Goal: Task Accomplishment & Management: Complete application form

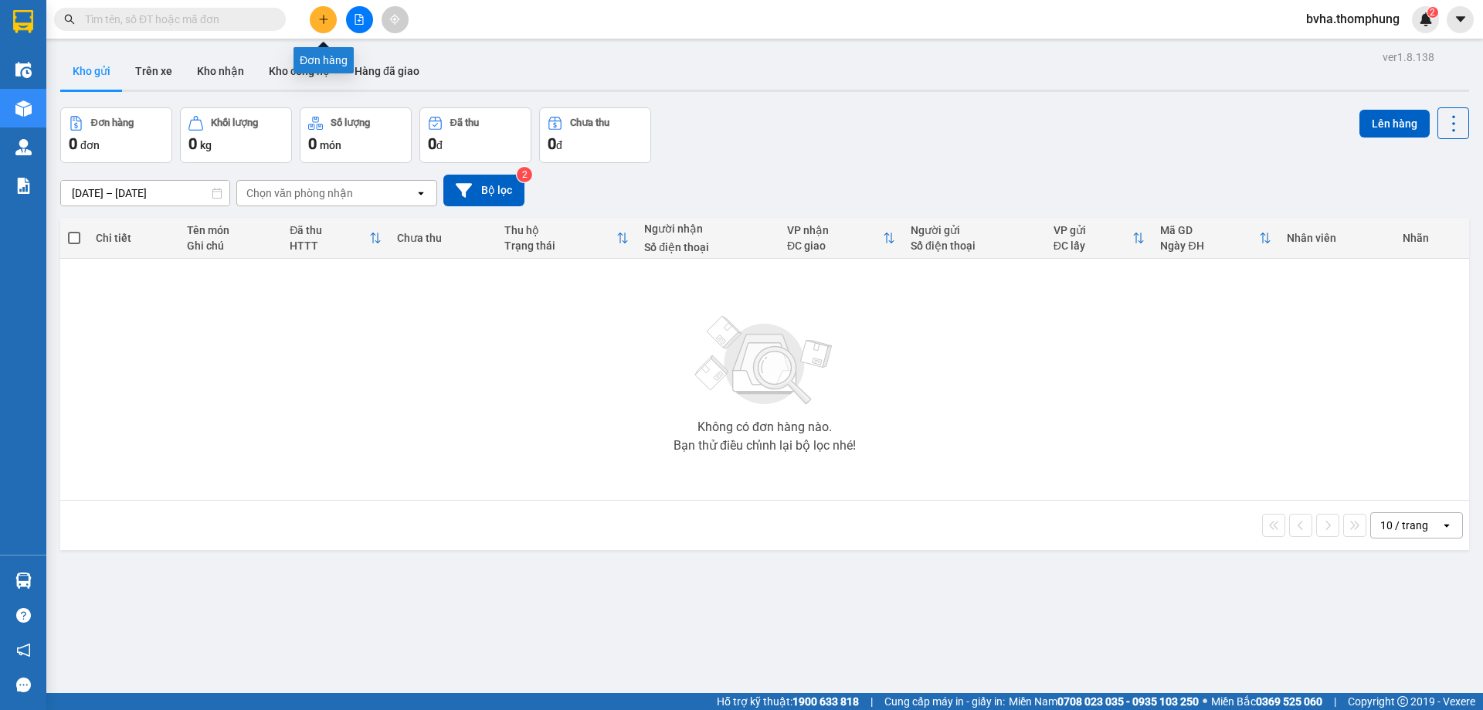
click at [327, 15] on icon "plus" at bounding box center [323, 19] width 11 height 11
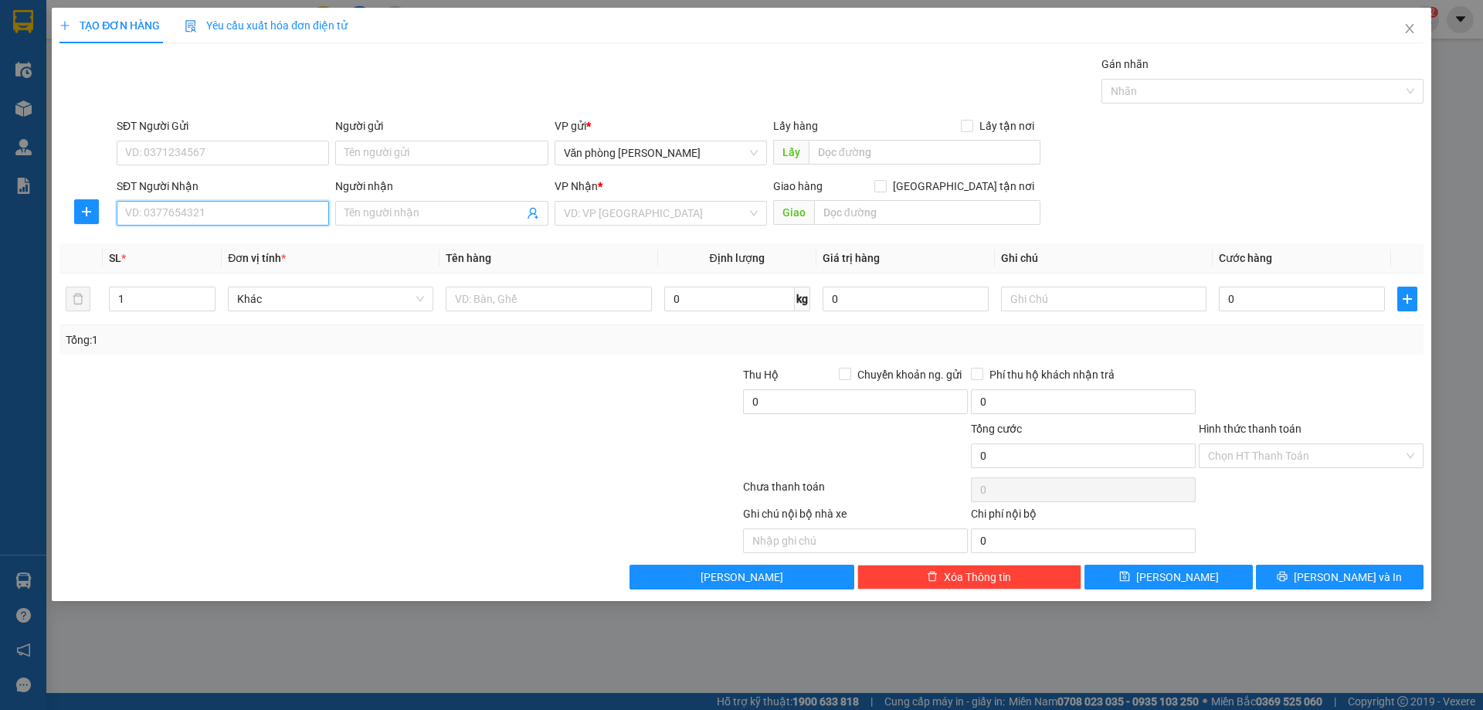
click at [208, 213] on input "SĐT Người Nhận" at bounding box center [223, 213] width 212 height 25
click at [194, 244] on div "0913274076 - c nhàn NHỜ SHIP" at bounding box center [223, 244] width 194 height 17
type input "0913274076"
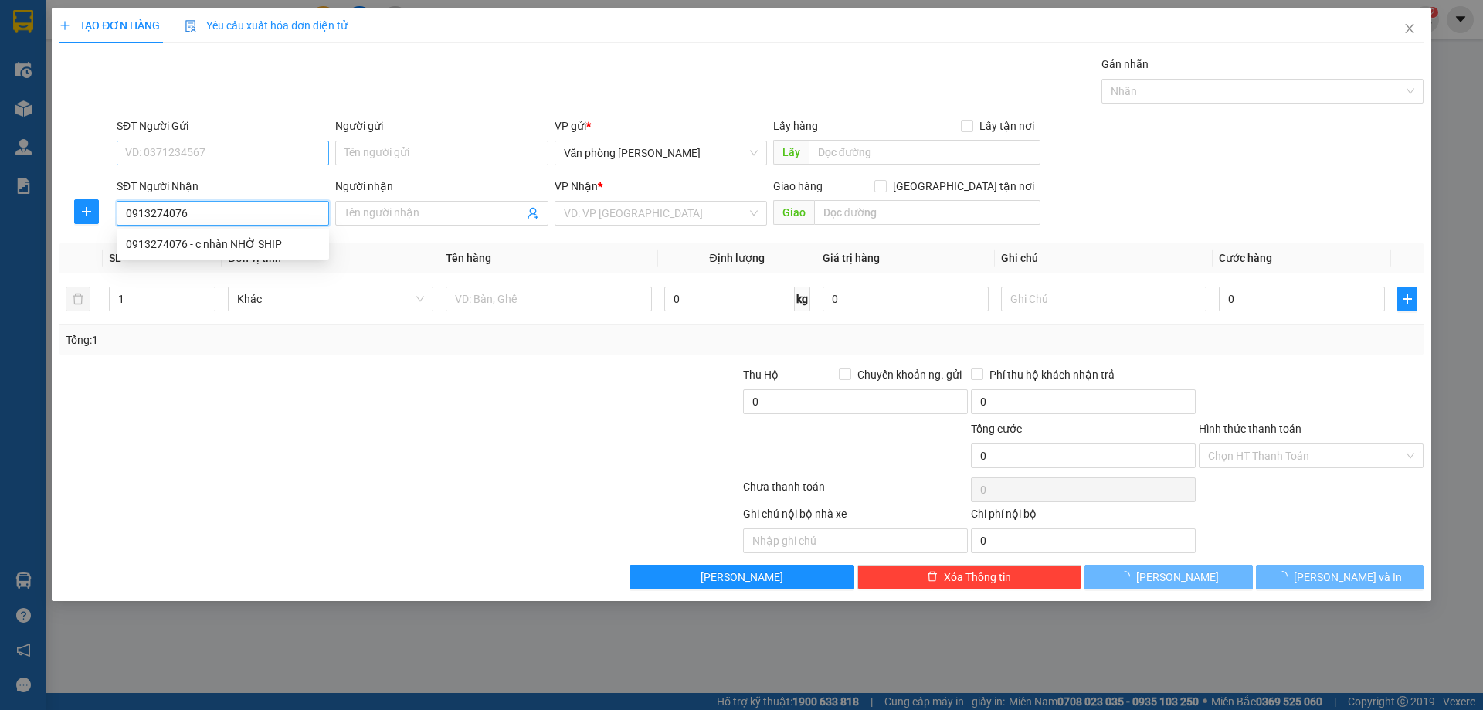
type input "c nhàn NHỜ SHIP"
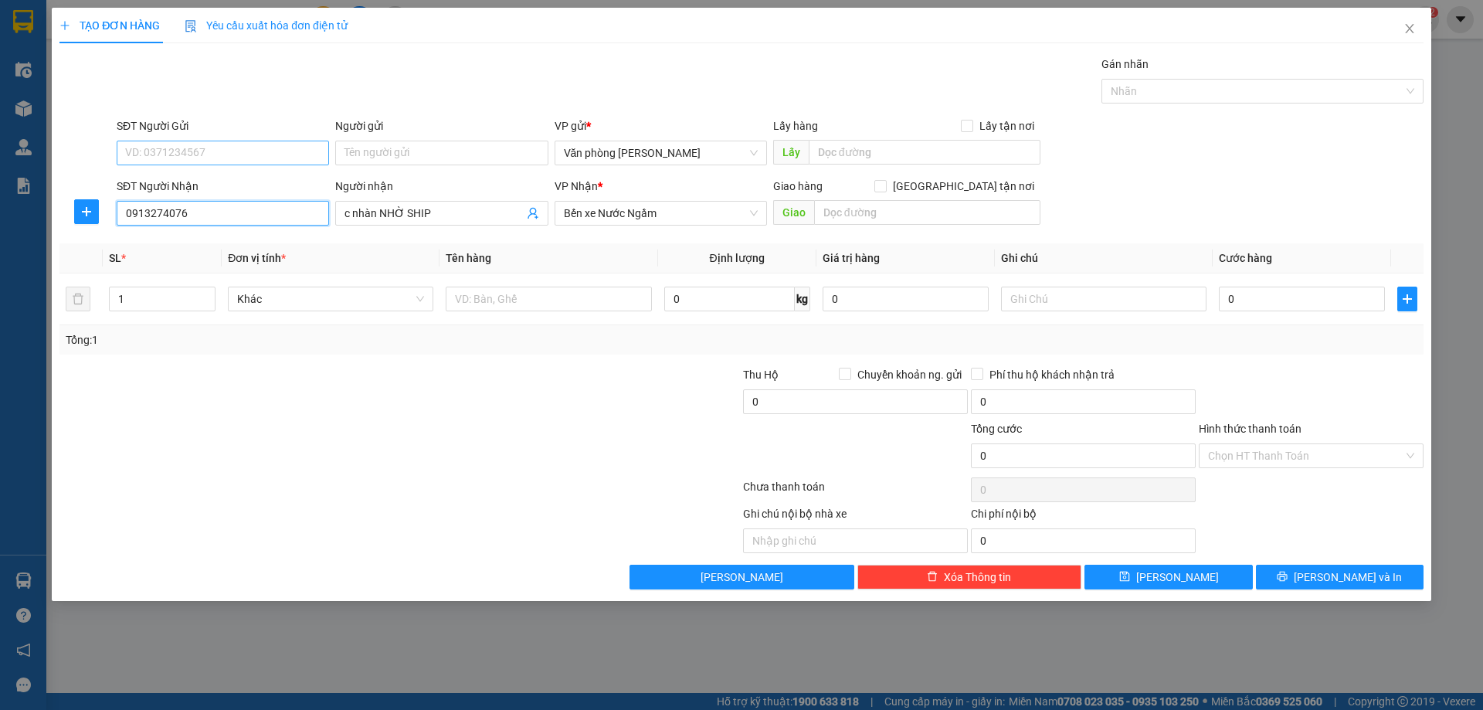
type input "0913274076"
click at [193, 152] on input "SĐT Người Gửi" at bounding box center [223, 153] width 212 height 25
click at [189, 157] on input "1214" at bounding box center [223, 153] width 212 height 25
type input "0966471214"
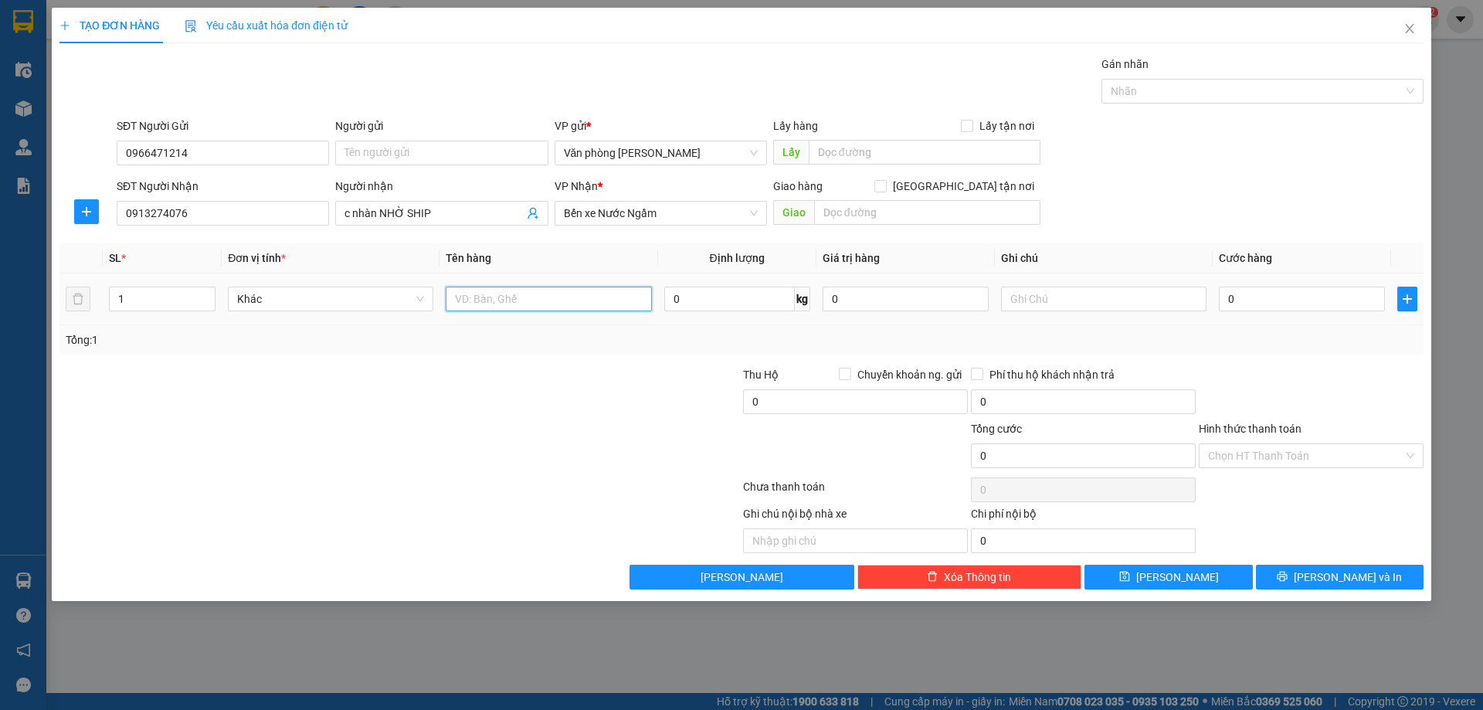
click at [483, 300] on input "text" at bounding box center [548, 299] width 205 height 25
type input "XỐP"
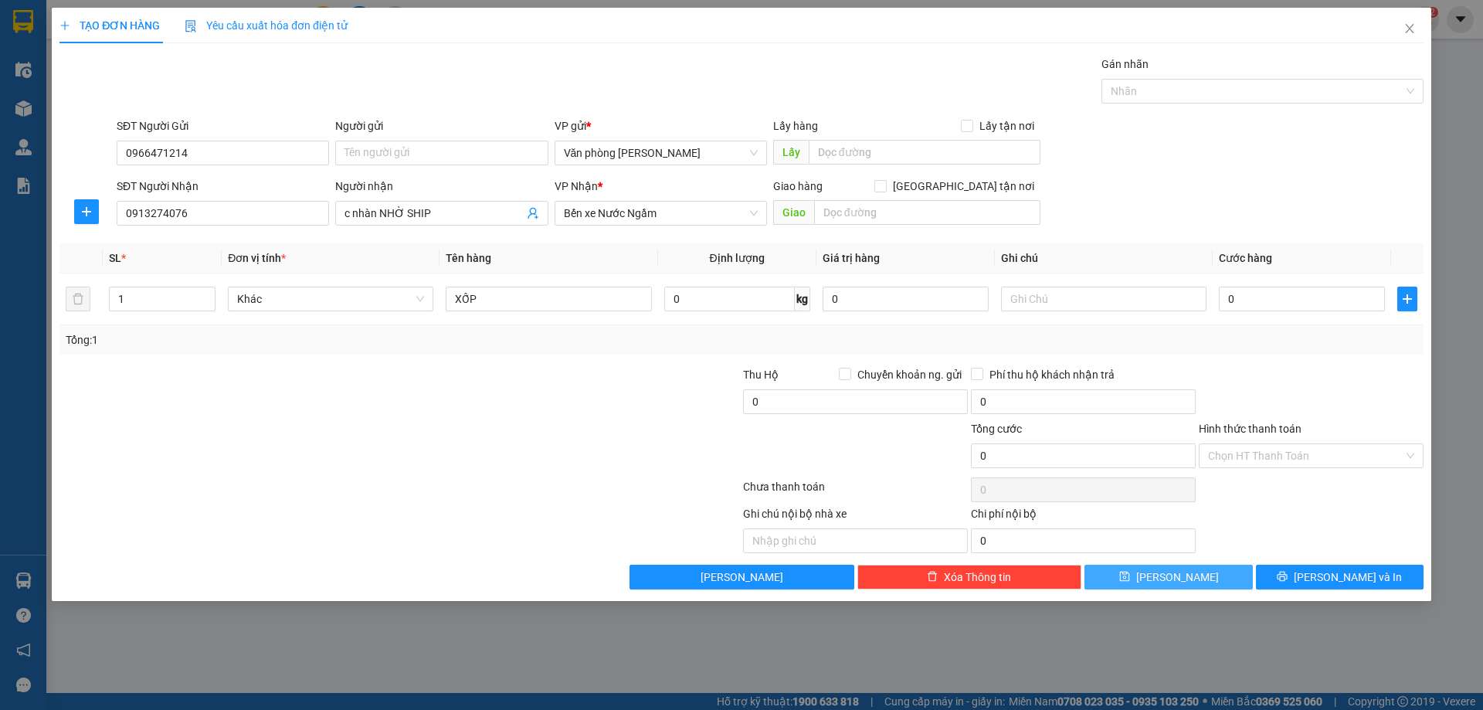
click at [1187, 582] on button "[PERSON_NAME]" at bounding box center [1168, 577] width 168 height 25
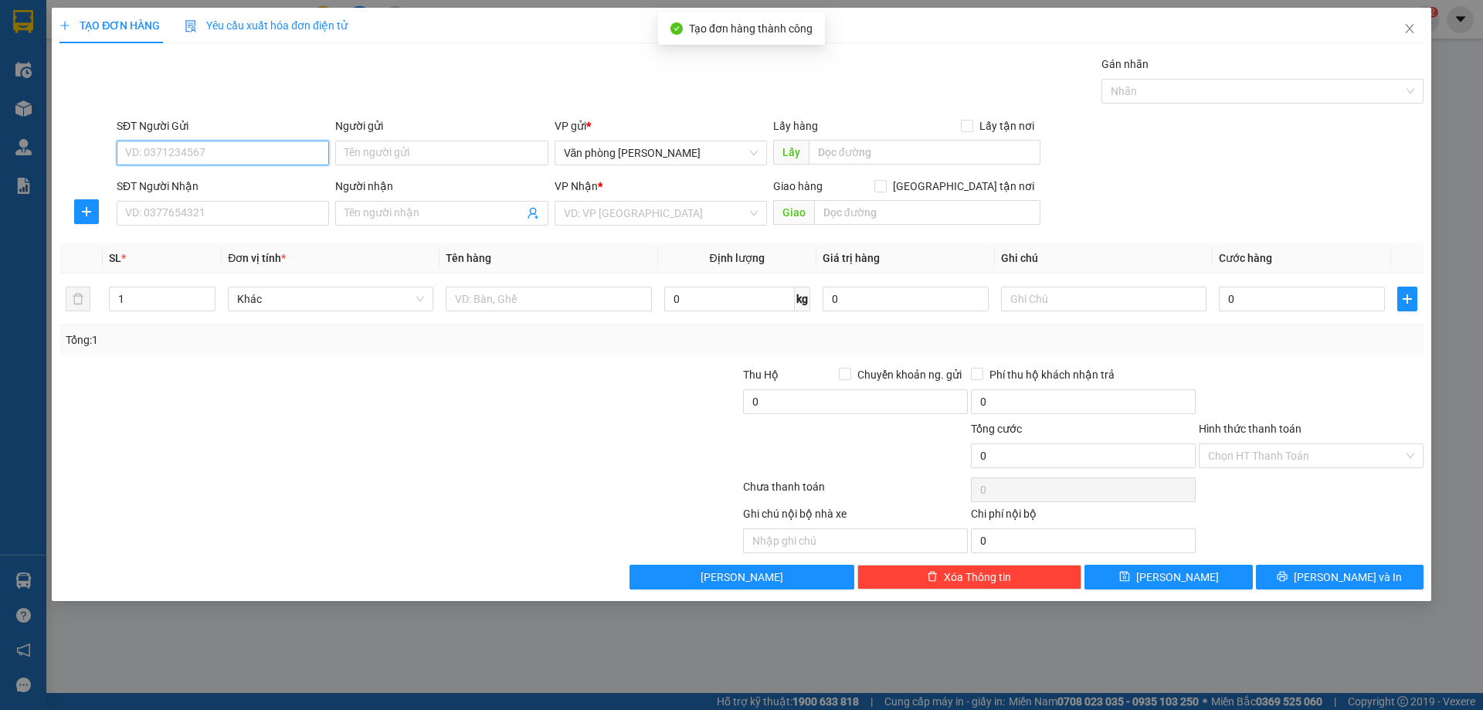
click at [211, 154] on input "SĐT Người Gửi" at bounding box center [223, 153] width 212 height 25
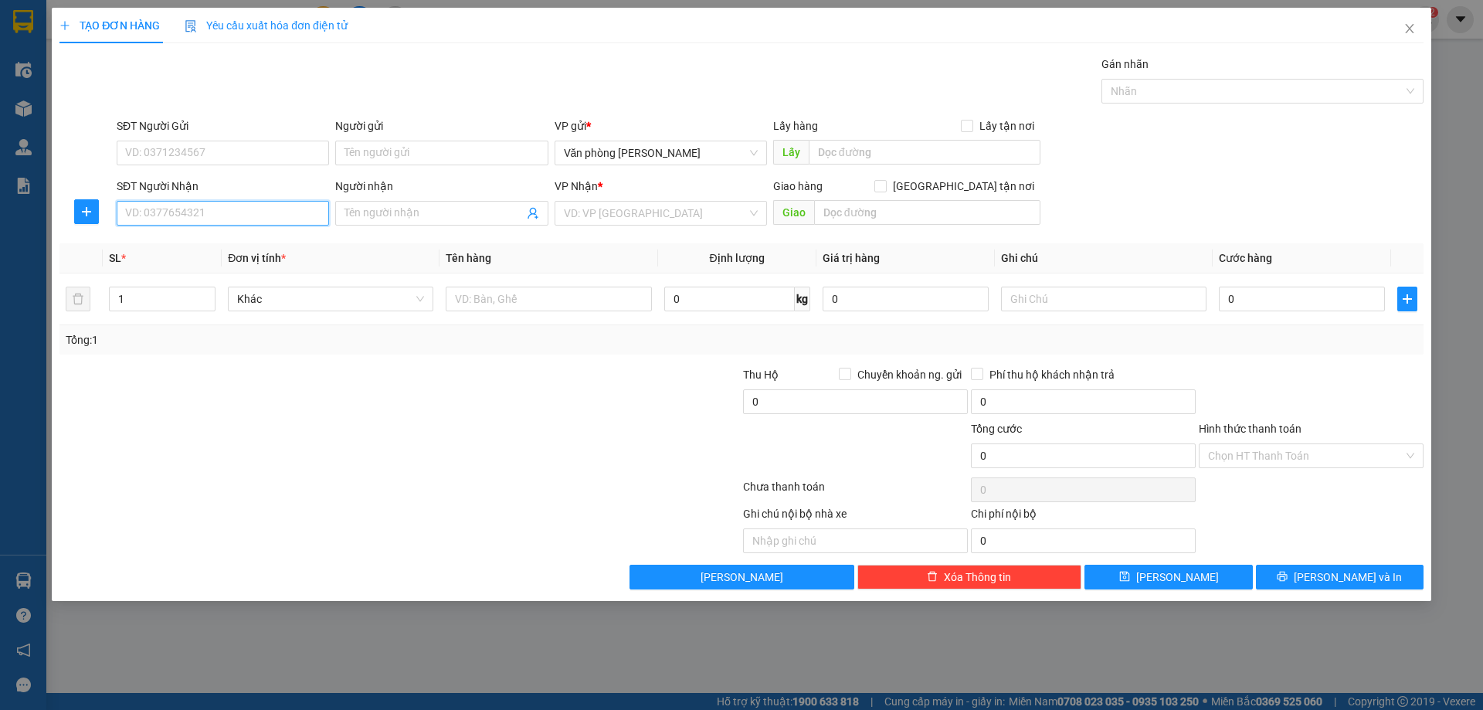
click at [226, 207] on input "SĐT Người Nhận" at bounding box center [223, 213] width 212 height 25
click at [171, 219] on input "4291" at bounding box center [223, 213] width 212 height 25
type input "0362624291"
click at [445, 215] on input "Người nhận" at bounding box center [433, 213] width 178 height 17
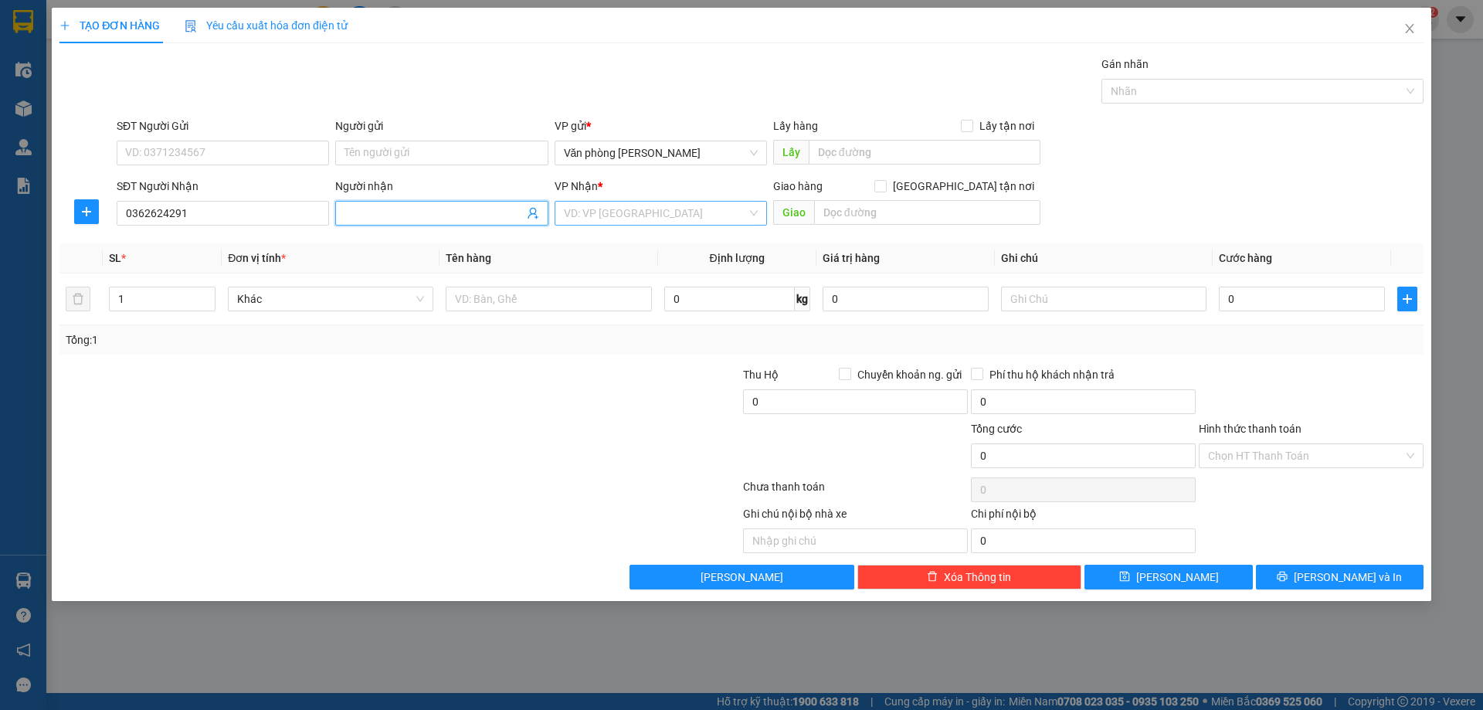
click at [602, 211] on input "search" at bounding box center [655, 213] width 183 height 23
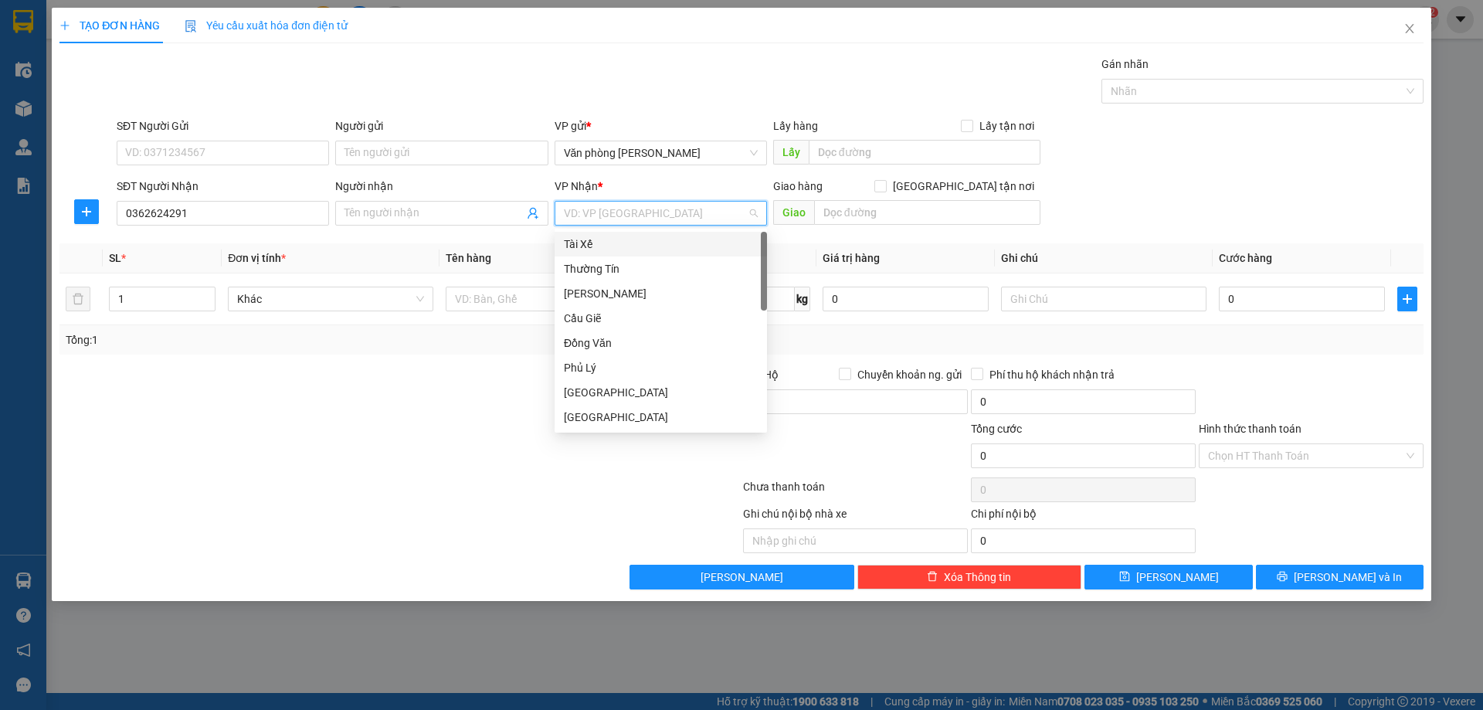
type input "B"
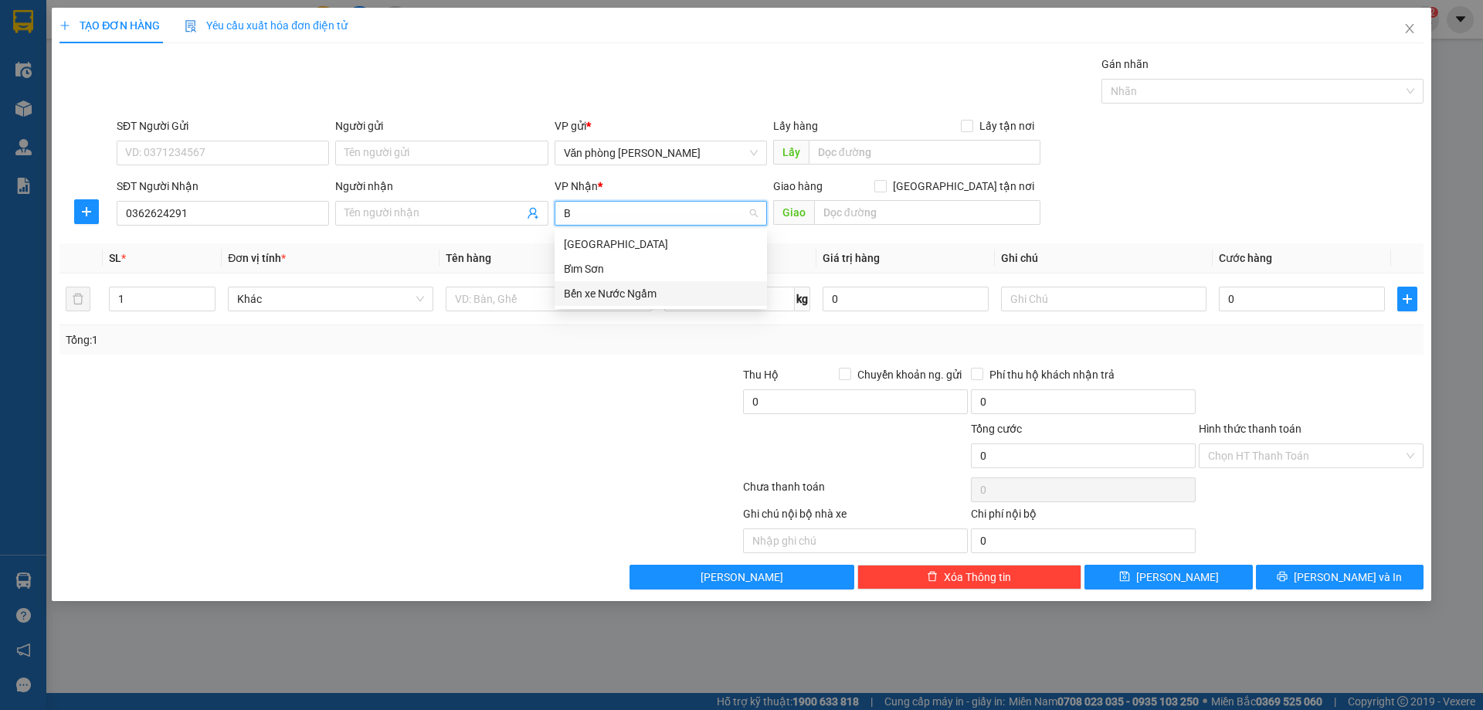
click at [597, 297] on div "Bến xe Nước Ngầm" at bounding box center [661, 293] width 194 height 17
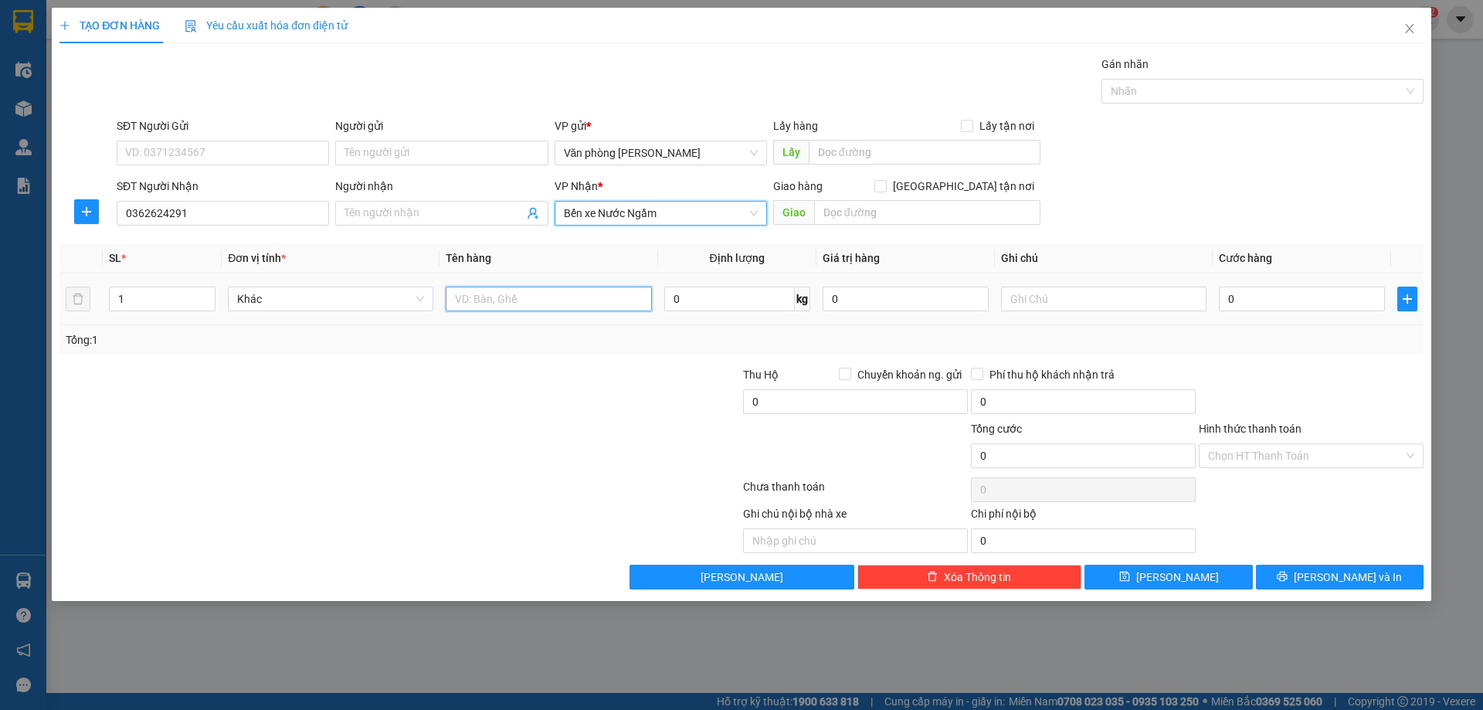
click at [470, 303] on input "text" at bounding box center [548, 299] width 205 height 25
type input "XỐP"
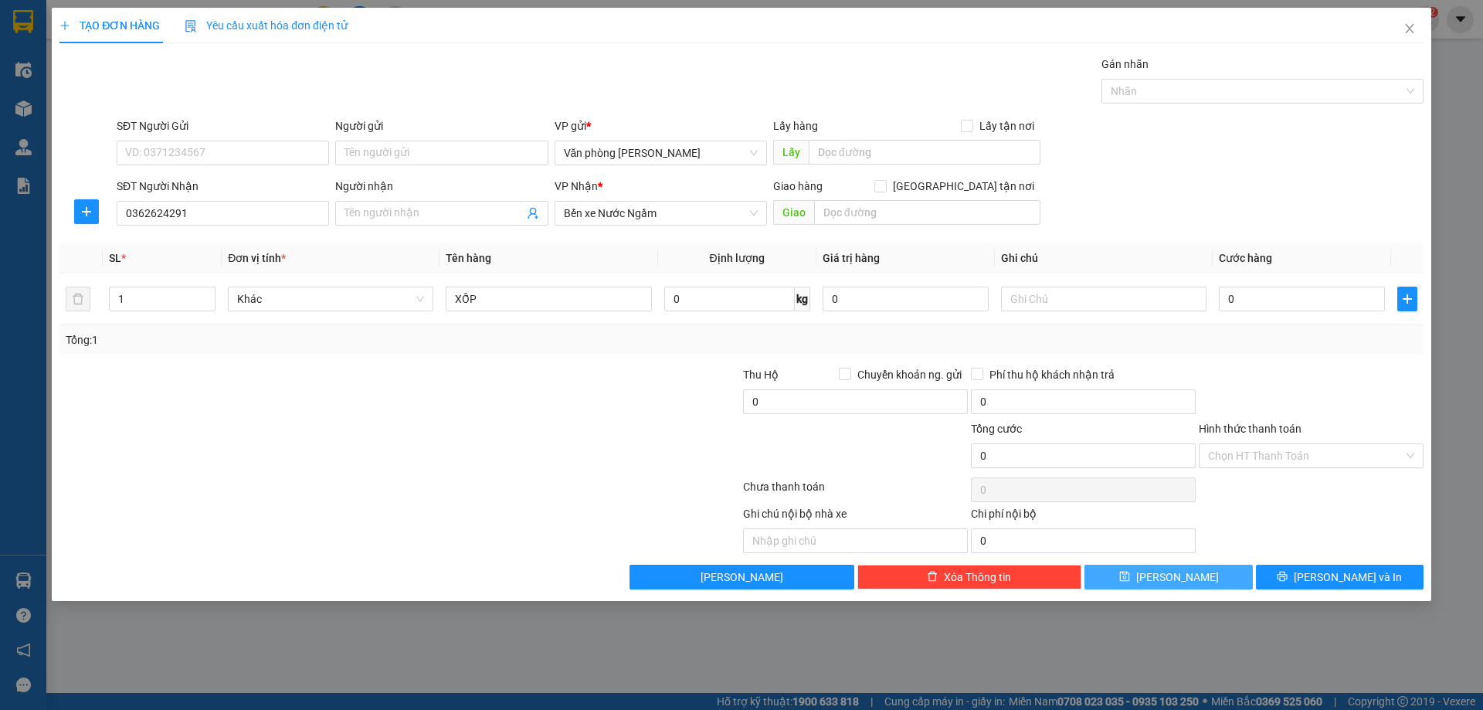
click at [1171, 576] on span "[PERSON_NAME]" at bounding box center [1177, 576] width 83 height 17
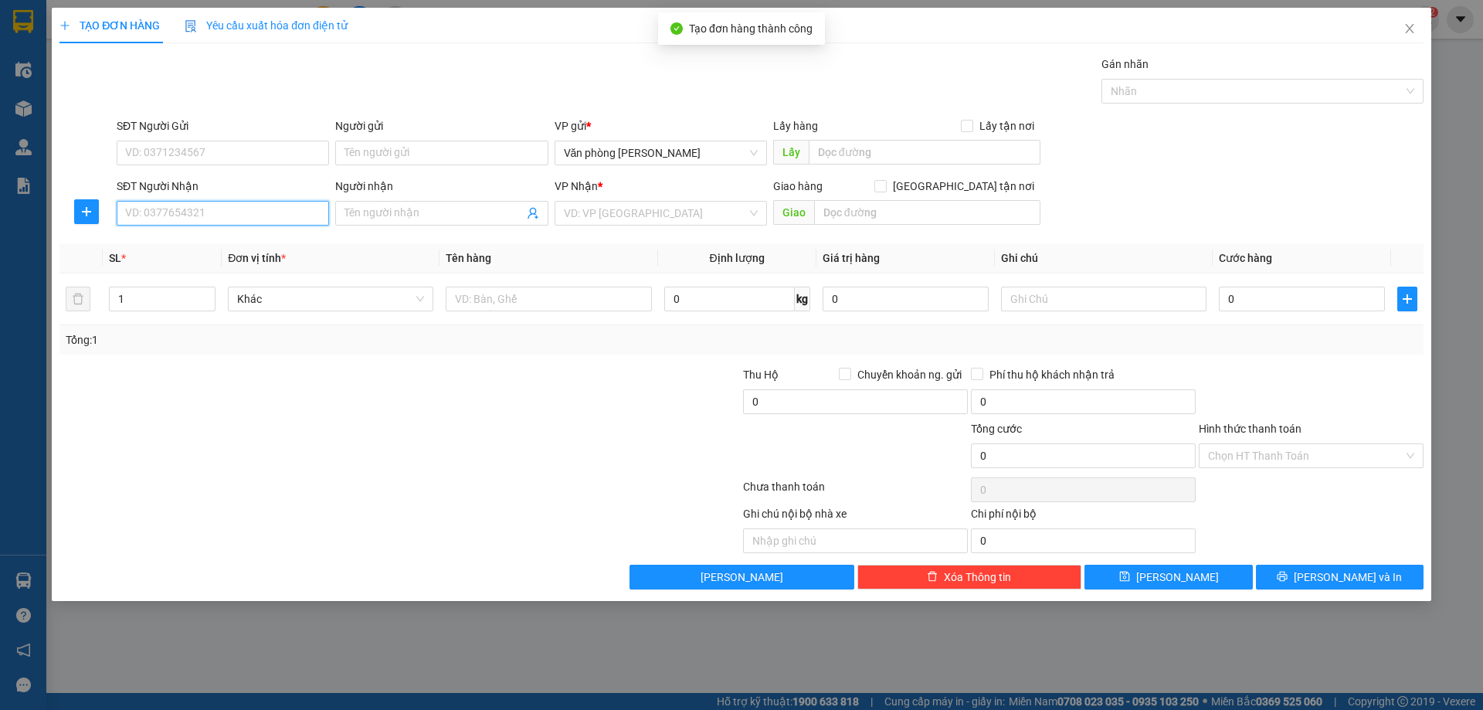
click at [239, 215] on input "SĐT Người Nhận" at bounding box center [223, 213] width 212 height 25
click at [203, 244] on div "0936435399 - Hằng" at bounding box center [223, 244] width 194 height 17
type input "0936435399"
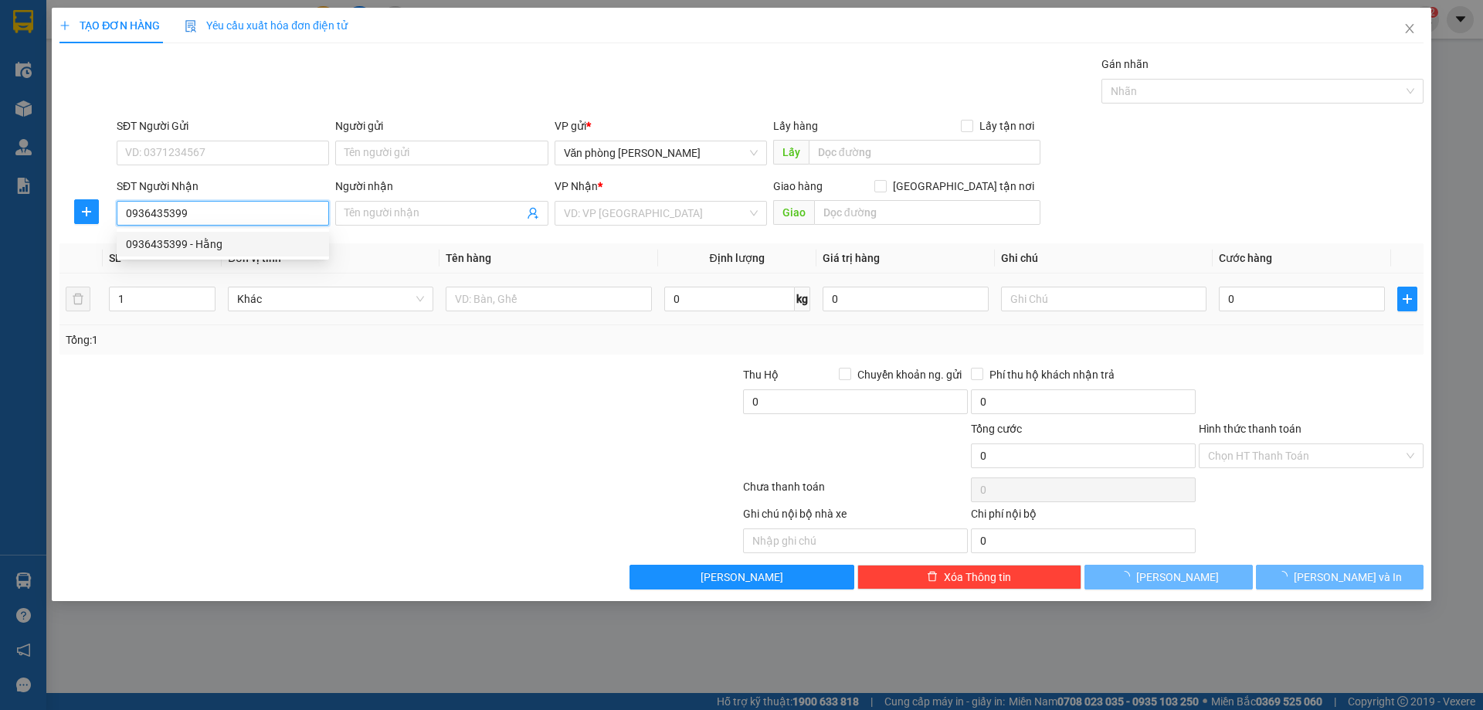
type input "Hằng"
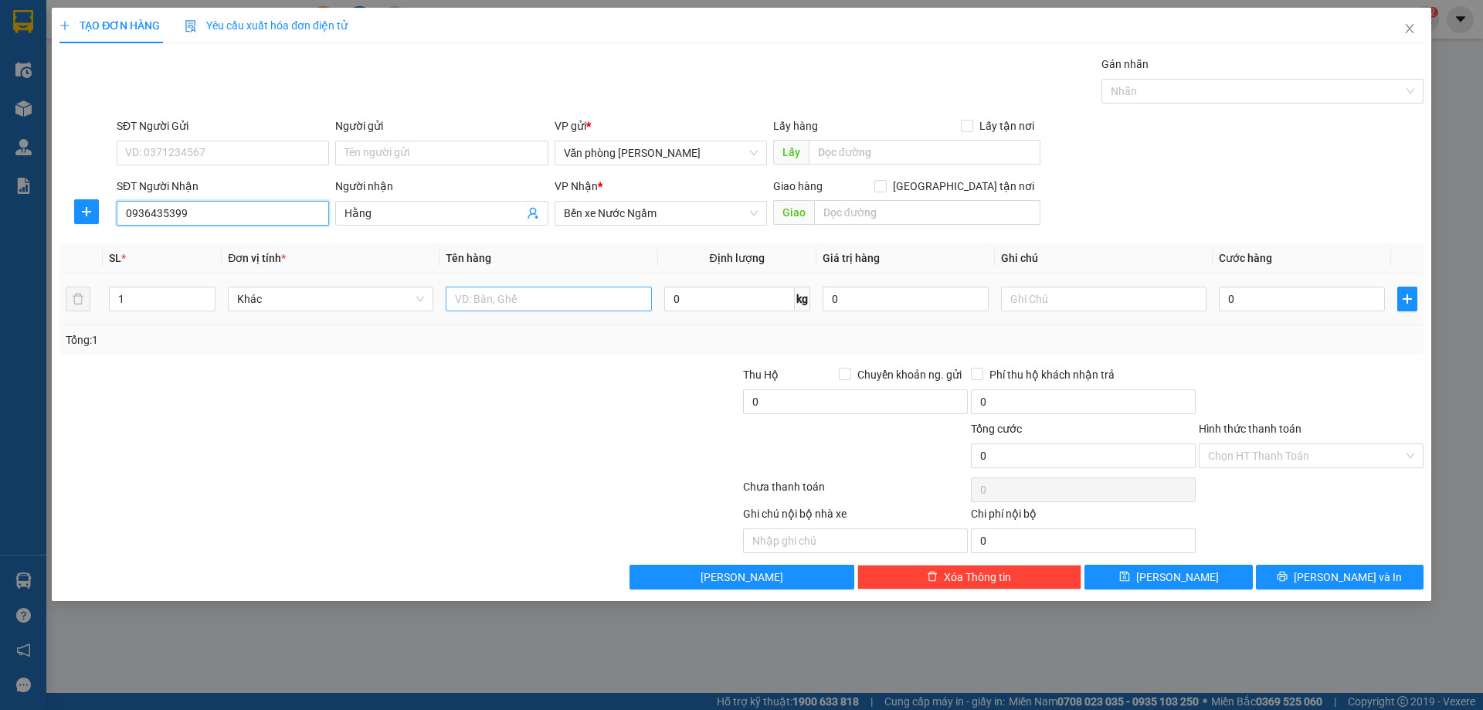
type input "0936435399"
click at [479, 296] on input "text" at bounding box center [548, 299] width 205 height 25
type input "XỐP"
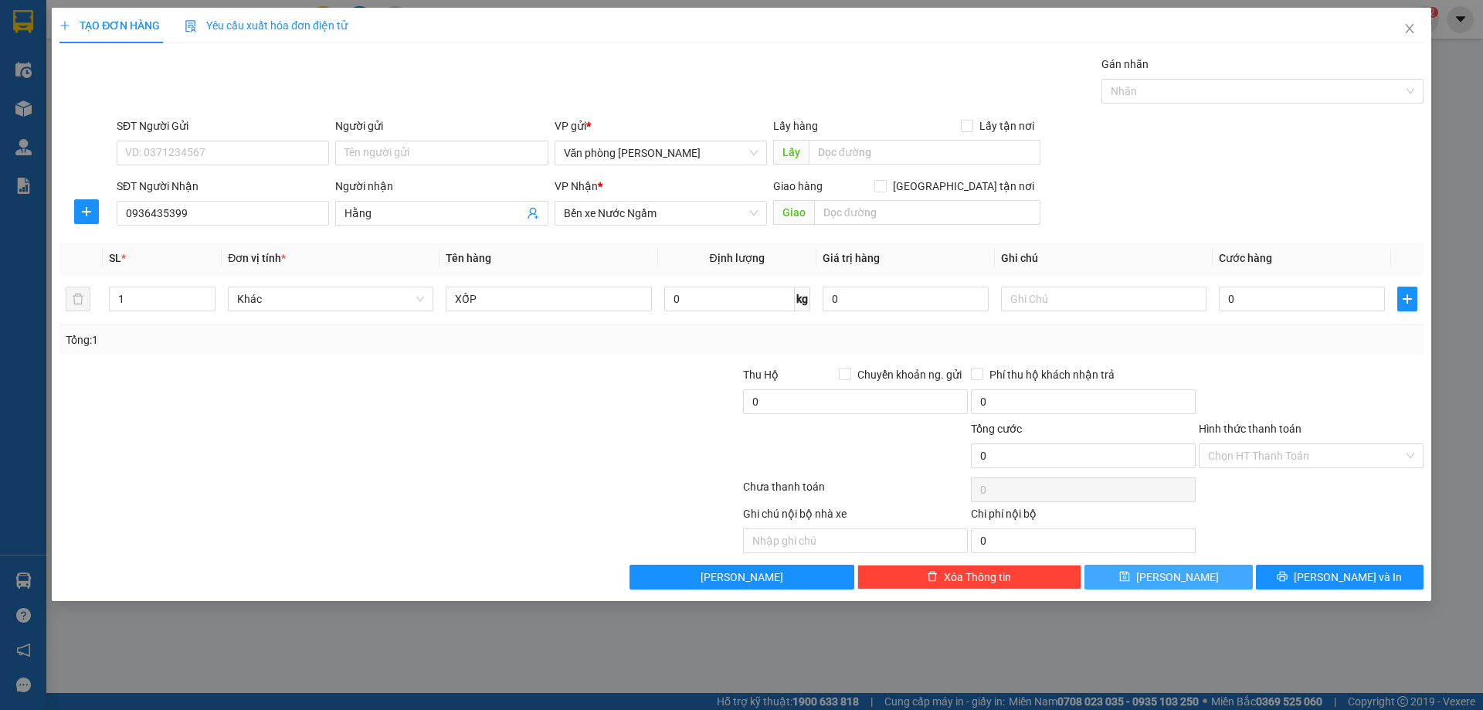
click at [1175, 579] on span "[PERSON_NAME]" at bounding box center [1177, 576] width 83 height 17
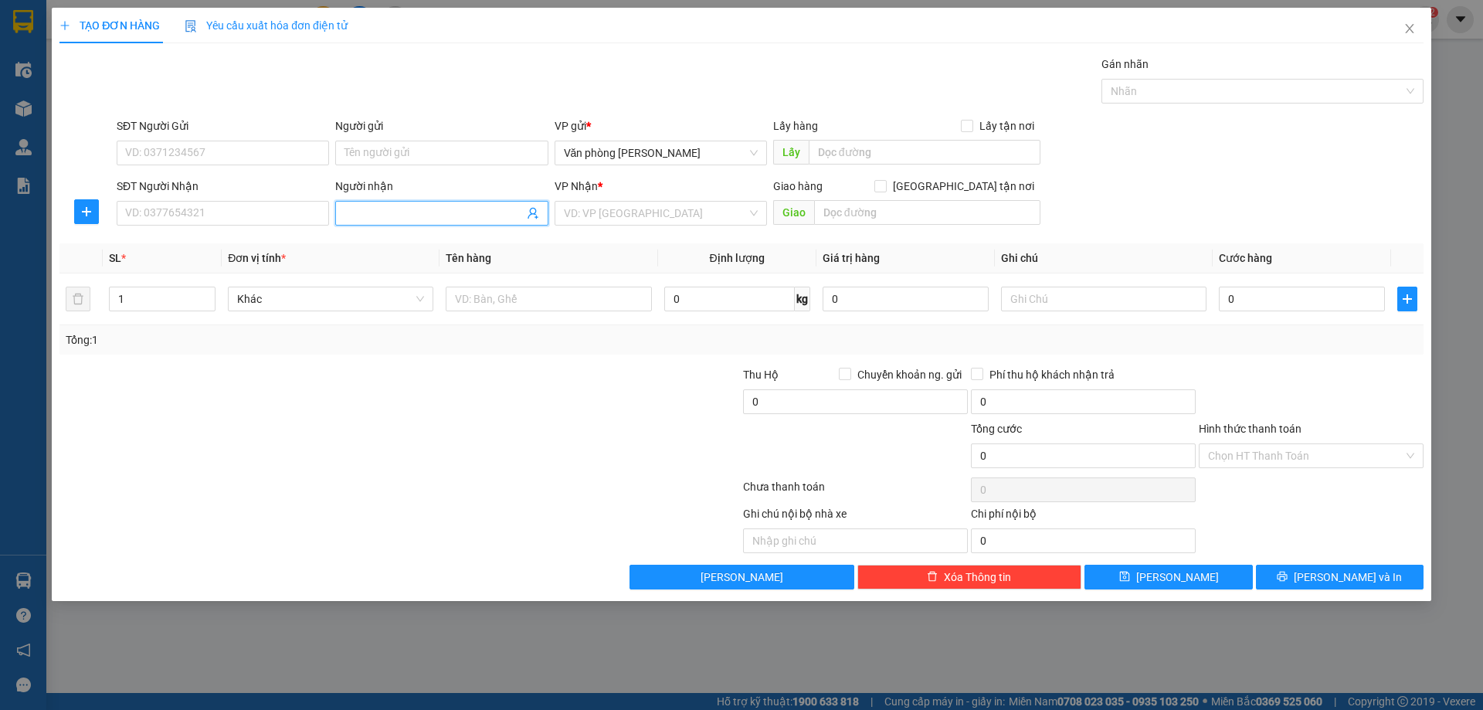
click at [376, 211] on input "Người nhận" at bounding box center [433, 213] width 178 height 17
click at [599, 214] on input "search" at bounding box center [655, 213] width 183 height 23
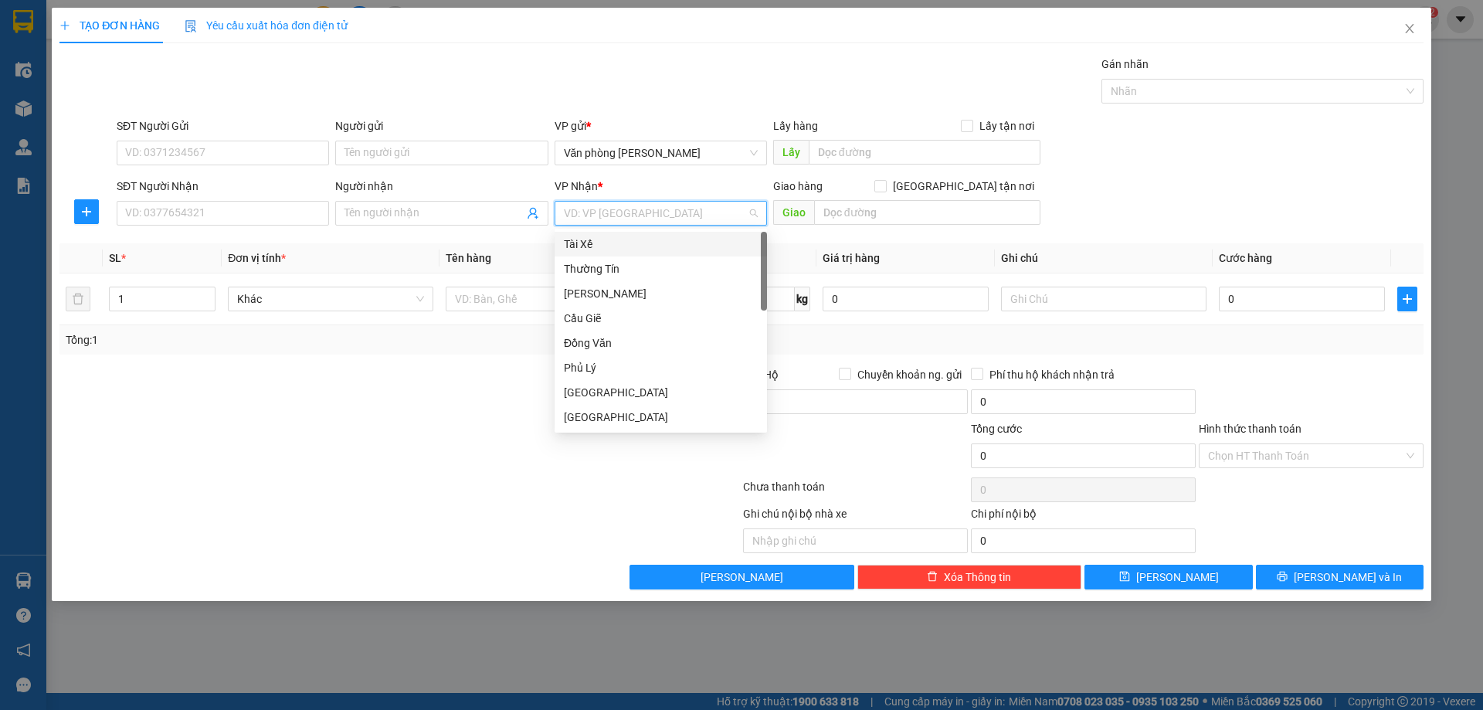
type input "B"
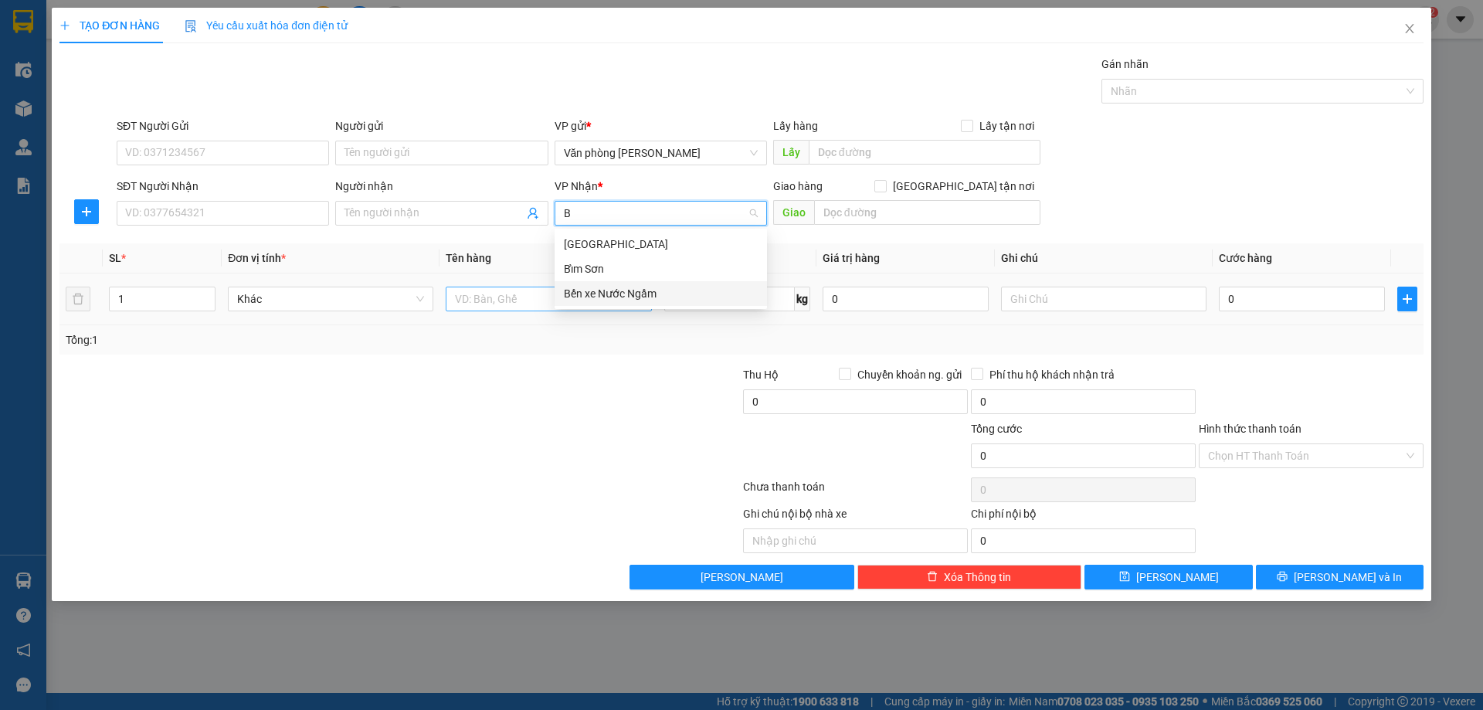
click at [651, 291] on div "Bến xe Nước Ngầm" at bounding box center [661, 293] width 194 height 17
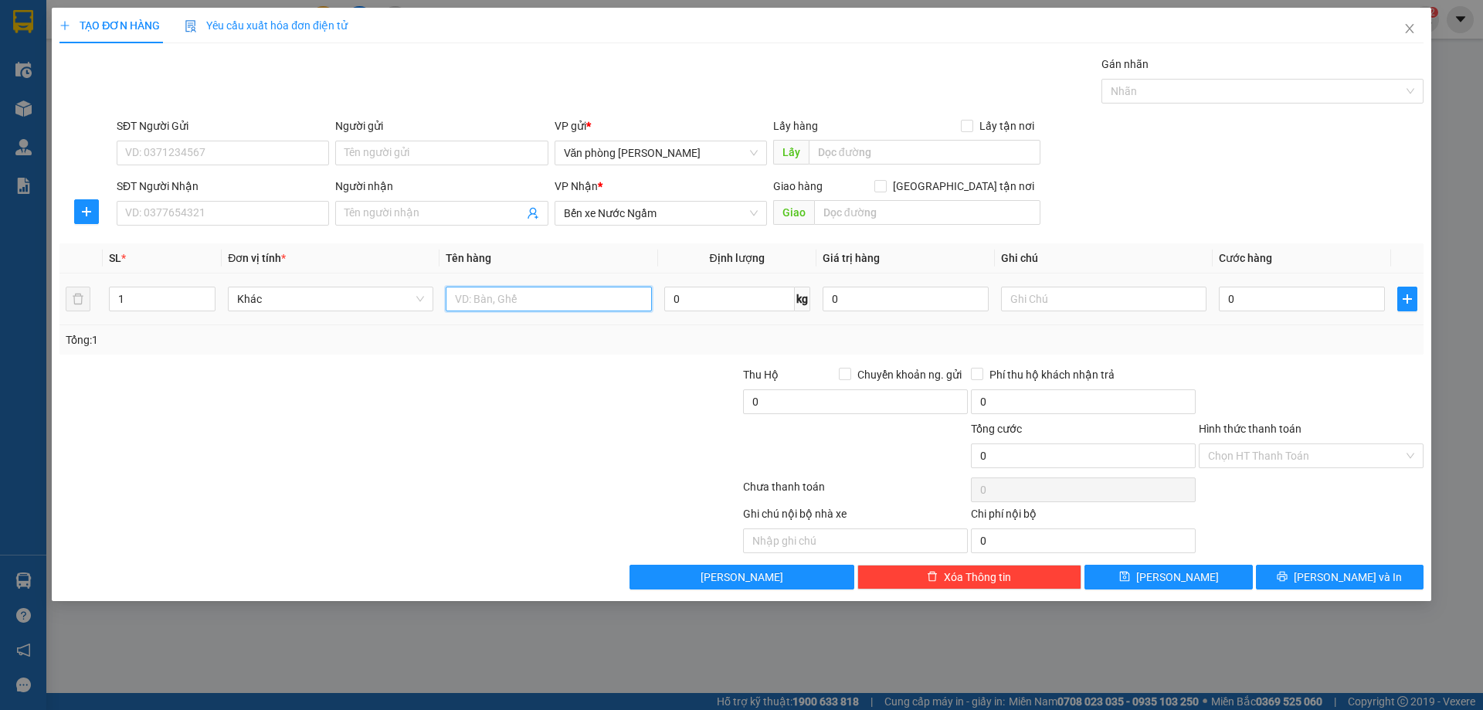
click at [484, 295] on input "text" at bounding box center [548, 299] width 205 height 25
type input "THÙNG SẦU RIÊNG"
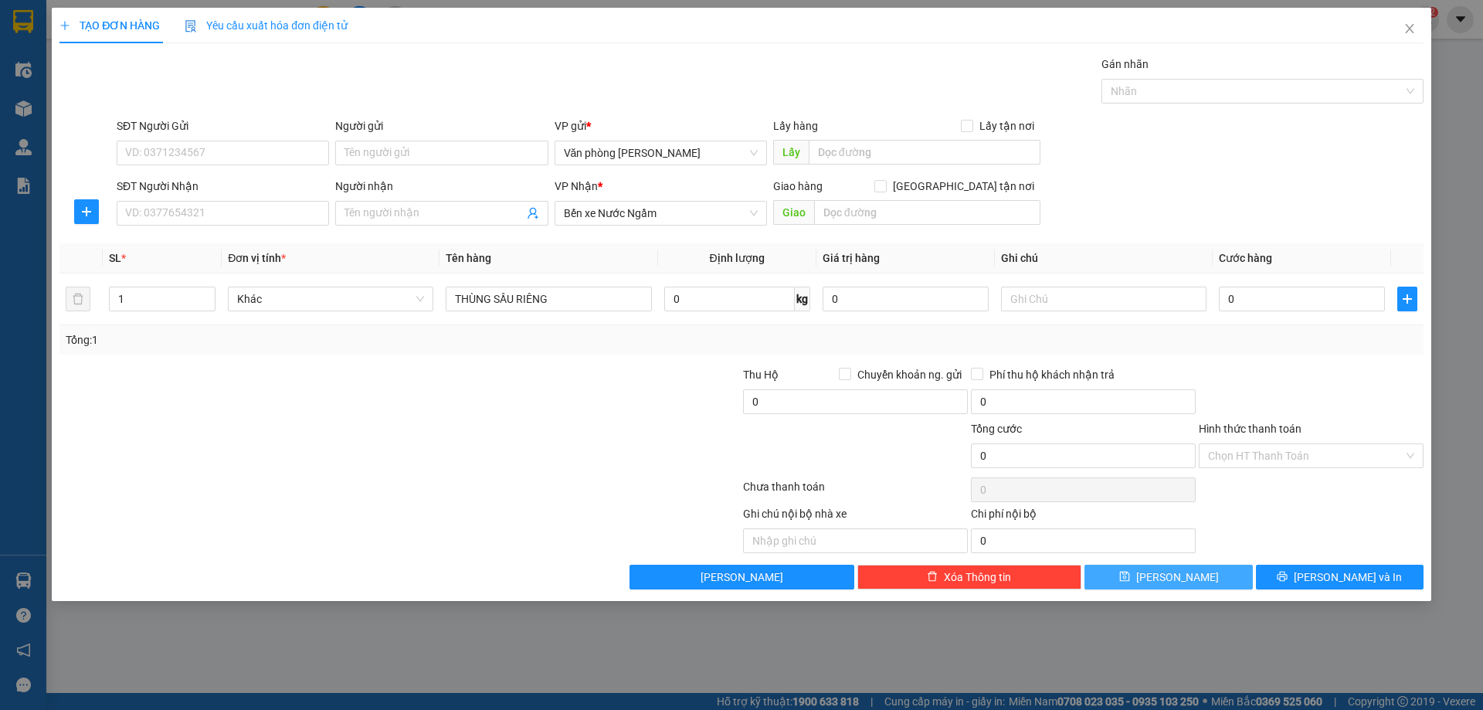
click at [1173, 581] on span "[PERSON_NAME]" at bounding box center [1177, 576] width 83 height 17
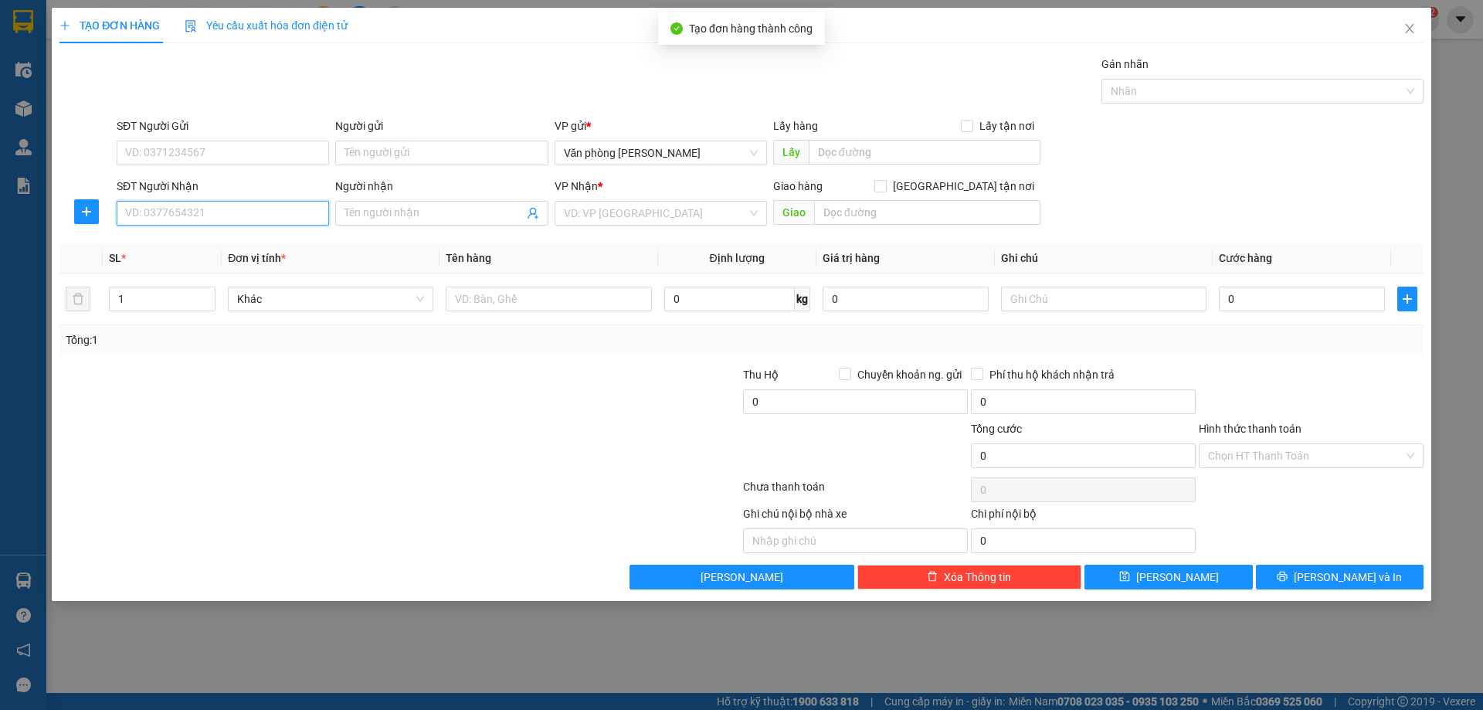
click at [189, 215] on input "SĐT Người Nhận" at bounding box center [223, 213] width 212 height 25
click at [208, 247] on div "0966214727 - em [GEOGRAPHIC_DATA]" at bounding box center [223, 244] width 194 height 17
type input "0966214727"
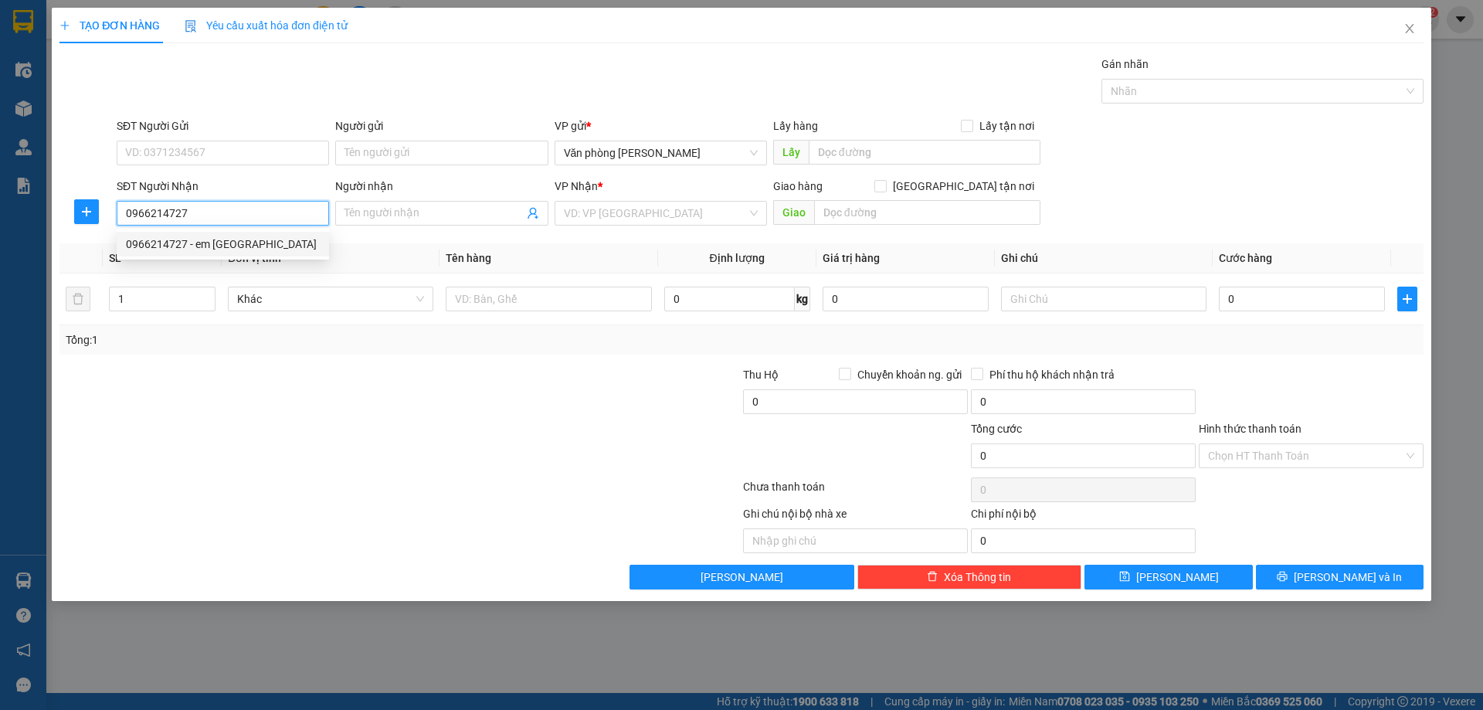
type input "em [GEOGRAPHIC_DATA]"
type input "0966214727"
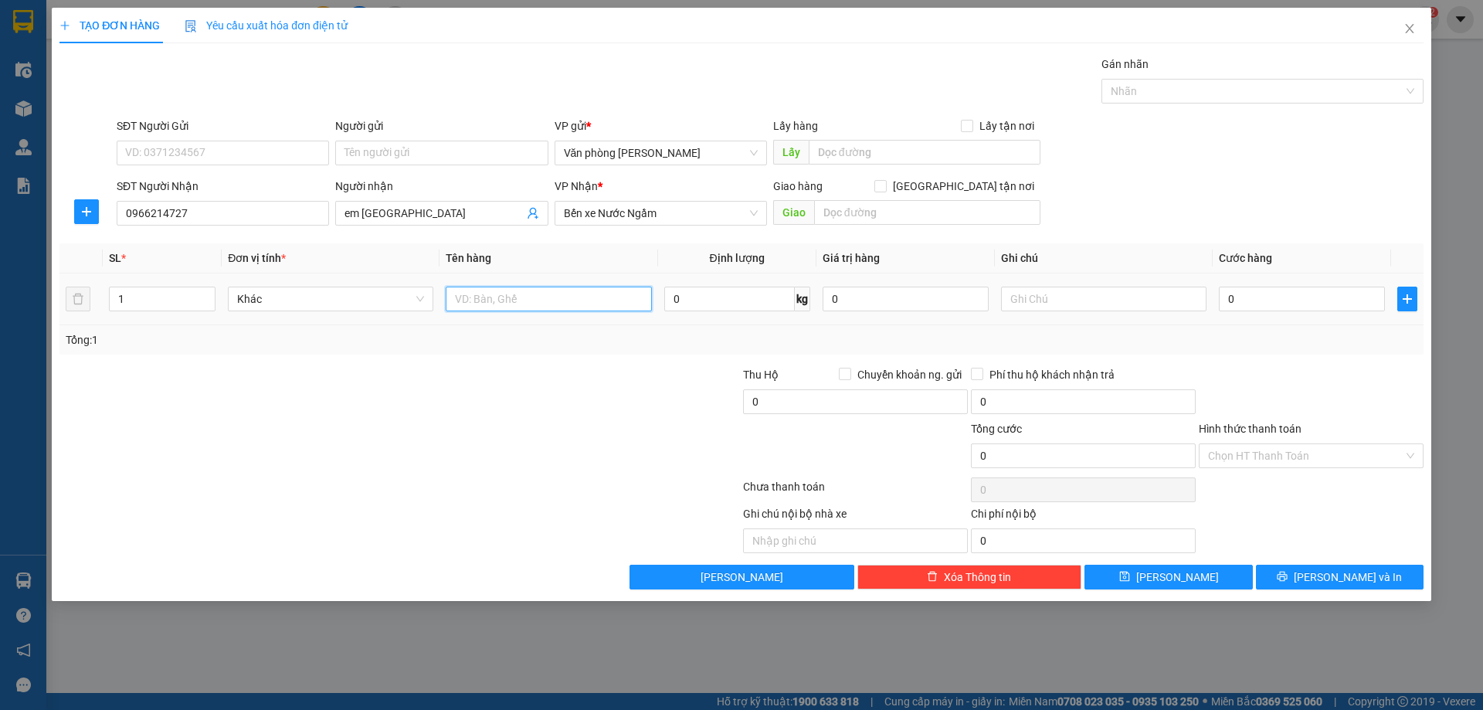
click at [492, 297] on input "text" at bounding box center [548, 299] width 205 height 25
type input "XỐP"
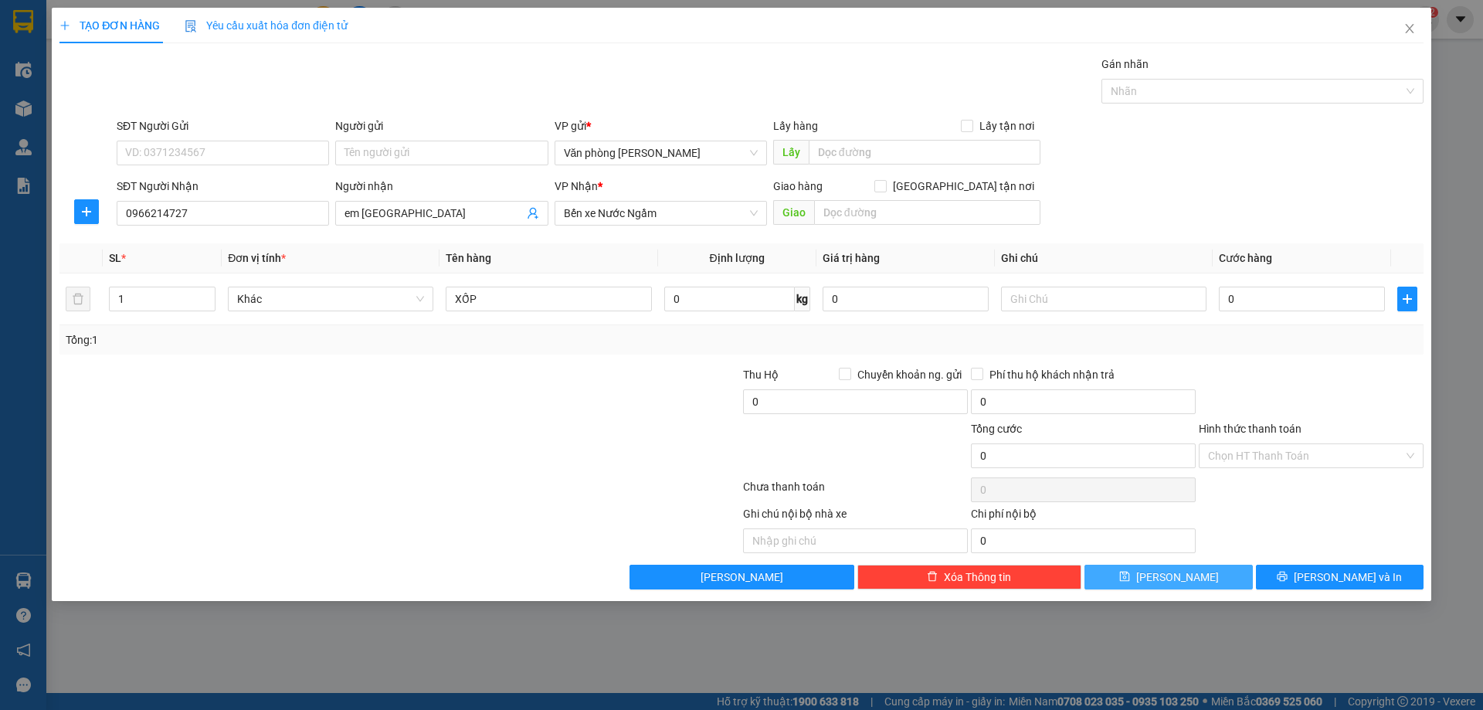
click at [1198, 577] on button "[PERSON_NAME]" at bounding box center [1168, 577] width 168 height 25
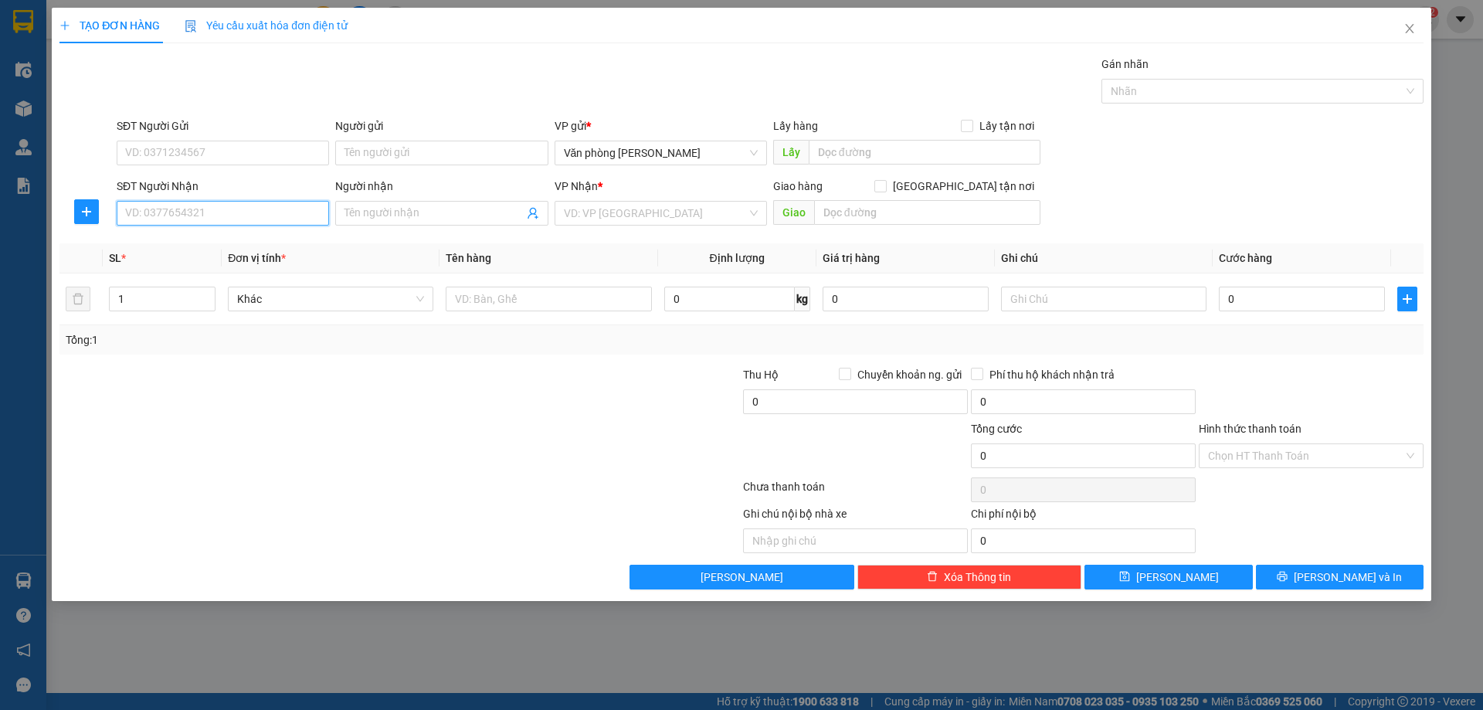
click at [176, 214] on input "SĐT Người Nhận" at bounding box center [223, 213] width 212 height 25
click at [183, 150] on input "SĐT Người Gửi" at bounding box center [223, 153] width 212 height 25
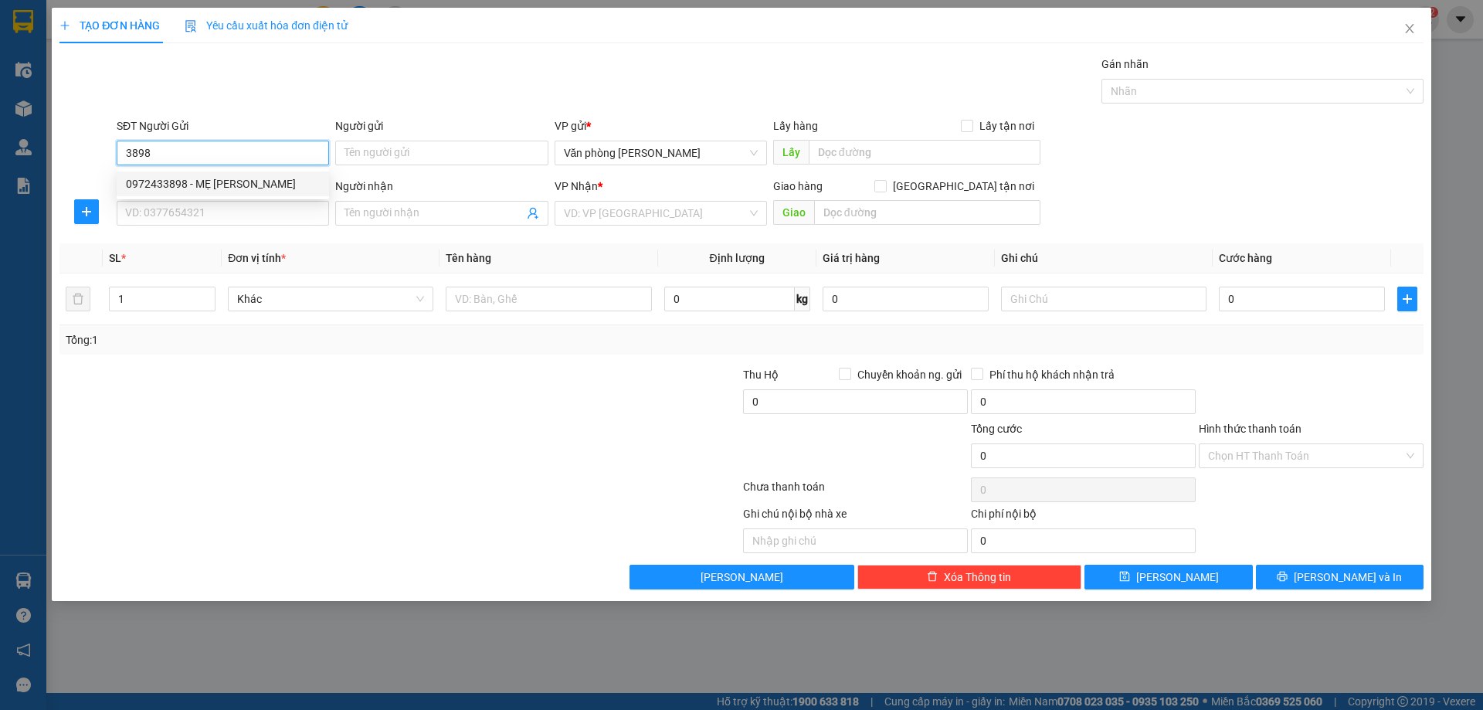
click at [200, 183] on div "0972433898 - MẸ [PERSON_NAME]" at bounding box center [223, 183] width 194 height 17
type input "0972433898"
type input "MẸ [PERSON_NAME]"
type input "0972433898"
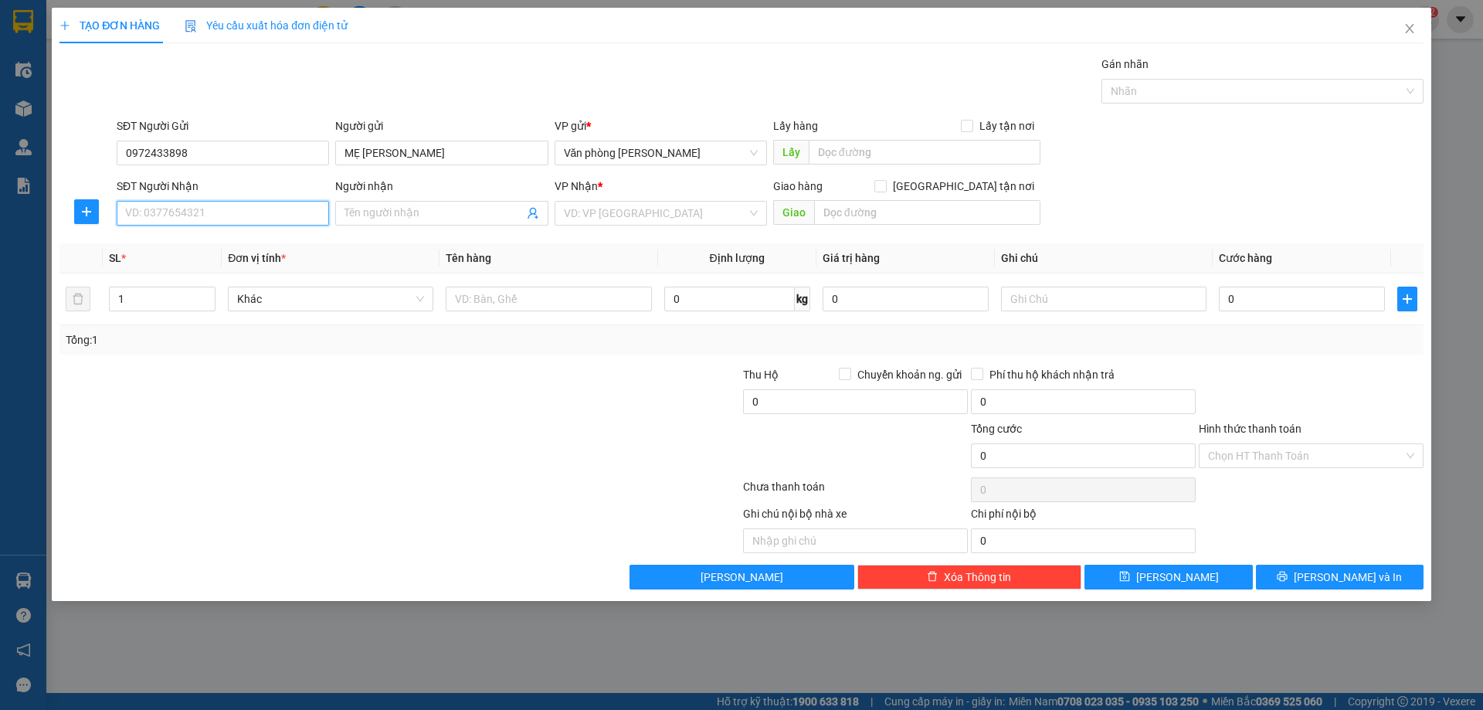
click at [182, 211] on input "SĐT Người Nhận" at bounding box center [223, 213] width 212 height 25
click at [208, 250] on div "0942640224 - [GEOGRAPHIC_DATA]" at bounding box center [223, 244] width 194 height 17
type input "0942640224"
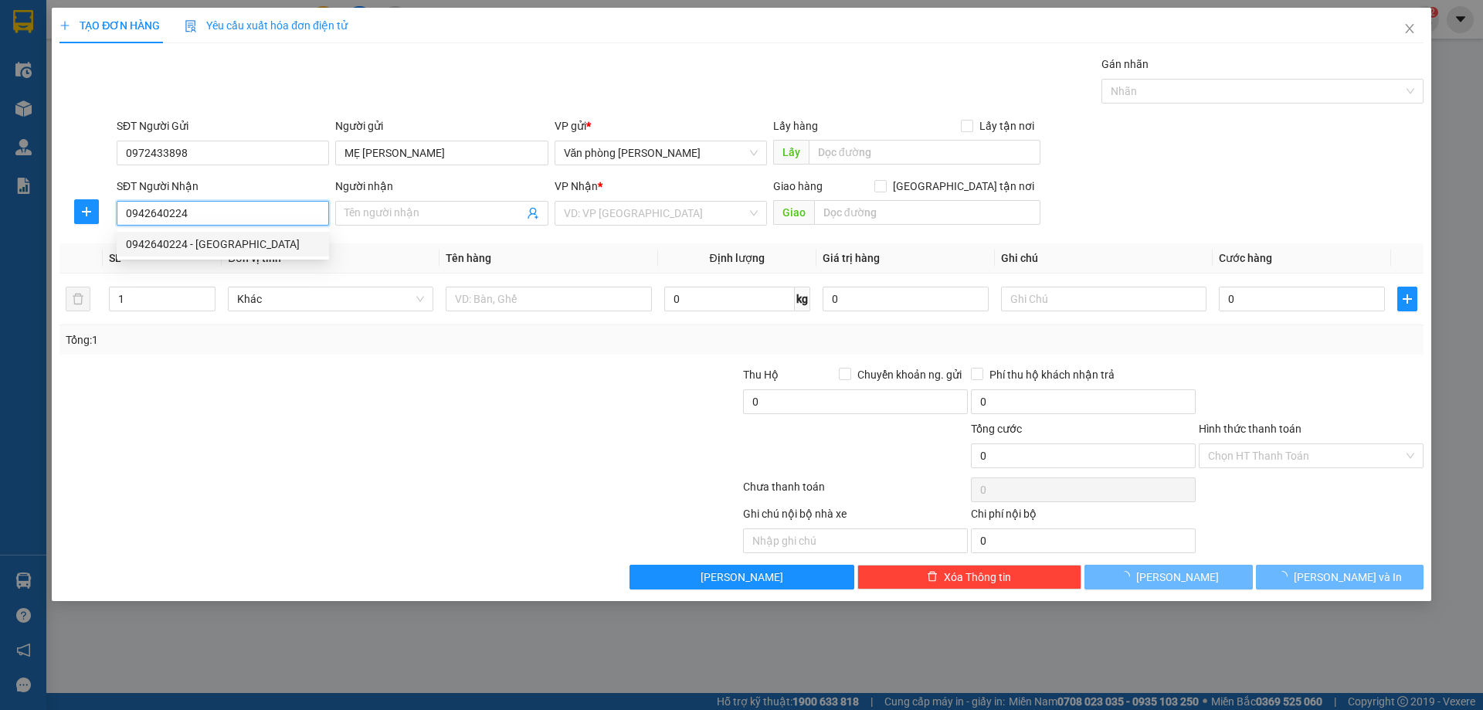
type input "[PERSON_NAME]"
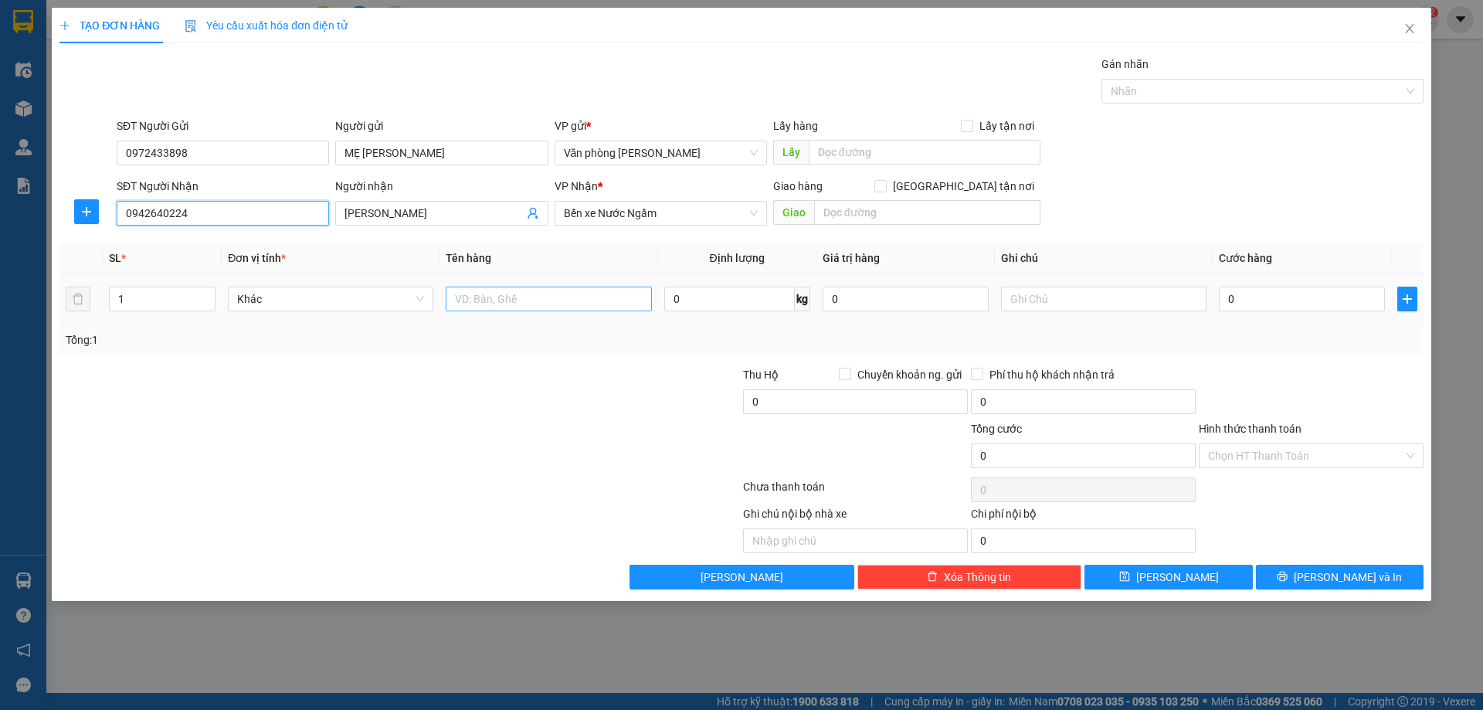
type input "0942640224"
click at [543, 304] on input "text" at bounding box center [548, 299] width 205 height 25
type input "XỐP"
click at [1257, 306] on input "0" at bounding box center [1302, 299] width 166 height 25
type input "5"
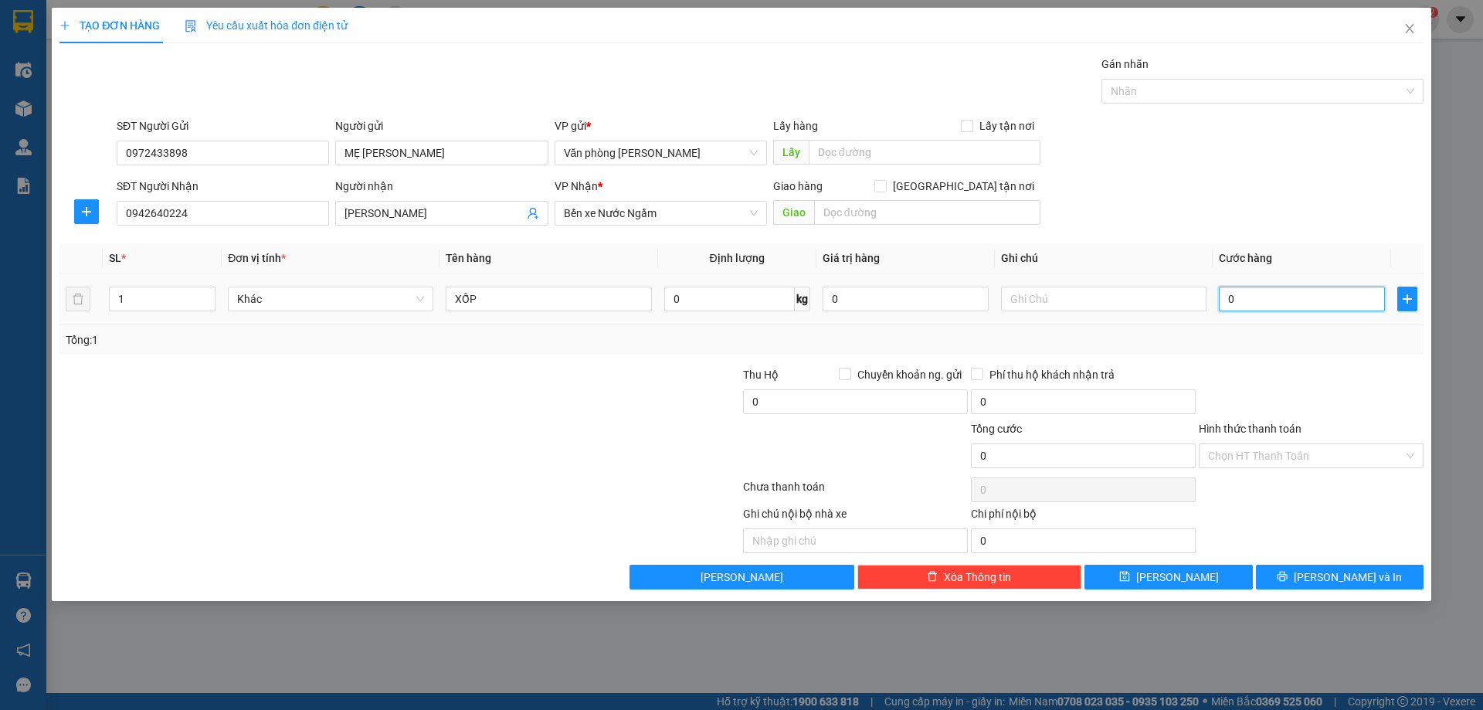
type input "5"
type input "50"
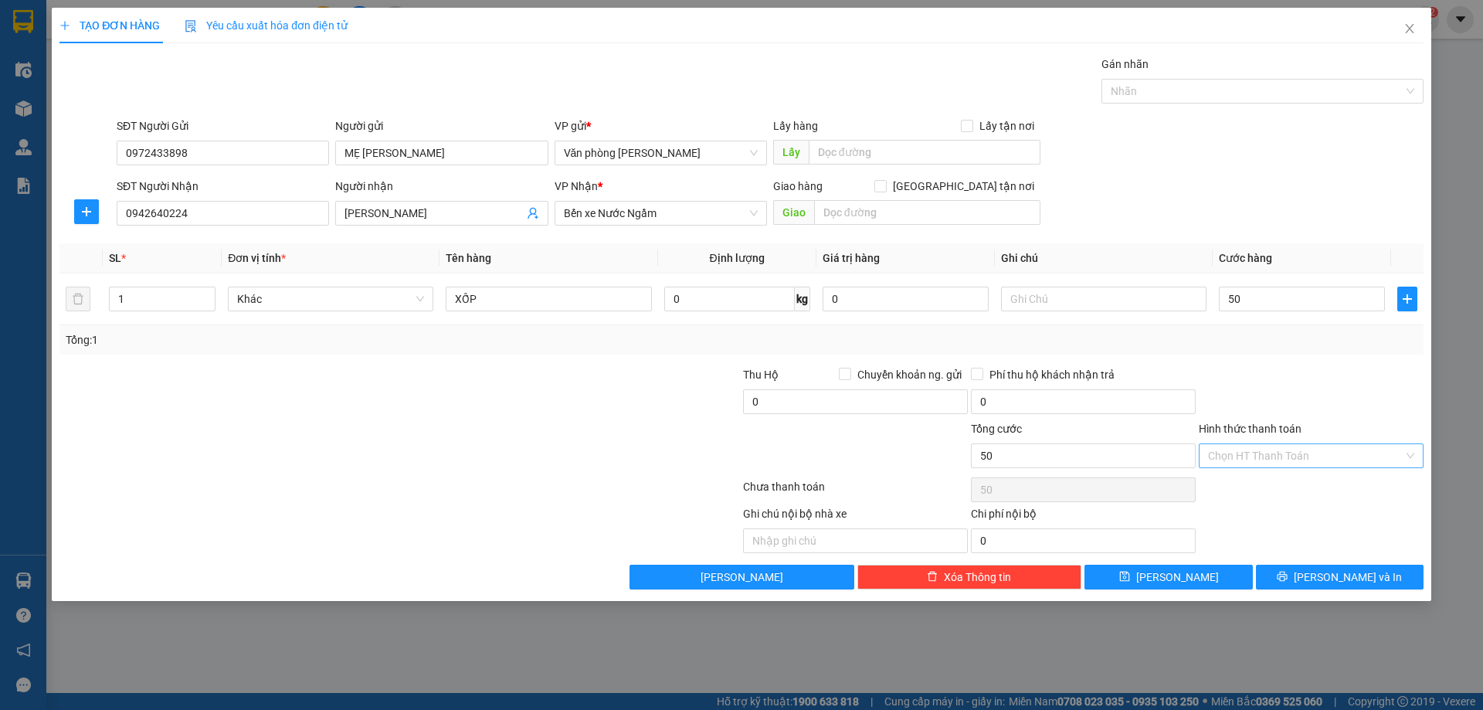
type input "50.000"
click at [1331, 460] on input "Hình thức thanh toán" at bounding box center [1305, 455] width 195 height 23
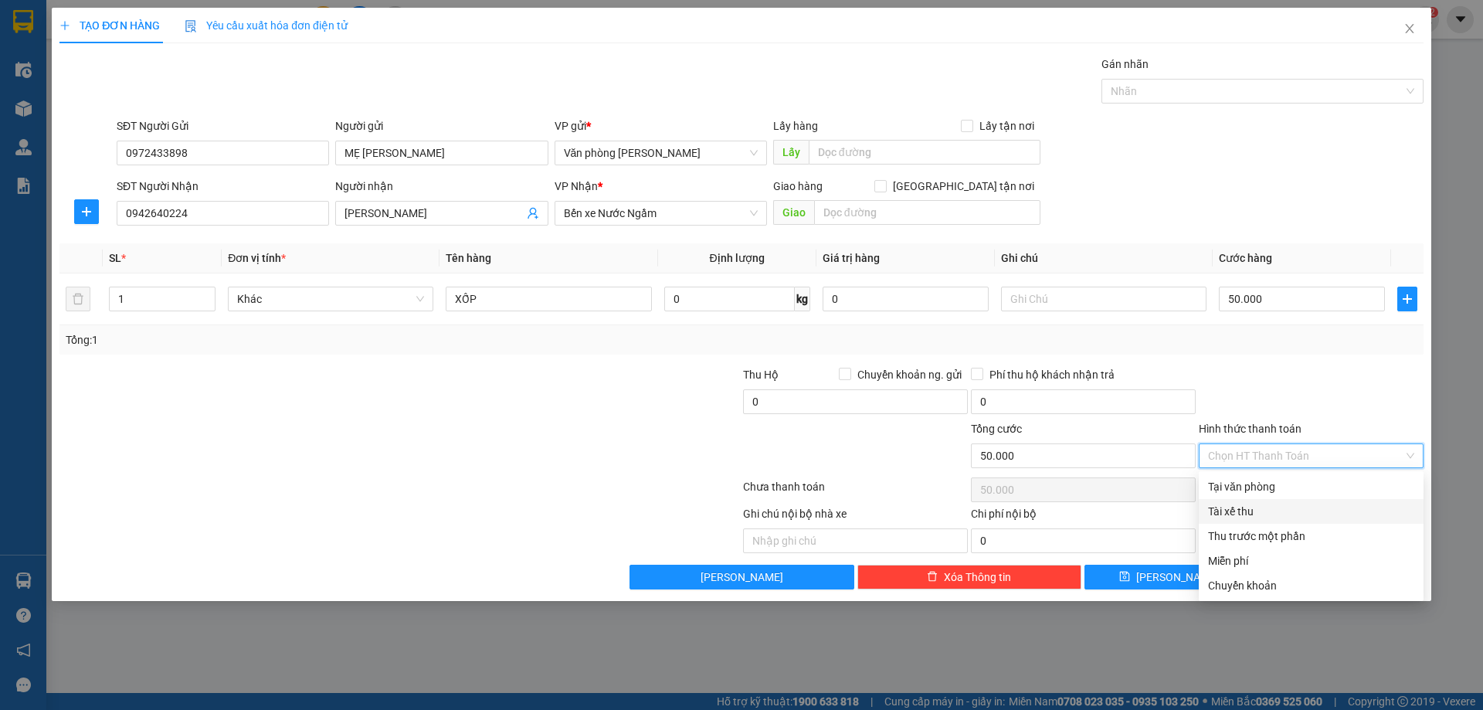
click at [1292, 513] on div "Tài xế thu" at bounding box center [1311, 511] width 206 height 17
type input "0"
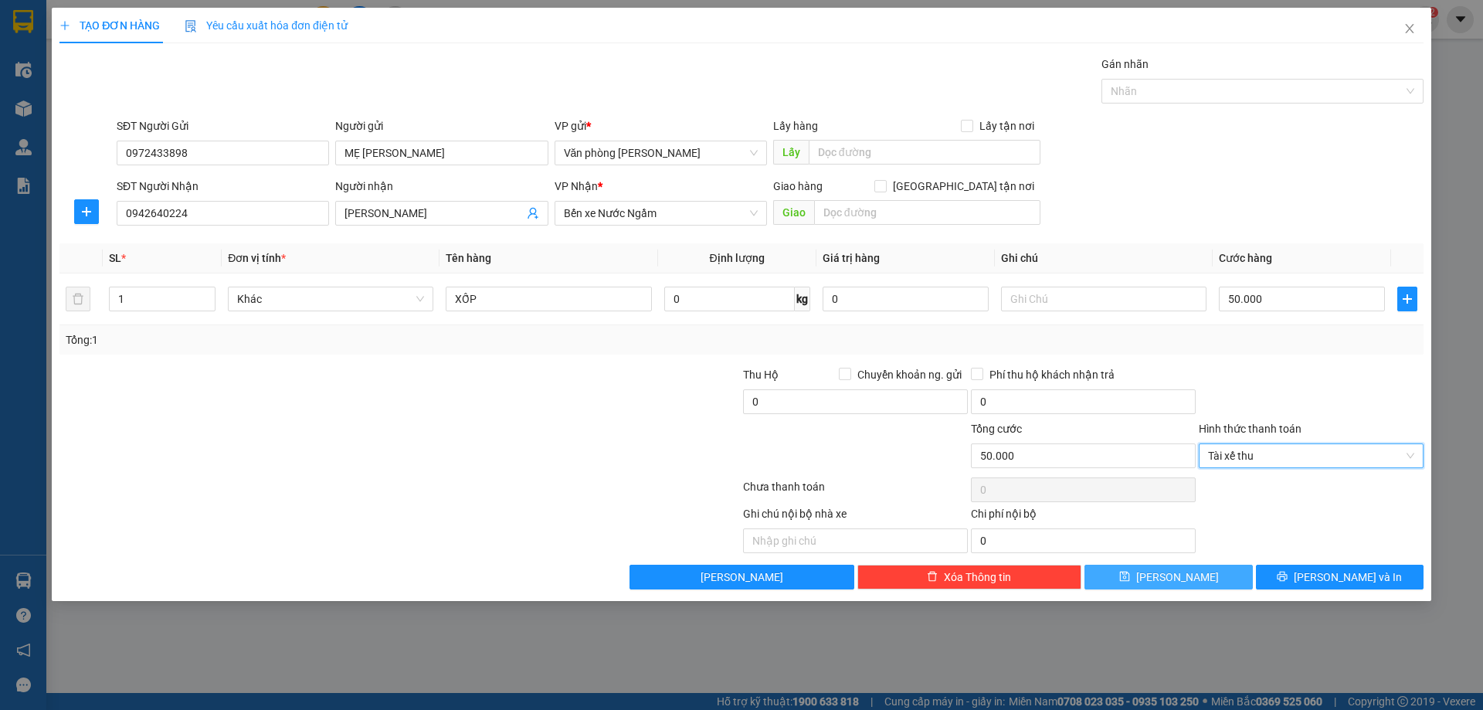
click at [1163, 582] on button "[PERSON_NAME]" at bounding box center [1168, 577] width 168 height 25
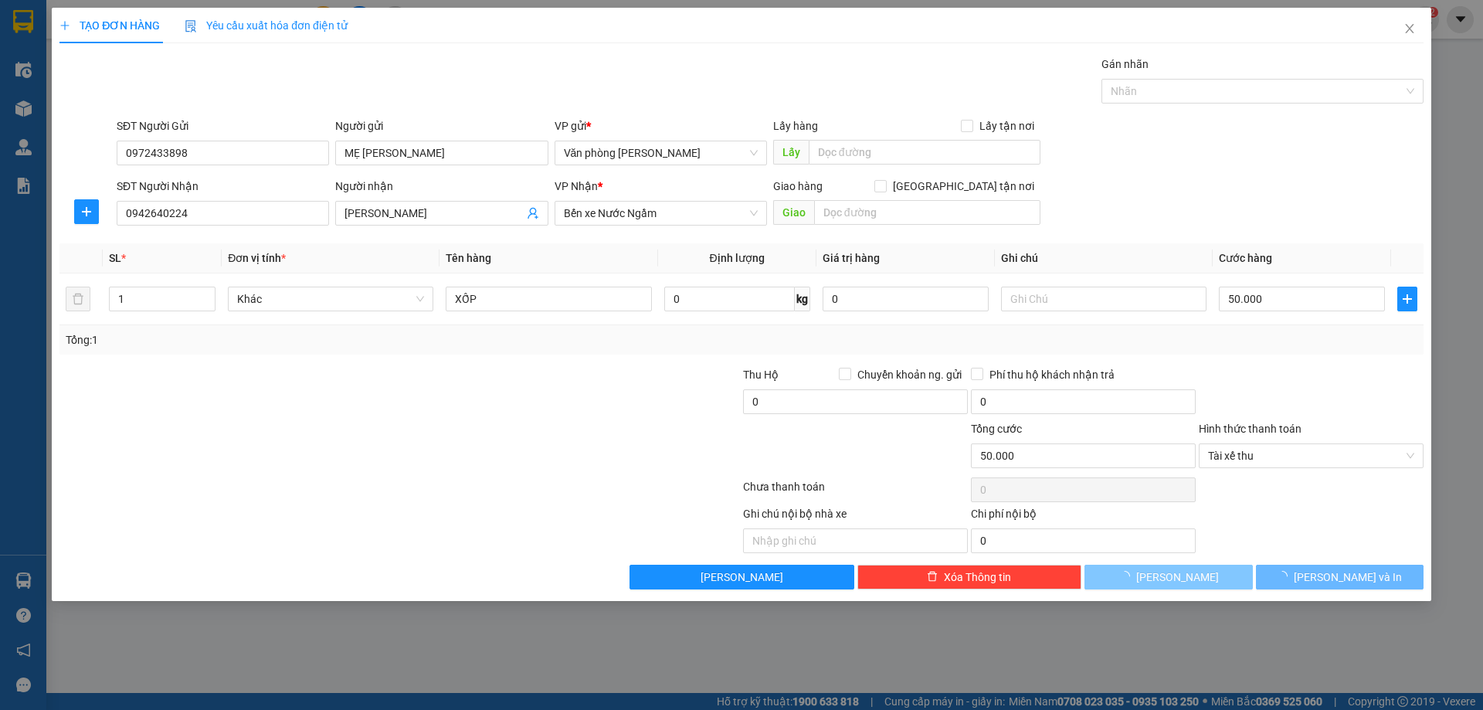
type input "0"
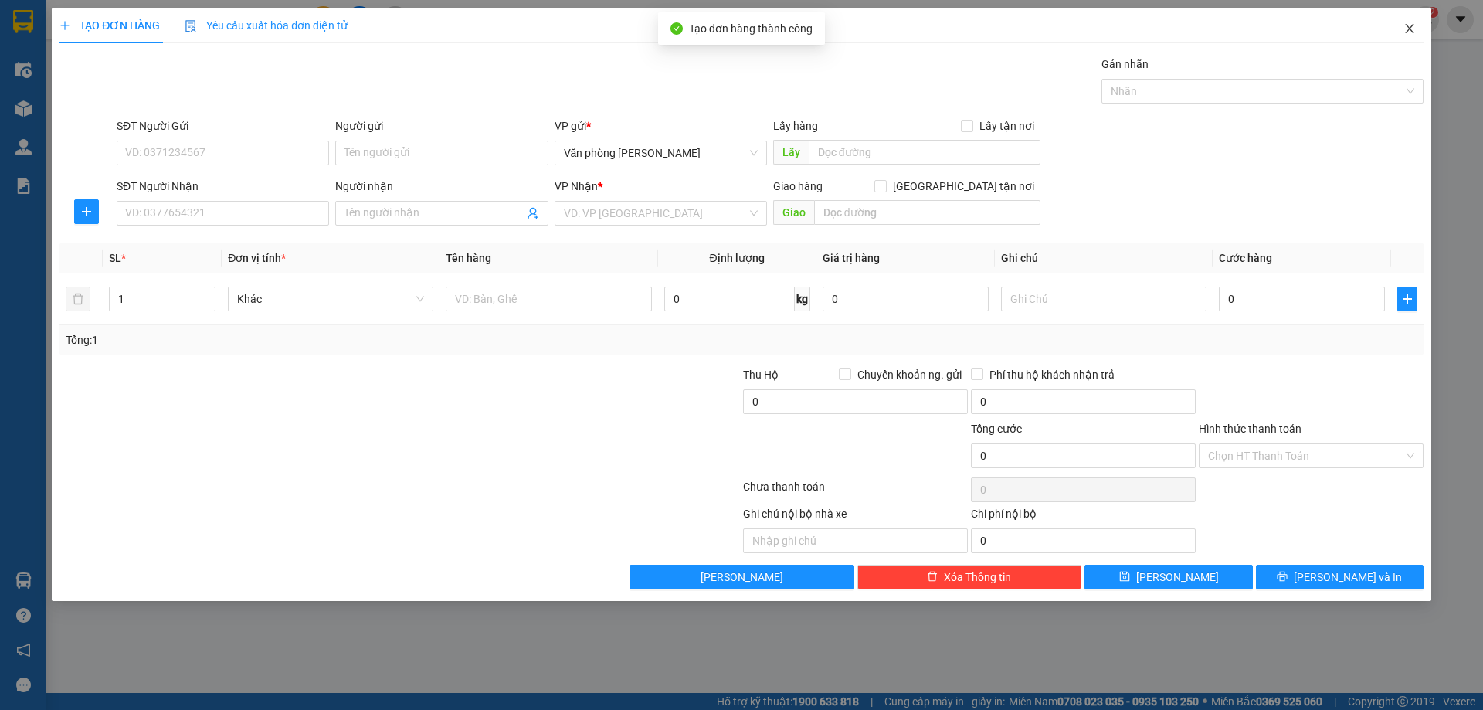
click at [1413, 29] on icon "close" at bounding box center [1409, 28] width 12 height 12
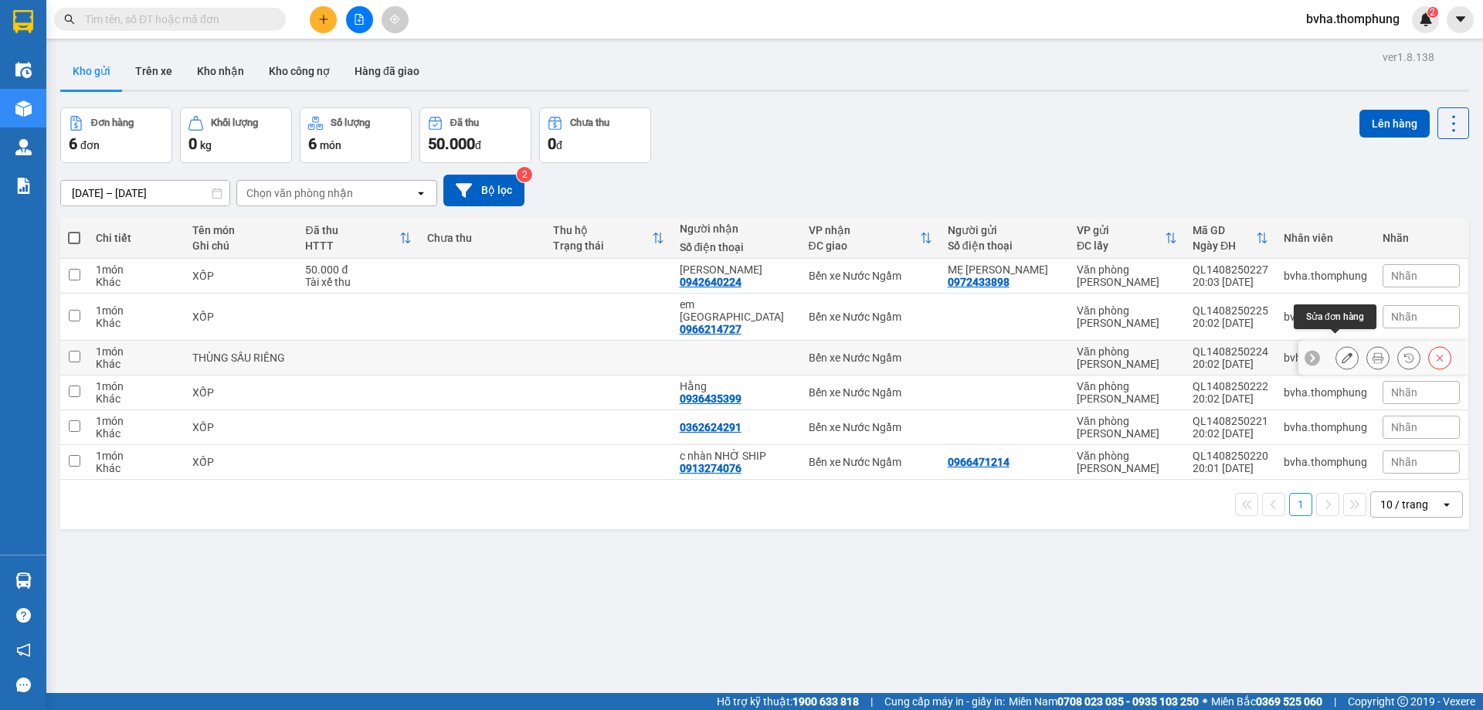
click at [1342, 352] on icon at bounding box center [1347, 357] width 11 height 11
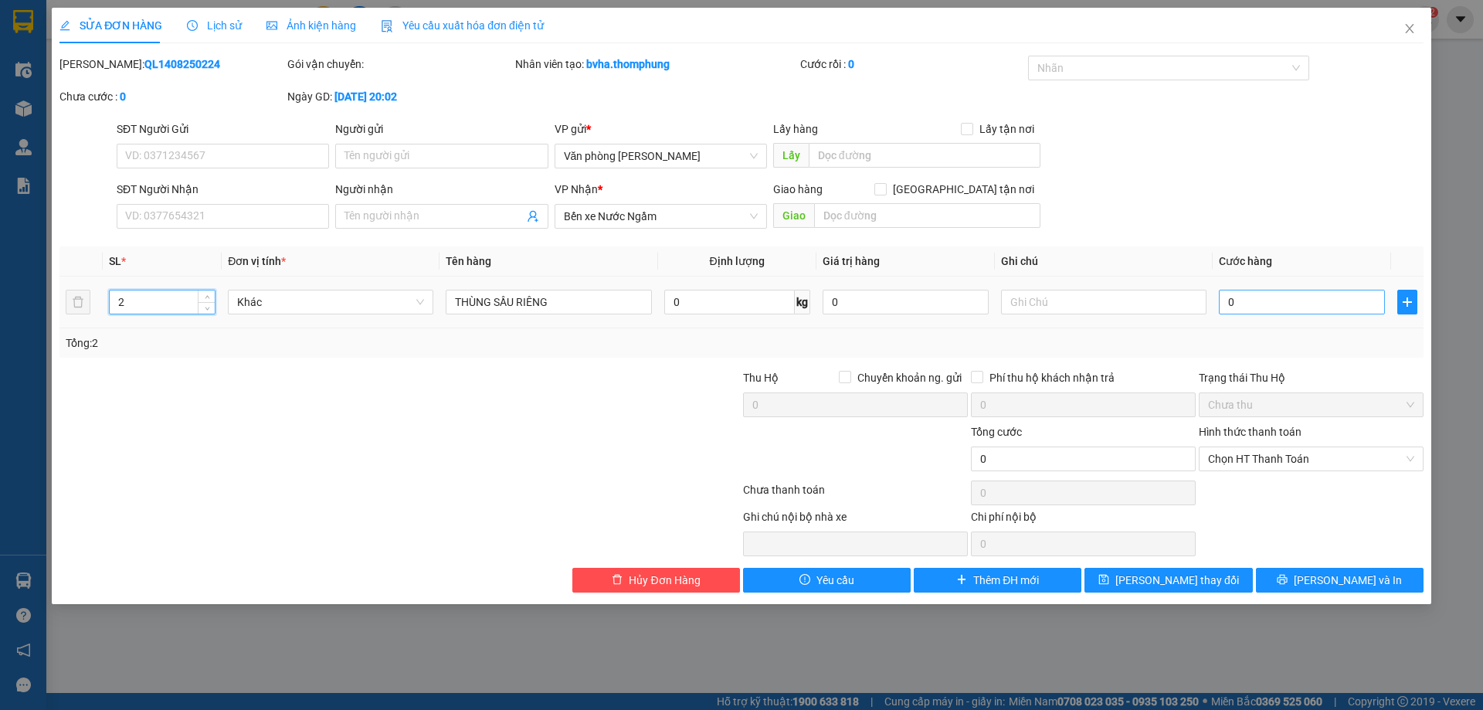
type input "2"
click at [1264, 301] on input "0" at bounding box center [1302, 302] width 166 height 25
type input "8"
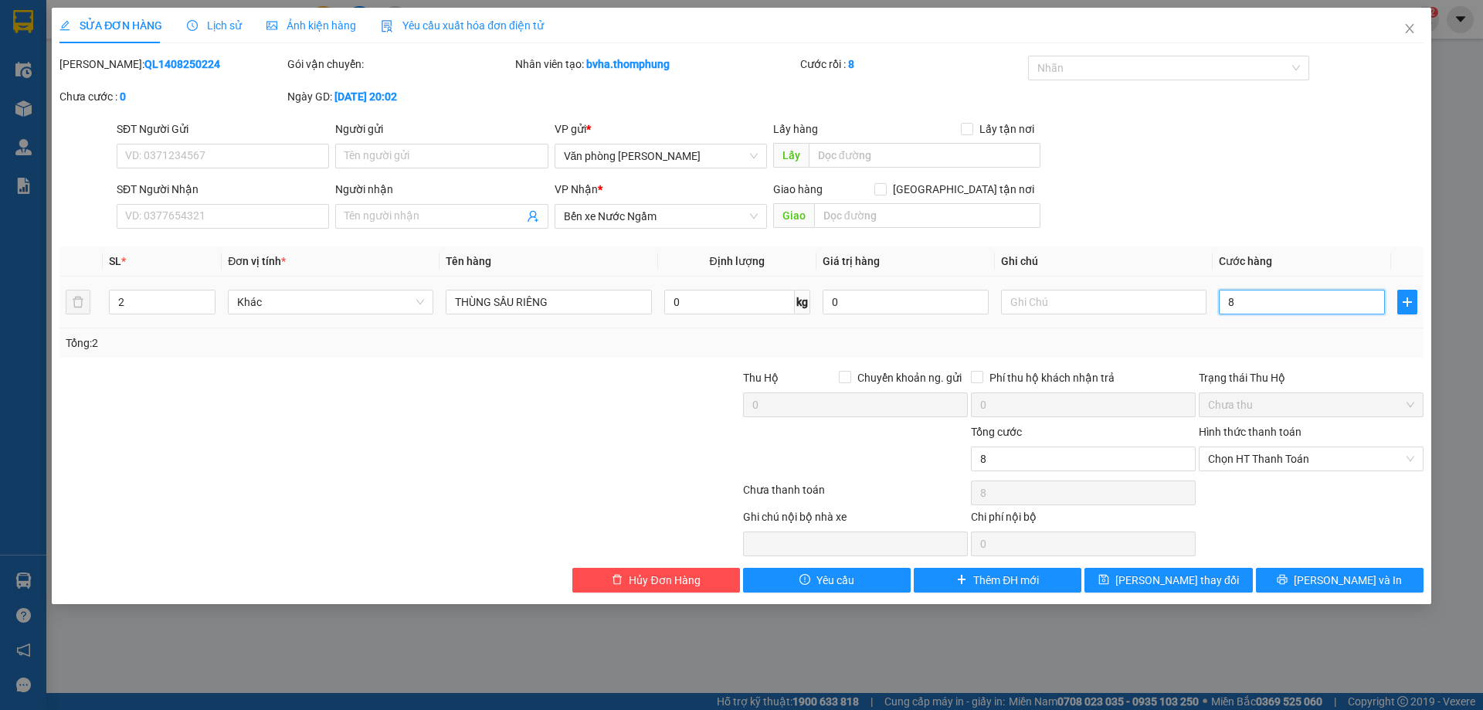
type input "80"
click at [1316, 467] on span "Chọn HT Thanh Toán" at bounding box center [1311, 458] width 206 height 23
type input "80"
type input "80.000"
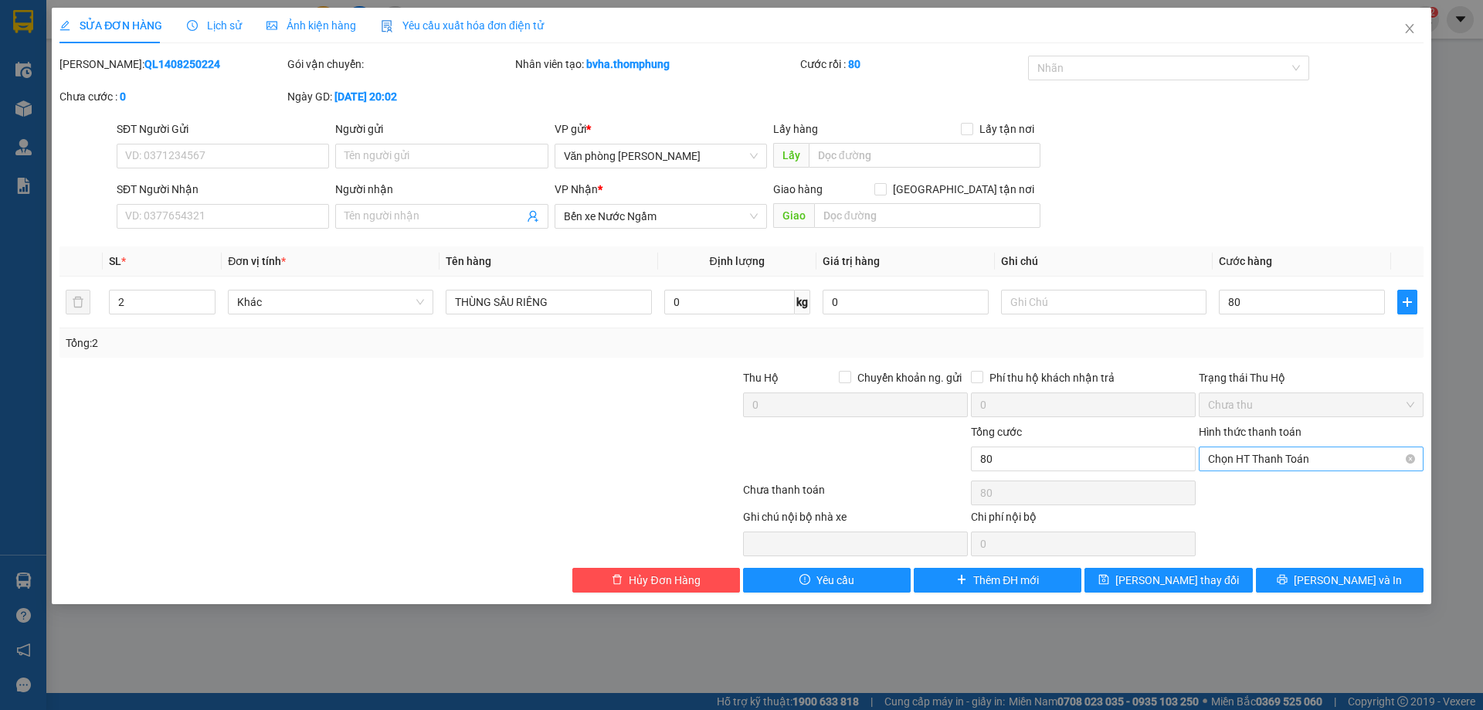
type input "80.000"
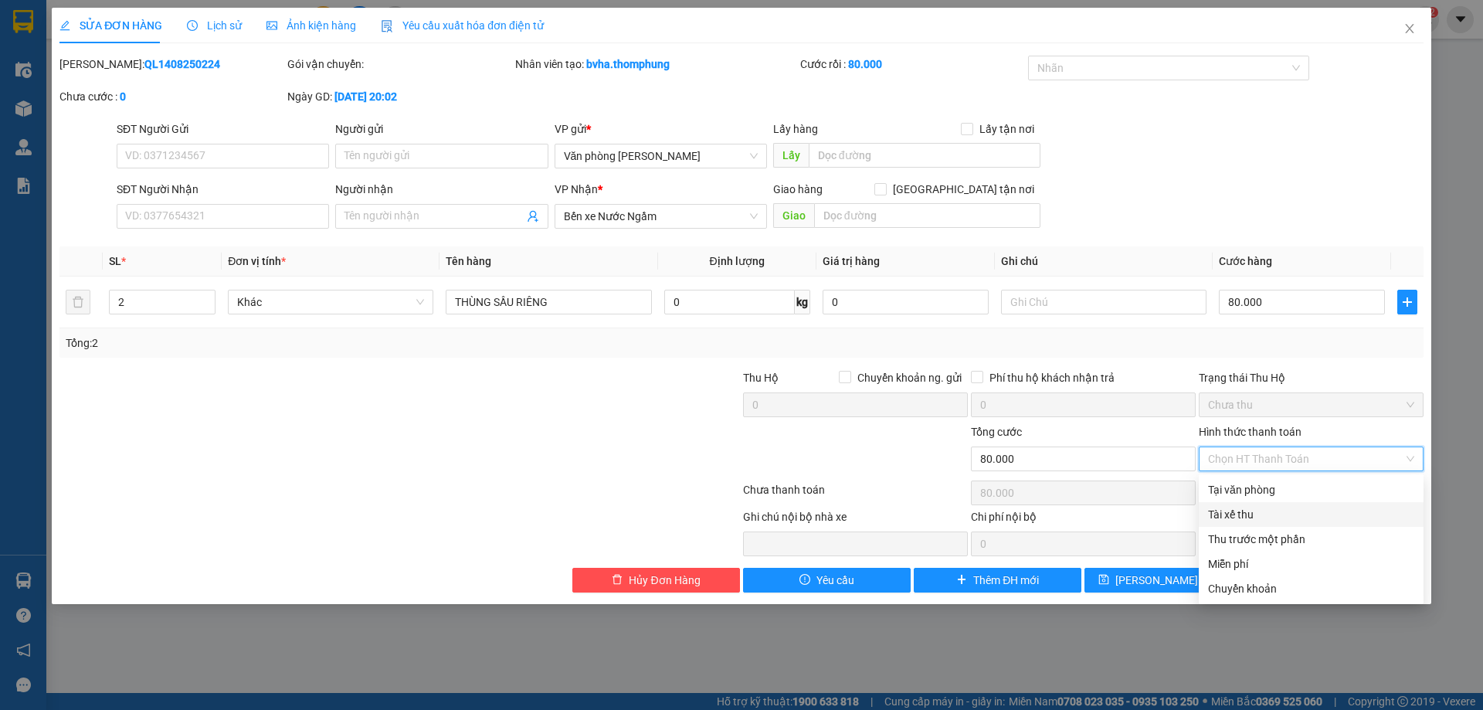
click at [1261, 505] on div "Tài xế thu" at bounding box center [1311, 514] width 225 height 25
type input "0"
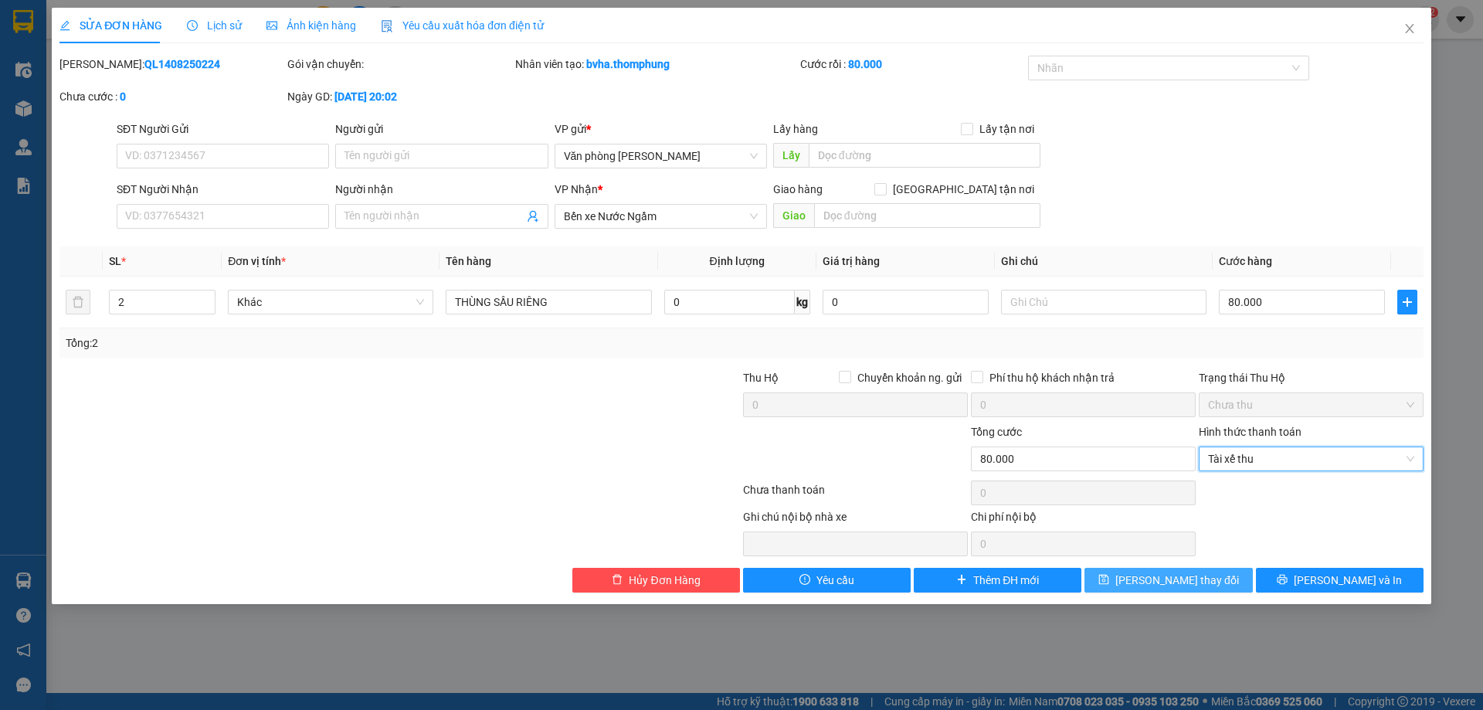
click at [1186, 576] on span "[PERSON_NAME] thay đổi" at bounding box center [1177, 580] width 124 height 17
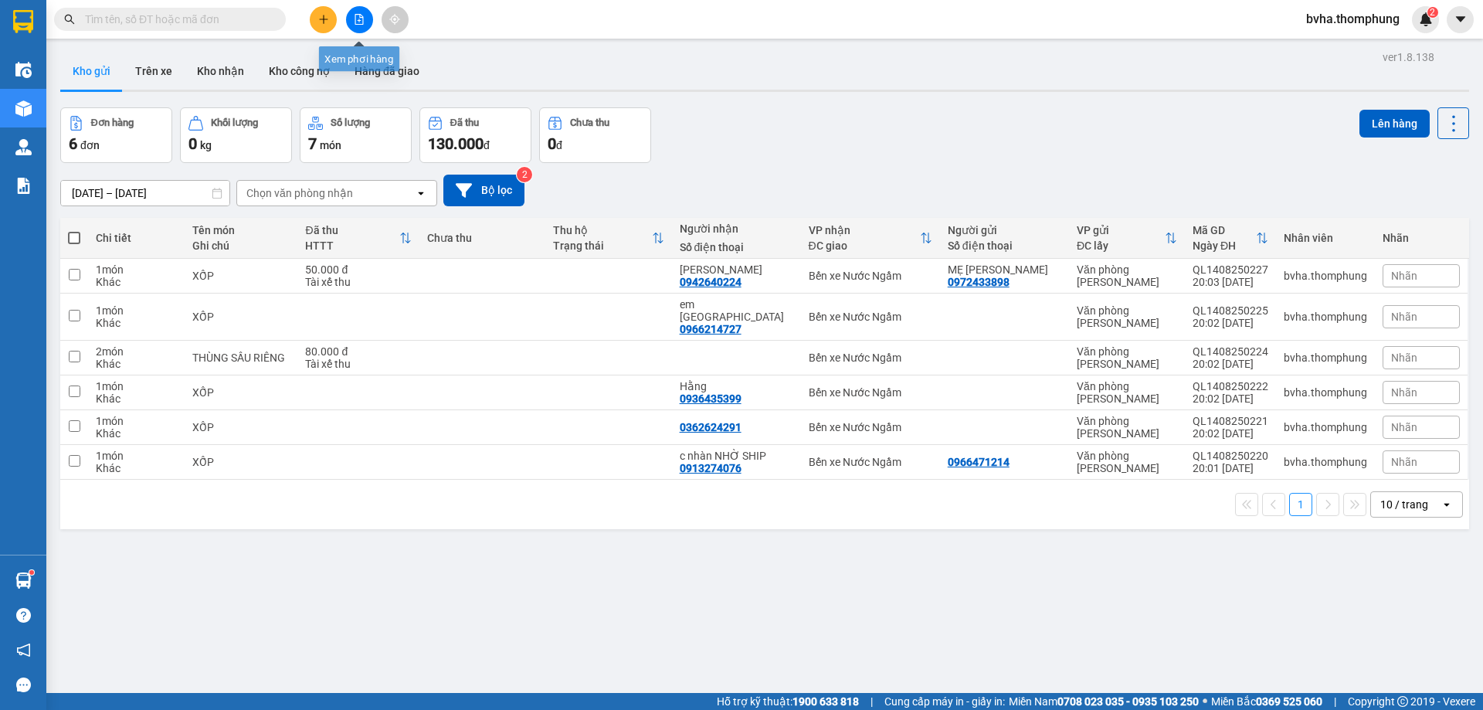
click at [358, 25] on button at bounding box center [359, 19] width 27 height 27
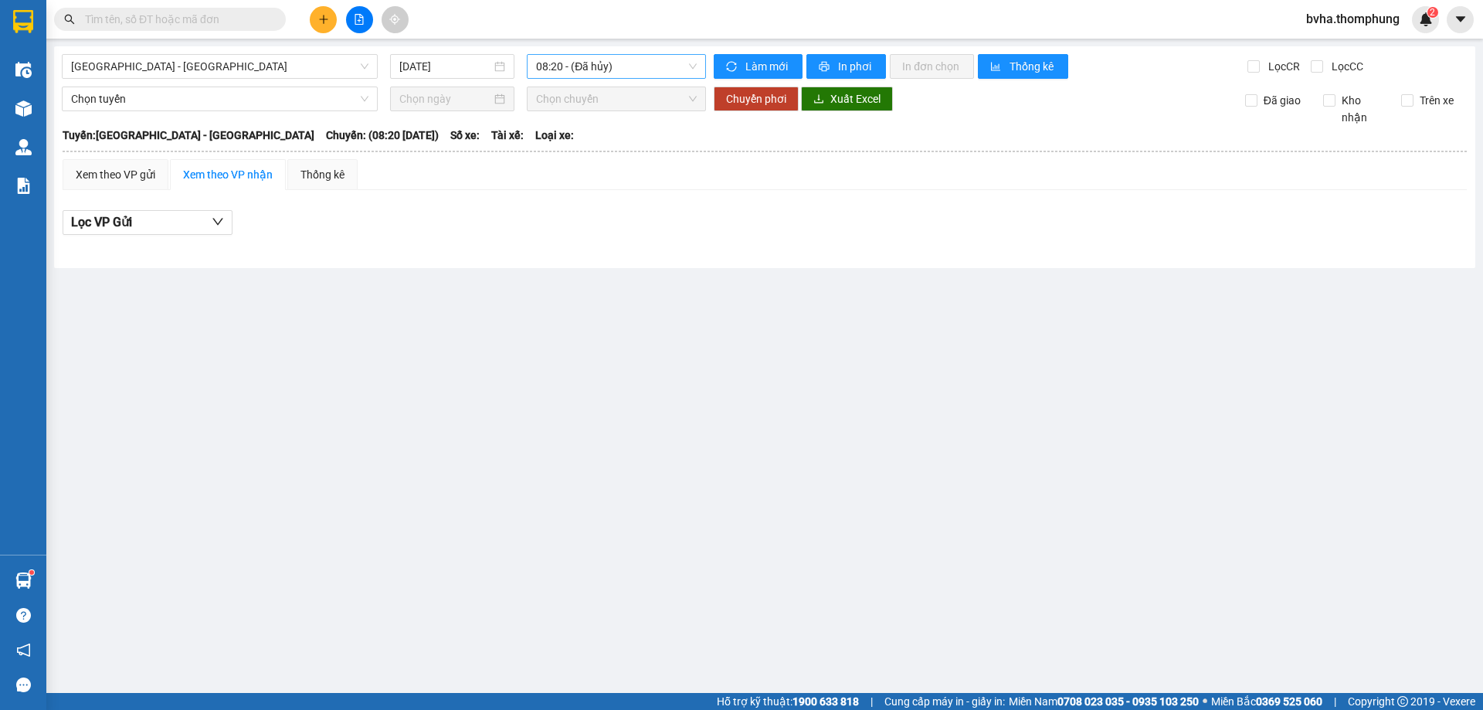
click at [631, 70] on span "08:20 - (Đã hủy)" at bounding box center [616, 66] width 161 height 23
click at [572, 170] on div "12:00" at bounding box center [596, 171] width 120 height 17
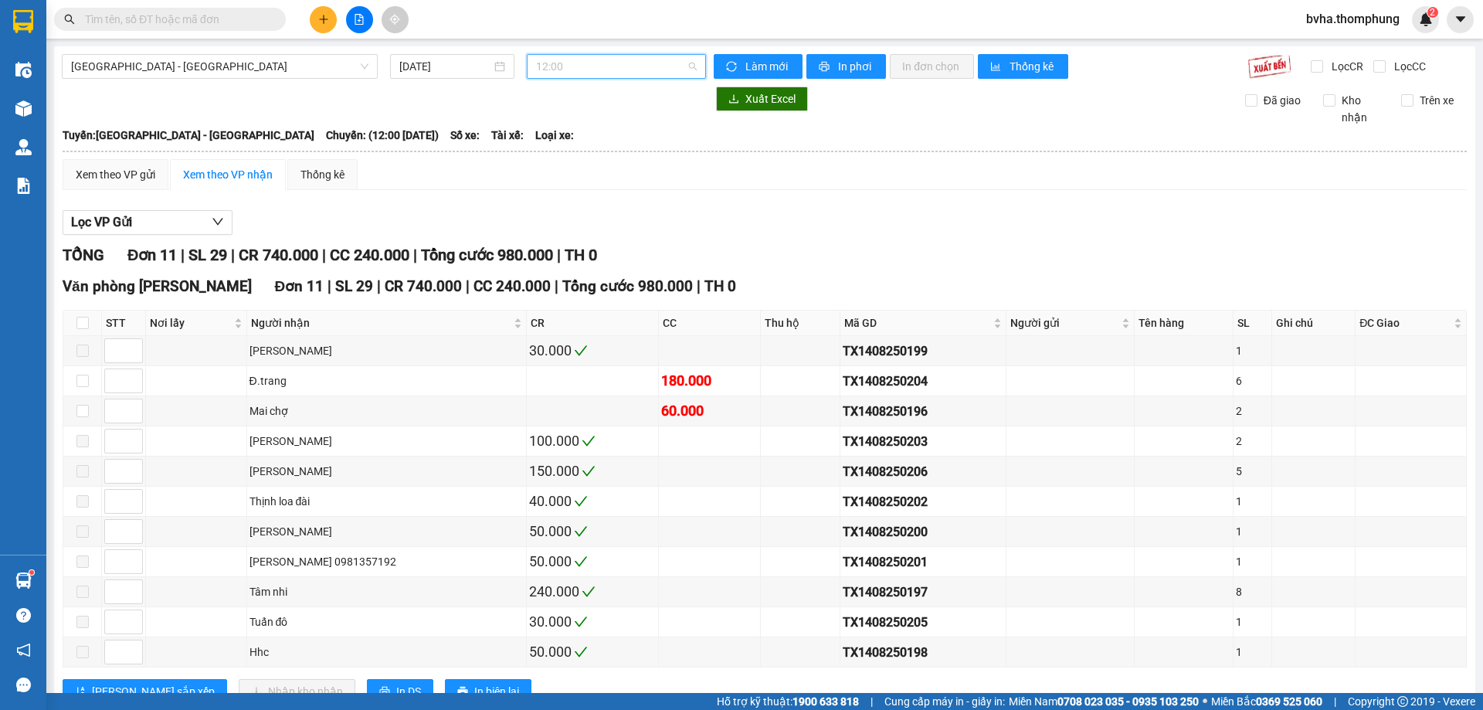
click at [627, 58] on span "12:00" at bounding box center [616, 66] width 161 height 23
click at [571, 141] on div "10:00" at bounding box center [592, 146] width 120 height 17
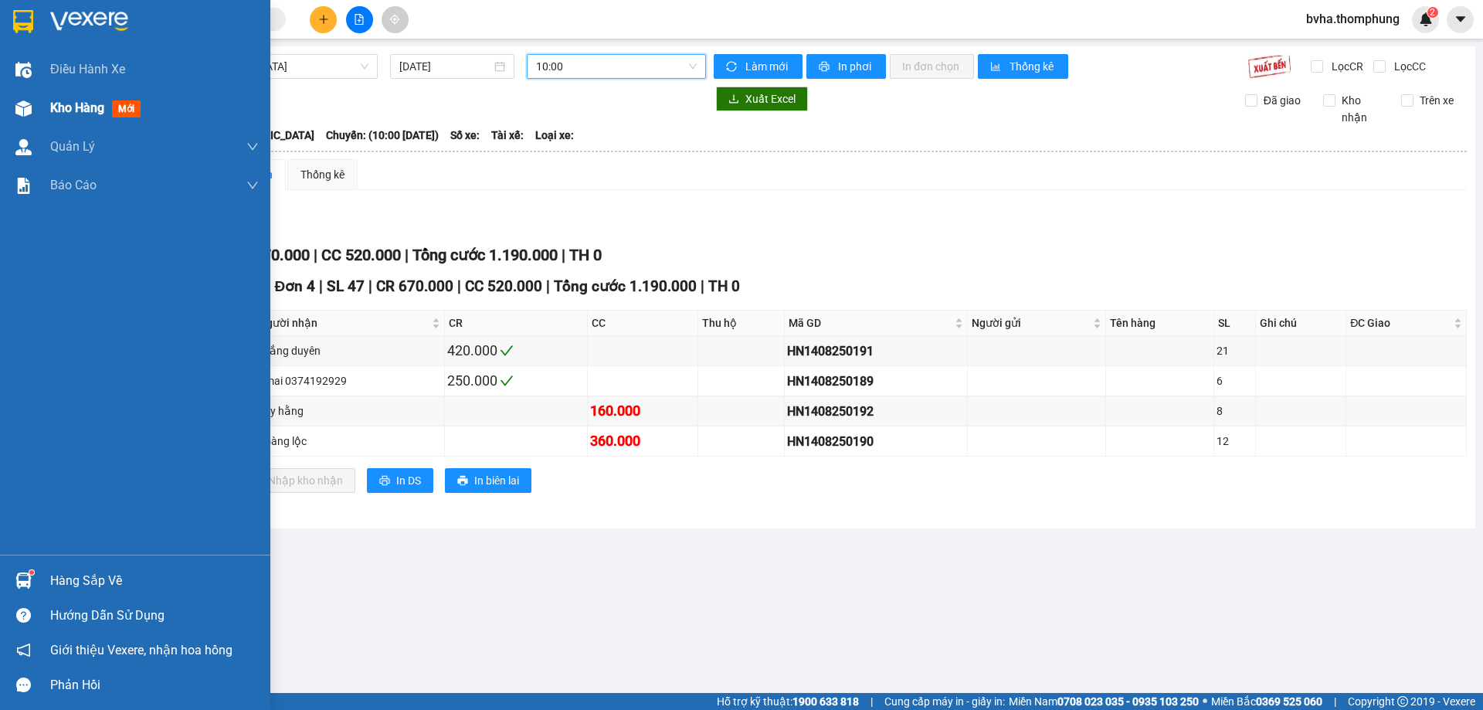
click at [66, 109] on span "Kho hàng" at bounding box center [77, 107] width 54 height 15
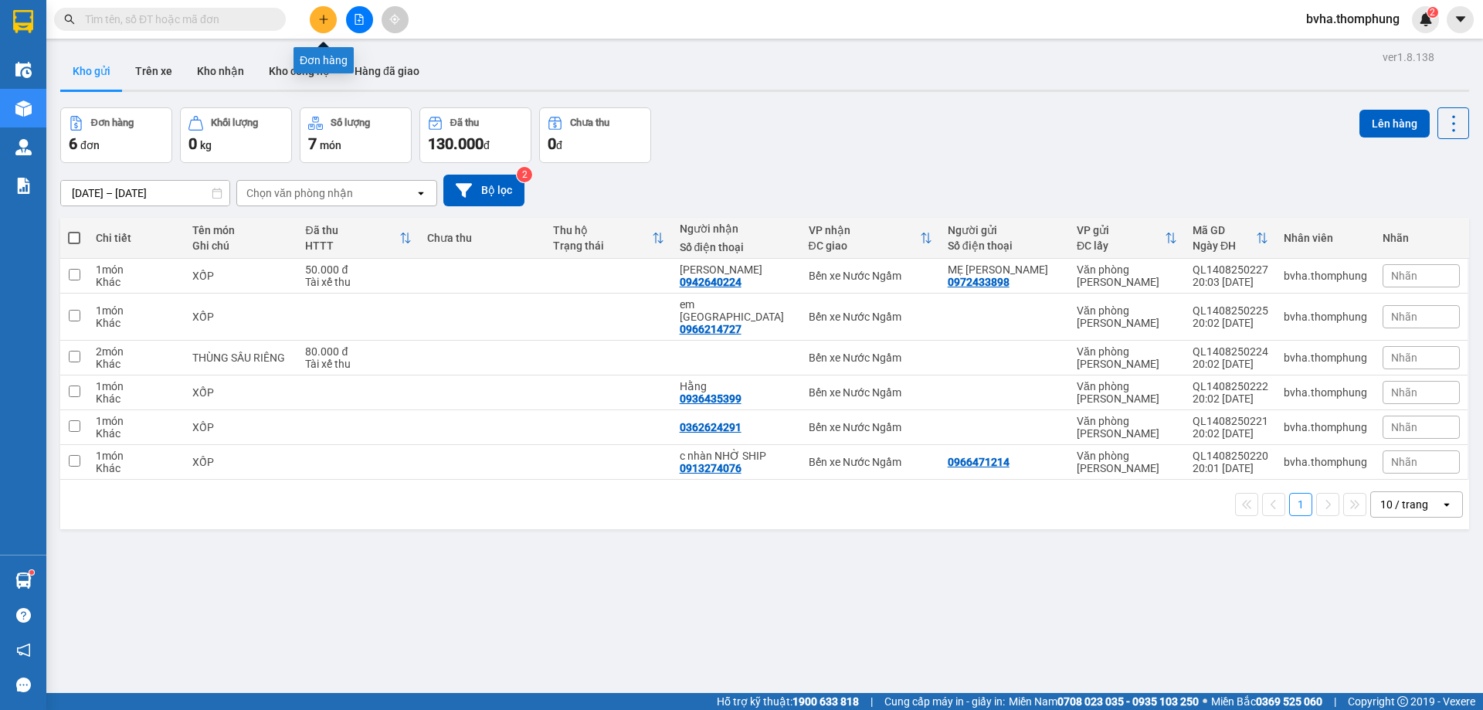
click at [321, 19] on icon "plus" at bounding box center [323, 19] width 11 height 11
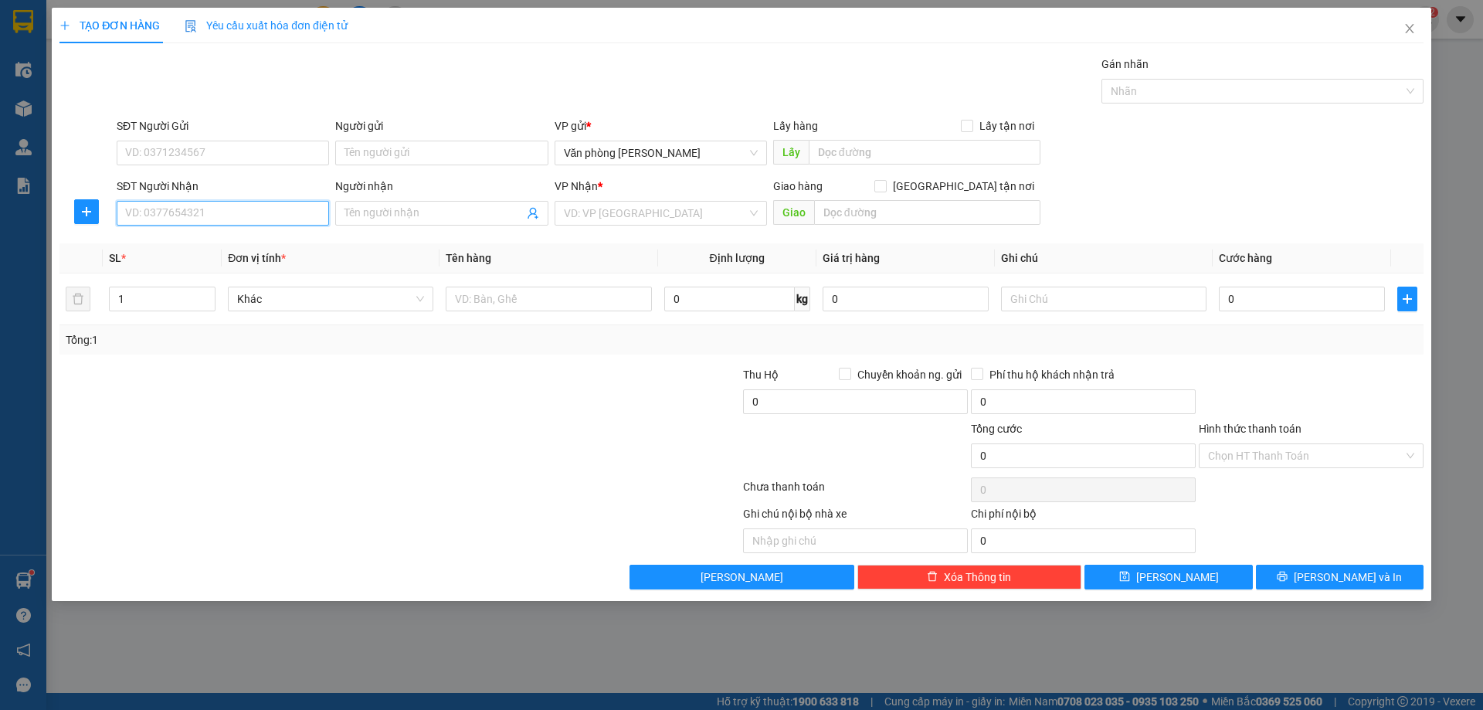
click at [249, 209] on input "SĐT Người Nhận" at bounding box center [223, 213] width 212 height 25
click at [185, 251] on div "0388314145 - cô Hằng" at bounding box center [223, 244] width 194 height 17
type input "0388314145"
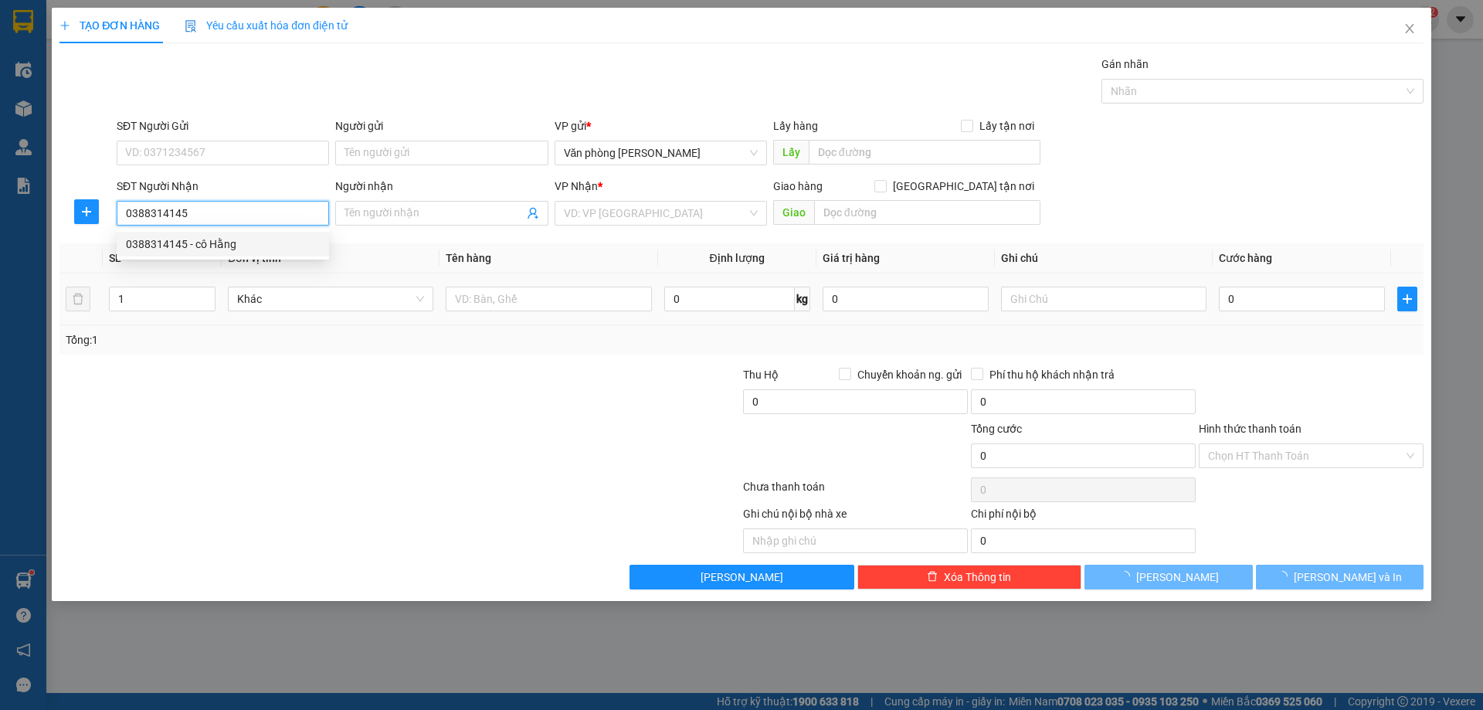
type input "cô Hằng"
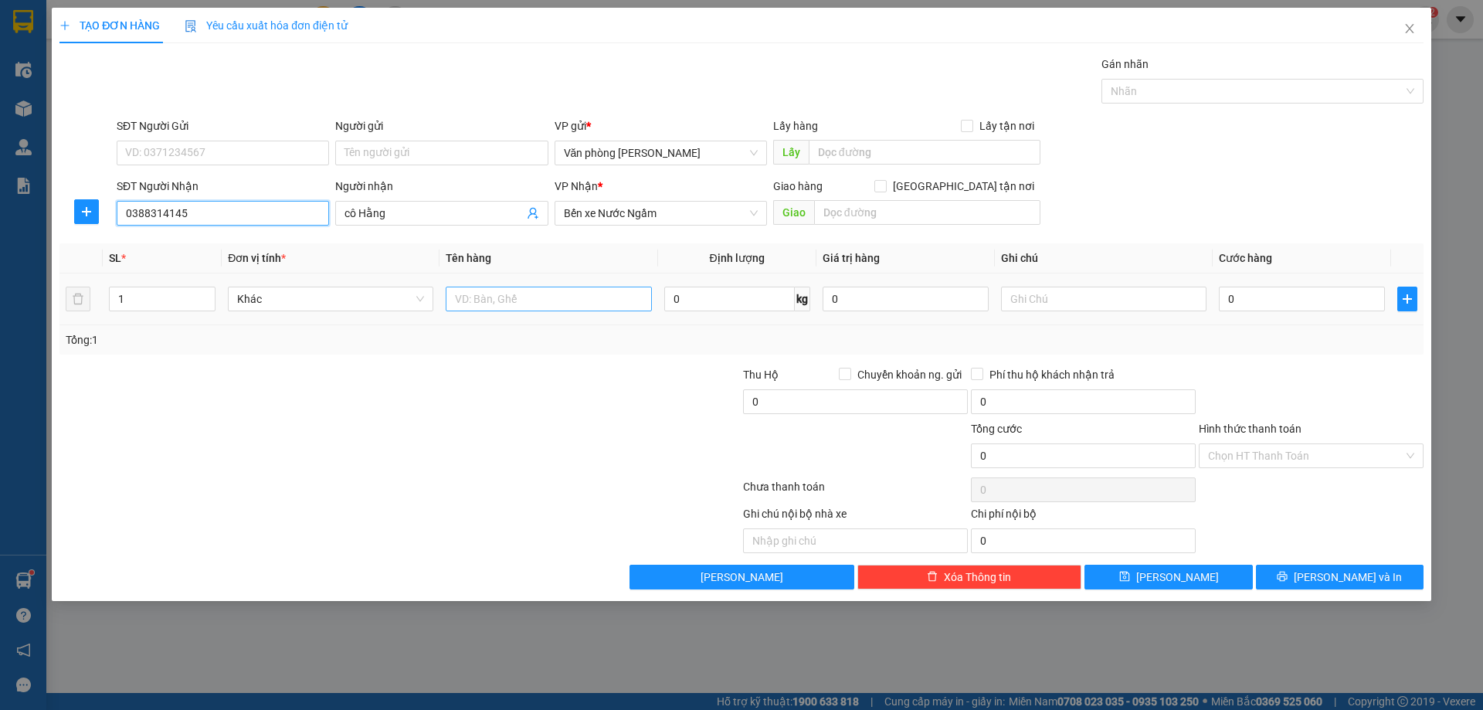
type input "0388314145"
click at [469, 300] on input "text" at bounding box center [548, 299] width 205 height 25
type input "t giấy"
click at [1271, 292] on input "0" at bounding box center [1302, 299] width 166 height 25
type input "3"
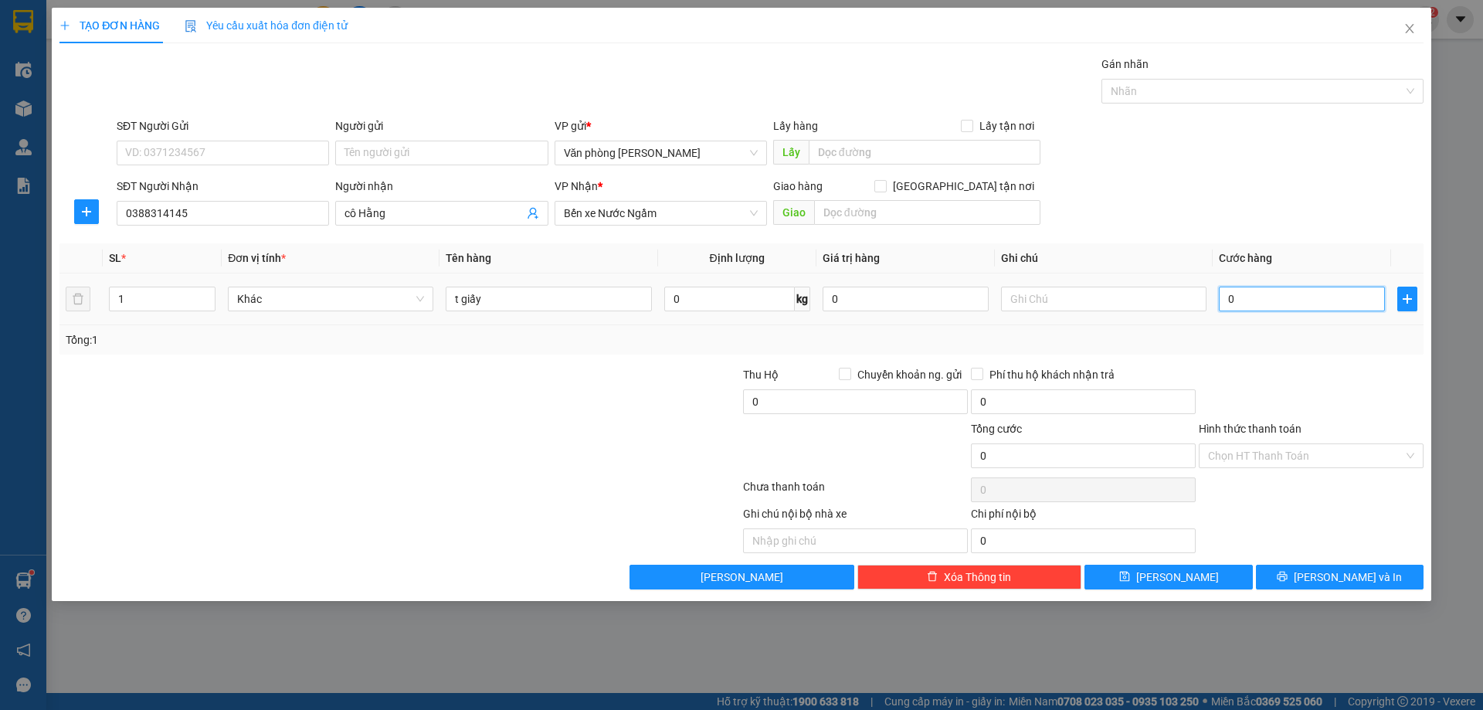
type input "3"
type input "30"
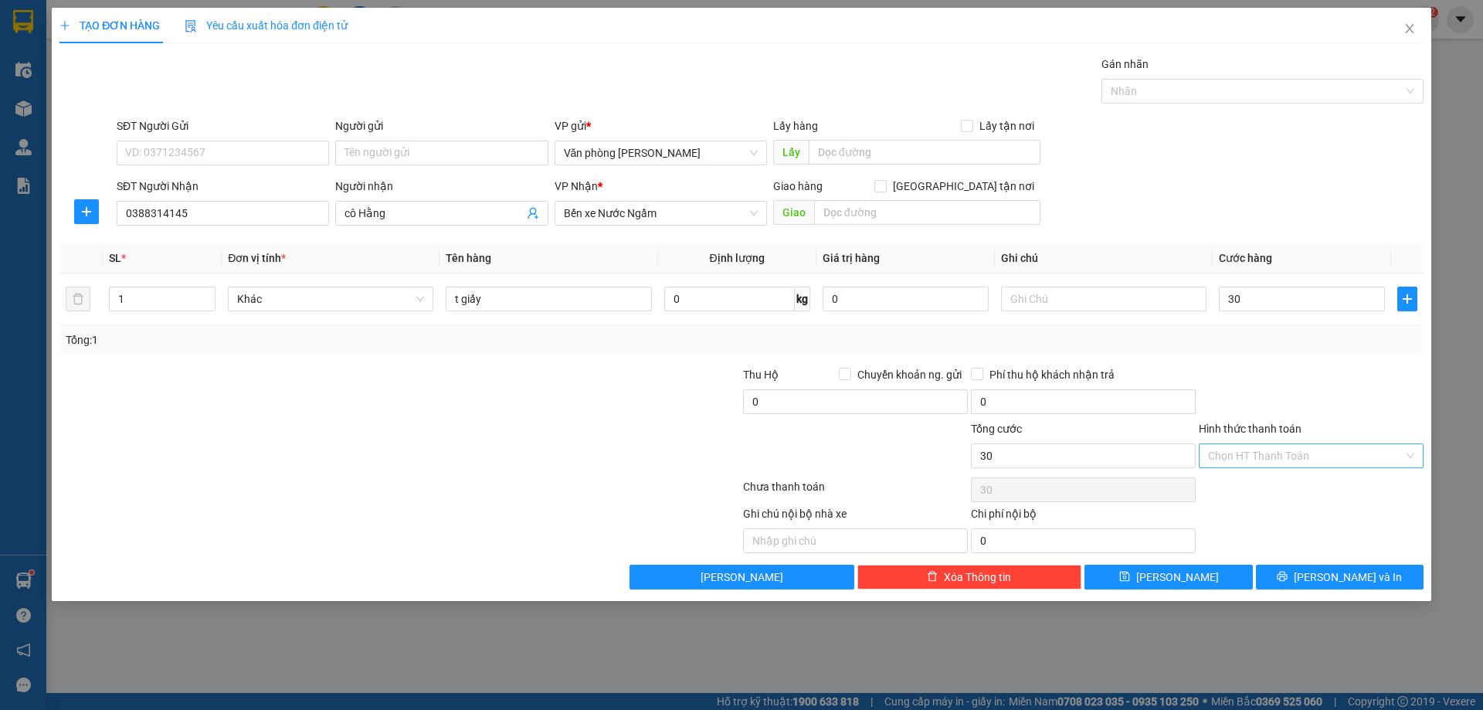
type input "30.000"
click at [1323, 450] on input "Hình thức thanh toán" at bounding box center [1305, 455] width 195 height 23
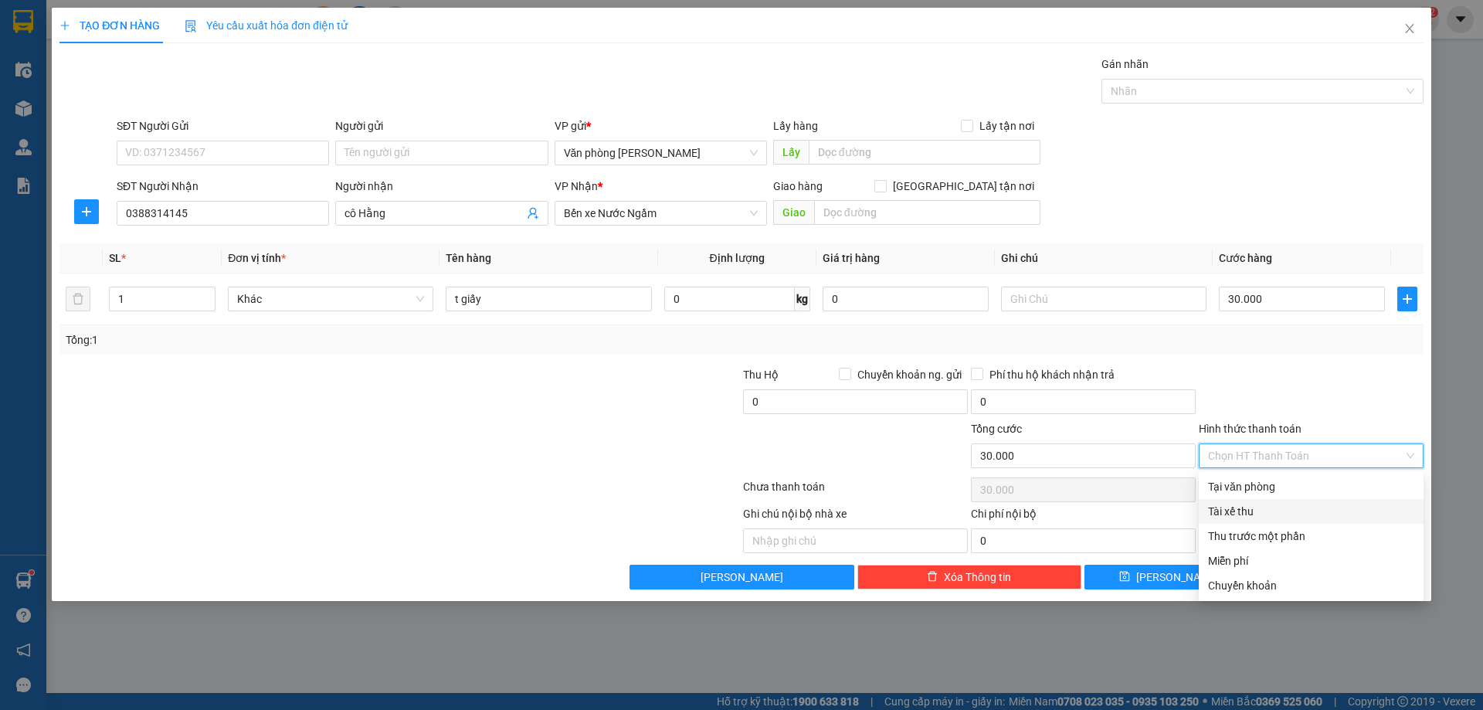
click at [1242, 518] on div "Tài xế thu" at bounding box center [1311, 511] width 206 height 17
type input "0"
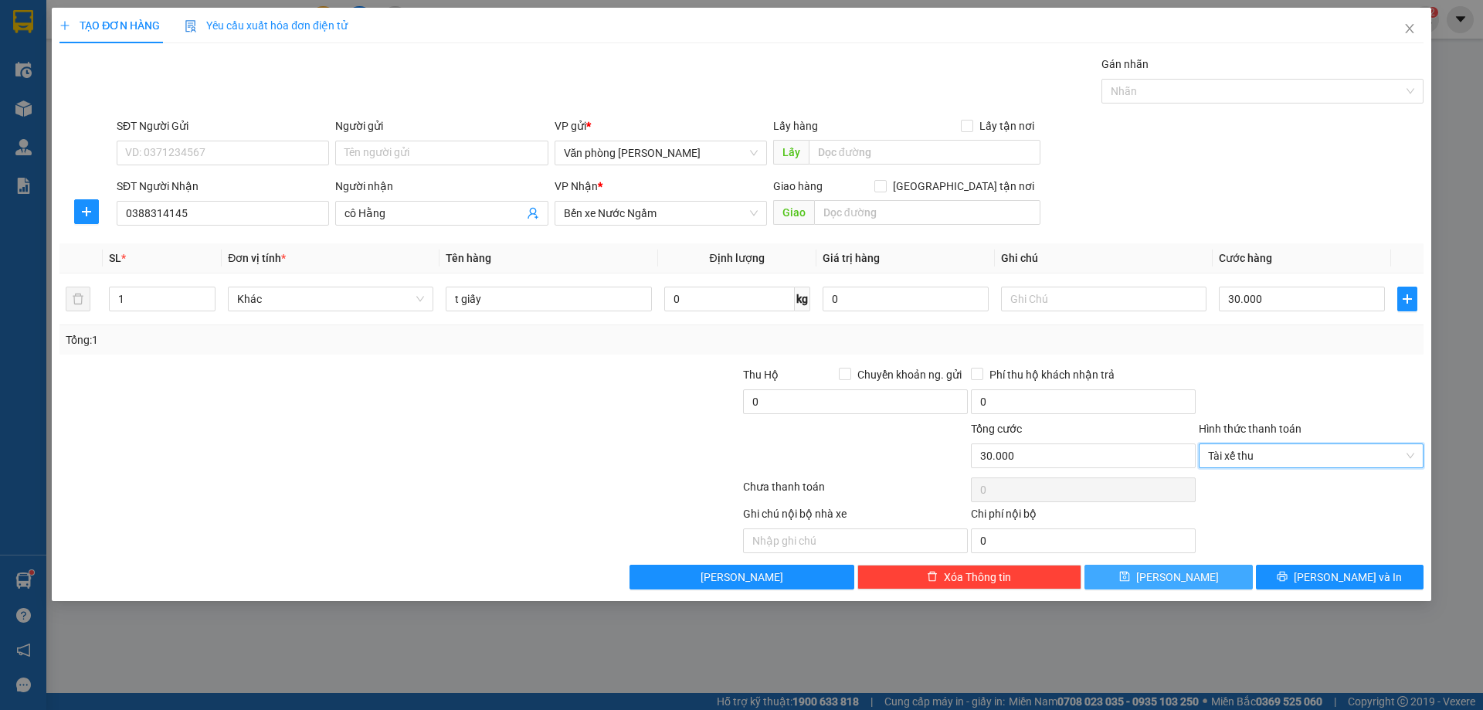
click at [1149, 589] on button "[PERSON_NAME]" at bounding box center [1168, 577] width 168 height 25
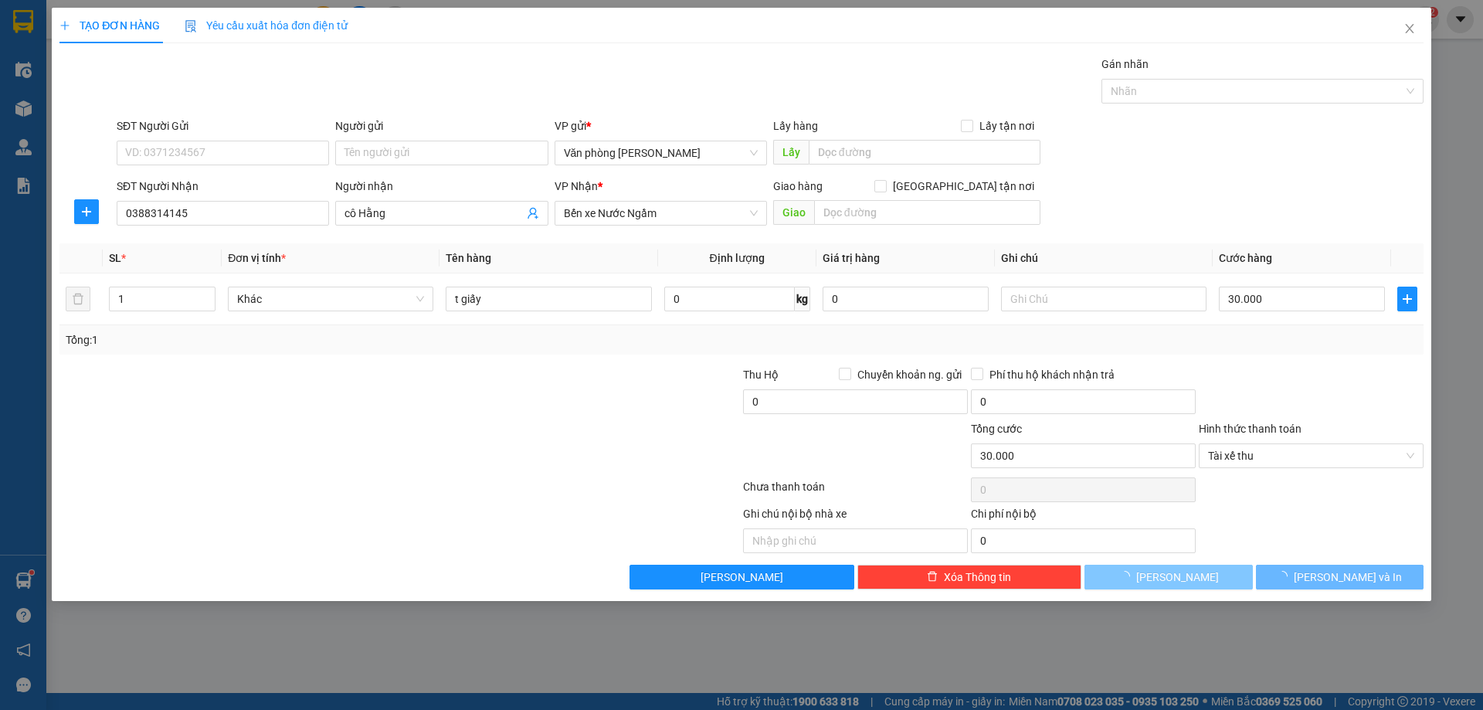
type input "0"
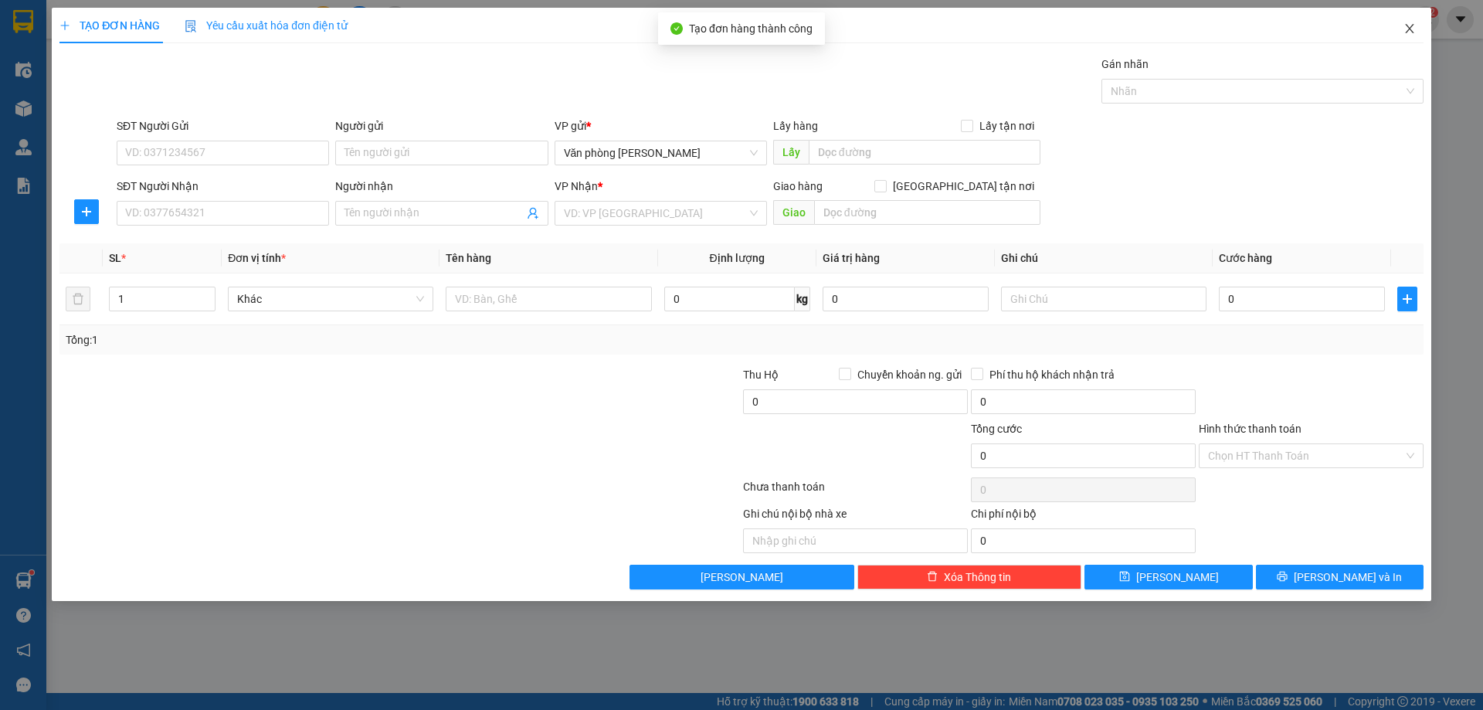
click at [1406, 29] on icon "close" at bounding box center [1409, 28] width 12 height 12
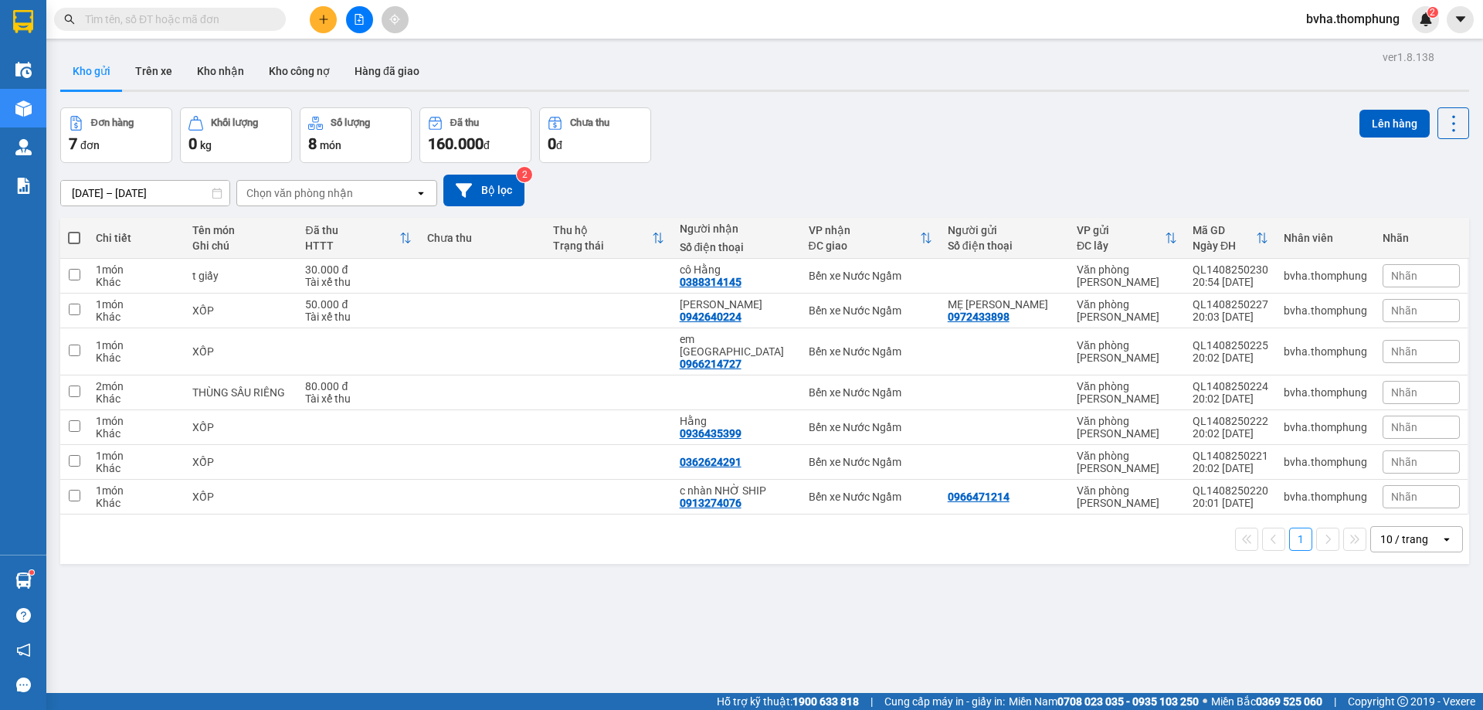
click at [74, 235] on span at bounding box center [74, 238] width 12 height 12
click at [74, 230] on input "checkbox" at bounding box center [74, 230] width 0 height 0
checkbox input "true"
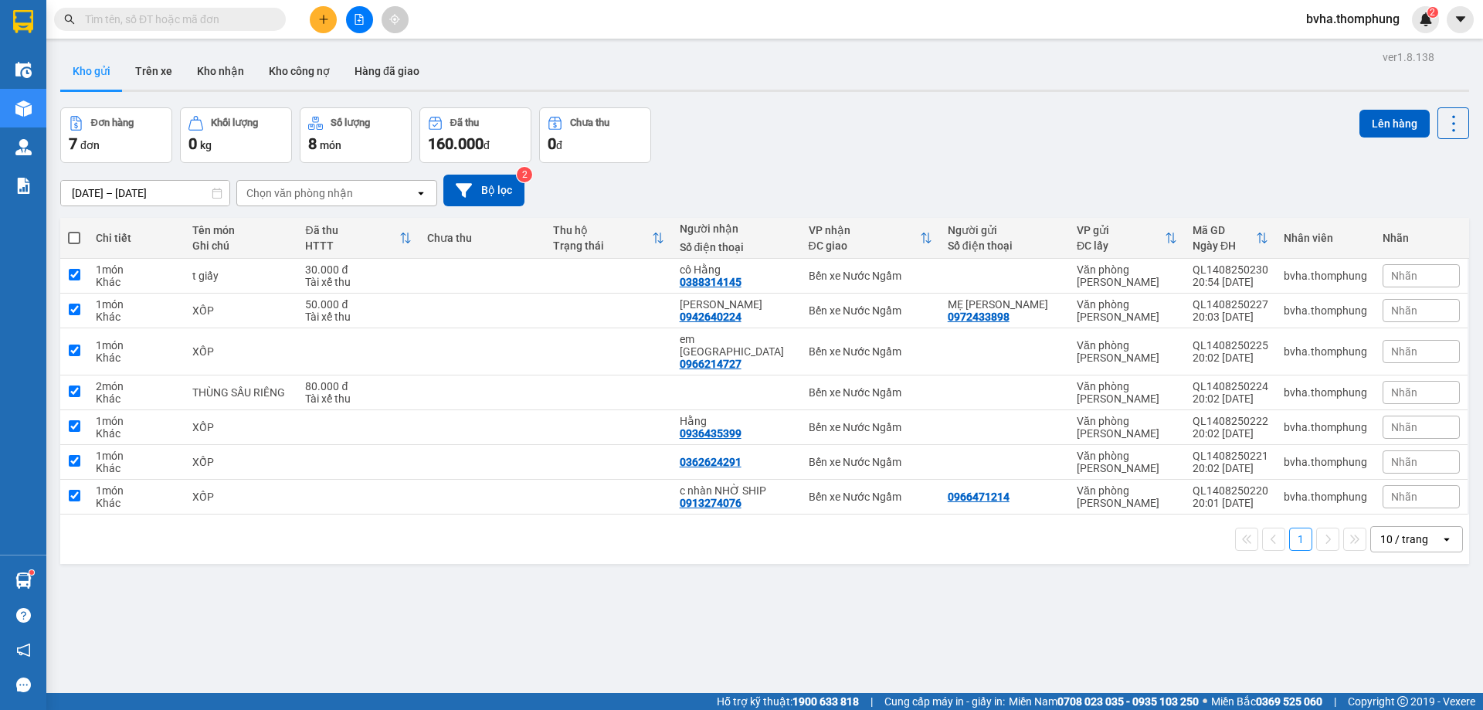
checkbox input "true"
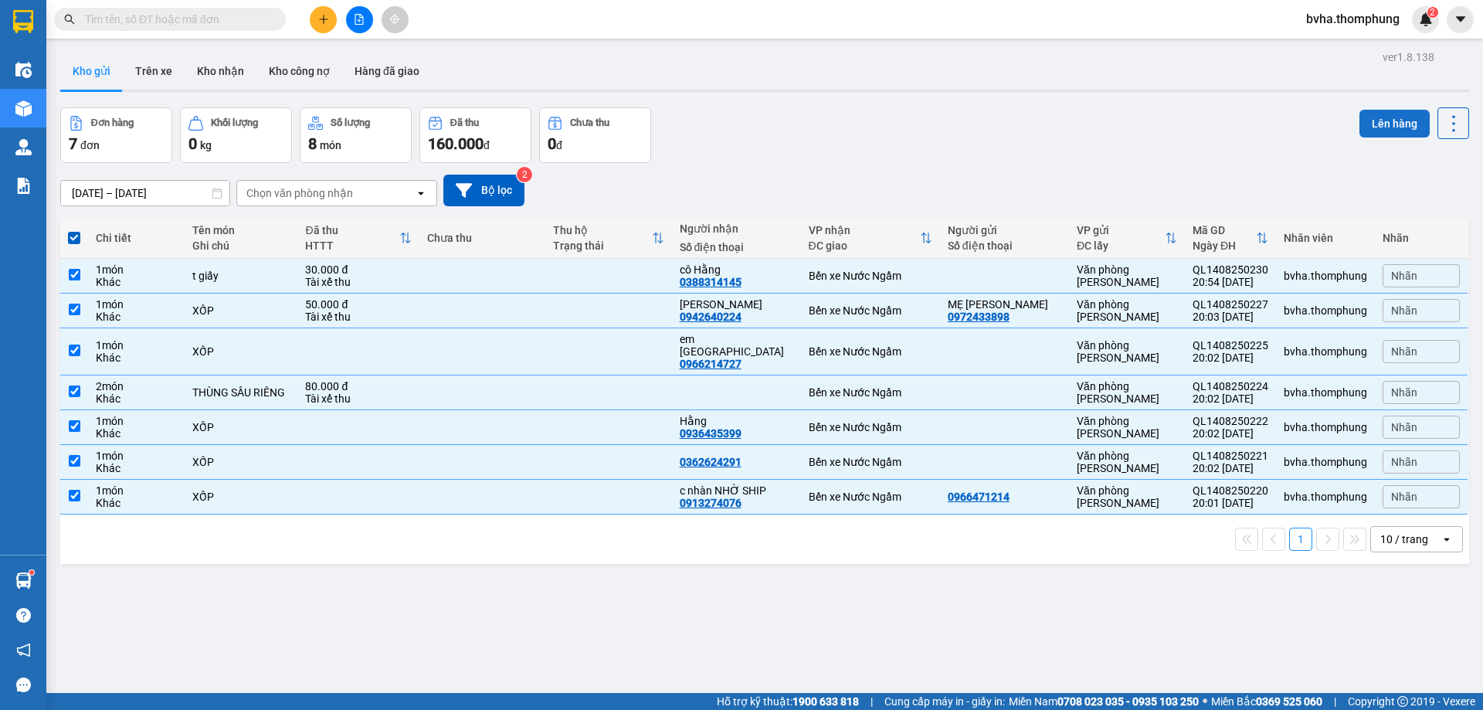
click at [1370, 122] on button "Lên hàng" at bounding box center [1394, 124] width 70 height 28
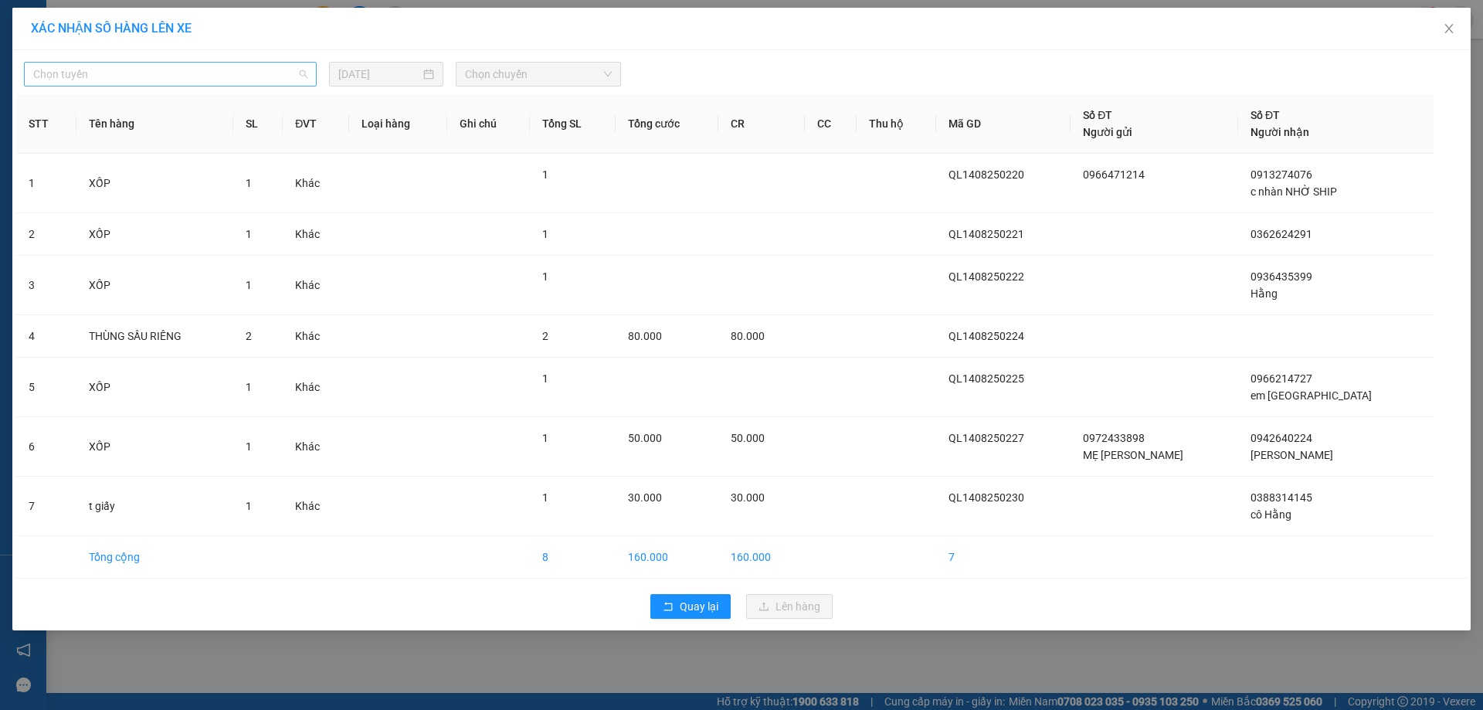
click at [215, 79] on span "Chọn tuyến" at bounding box center [170, 74] width 274 height 23
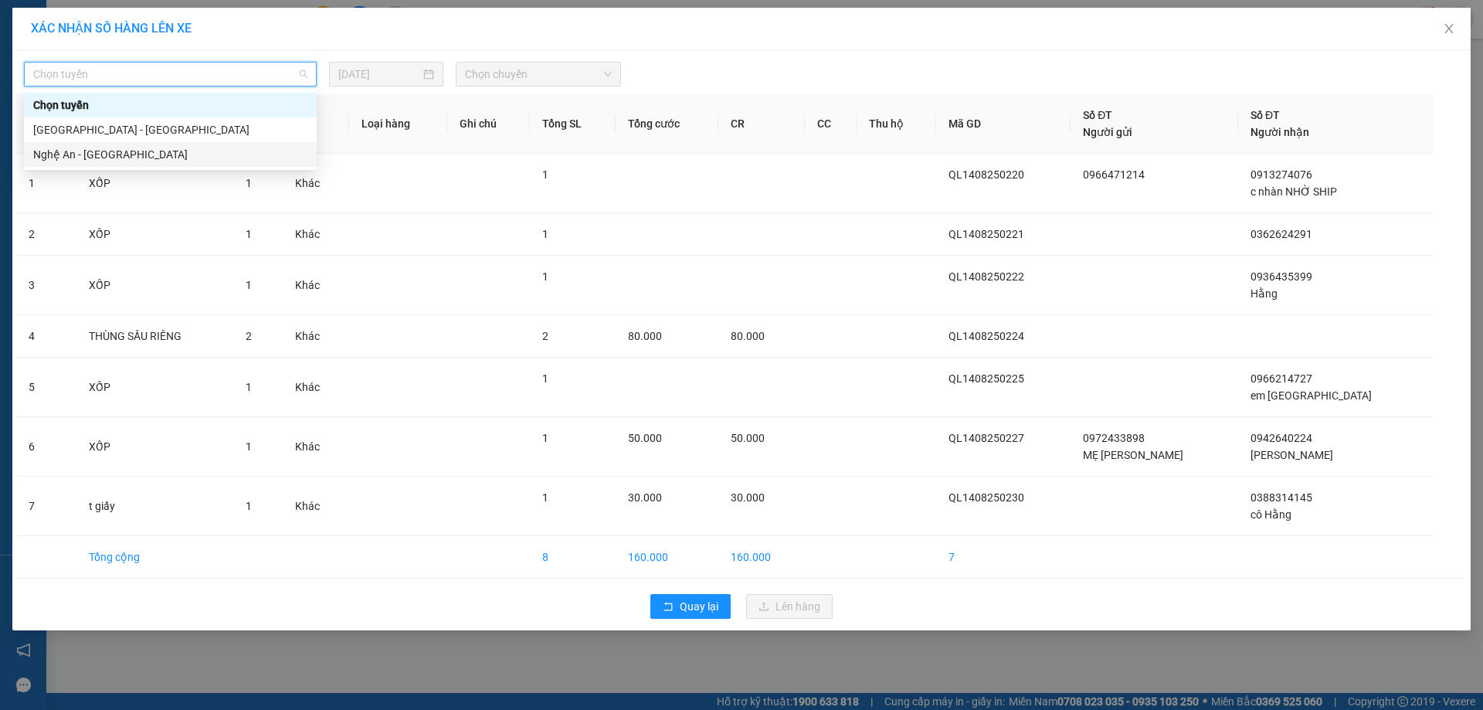
click at [171, 154] on div "Nghệ An - [GEOGRAPHIC_DATA]" at bounding box center [170, 154] width 274 height 17
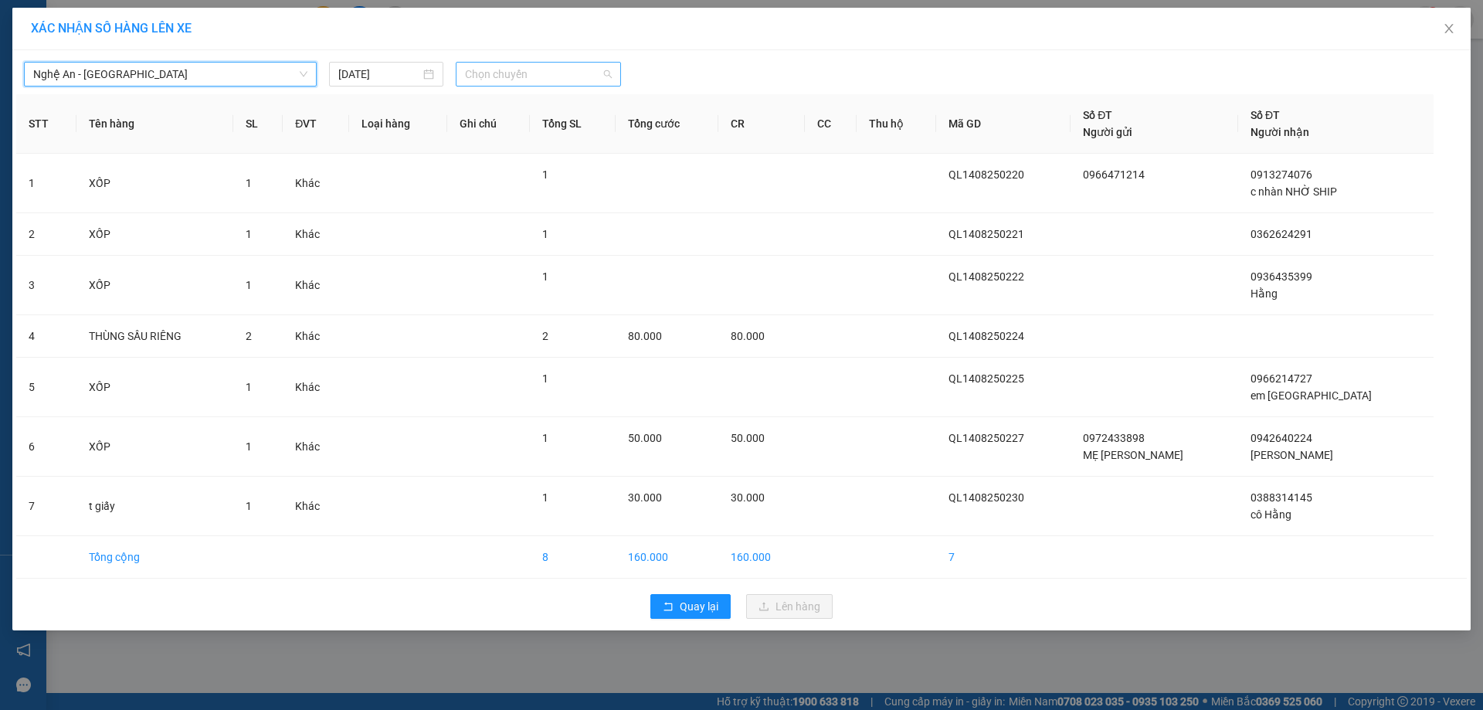
click at [498, 76] on span "Chọn chuyến" at bounding box center [538, 74] width 147 height 23
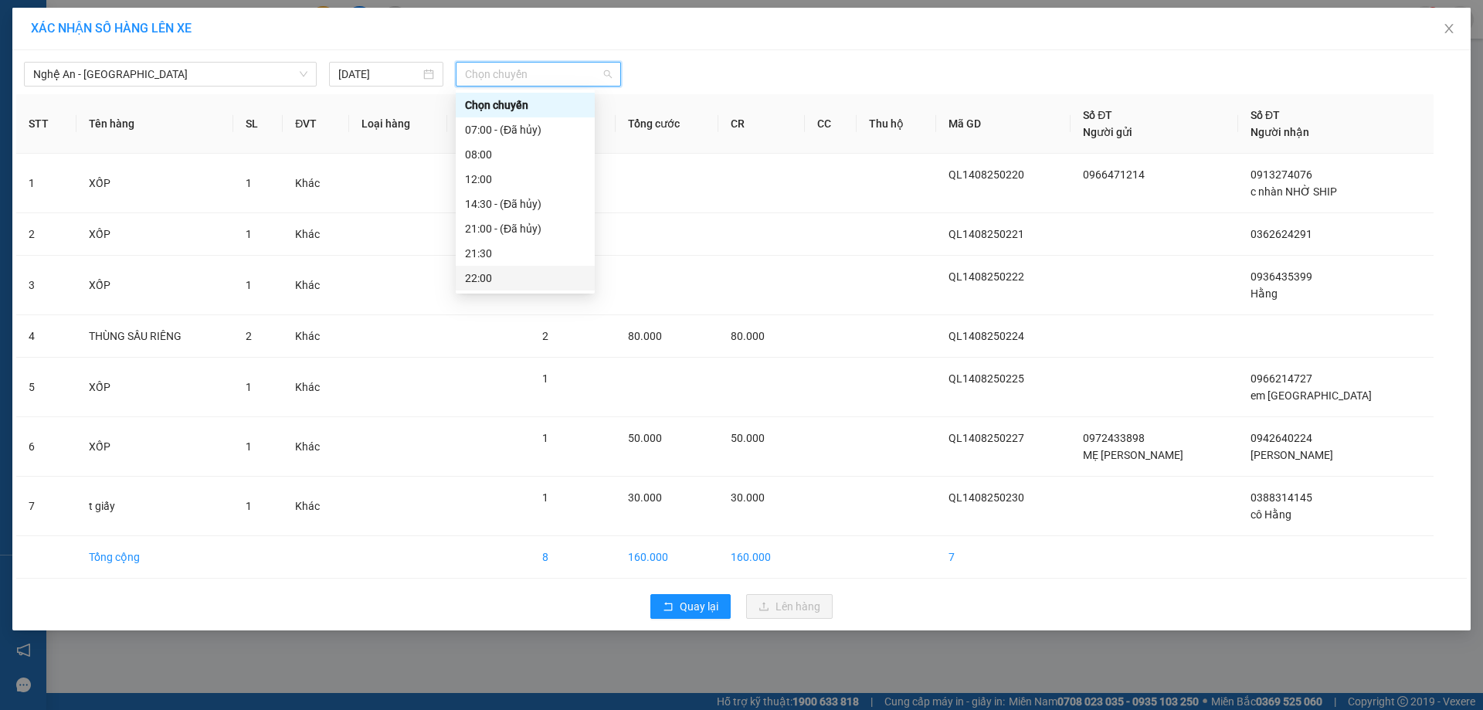
click at [508, 274] on div "22:00" at bounding box center [525, 278] width 120 height 17
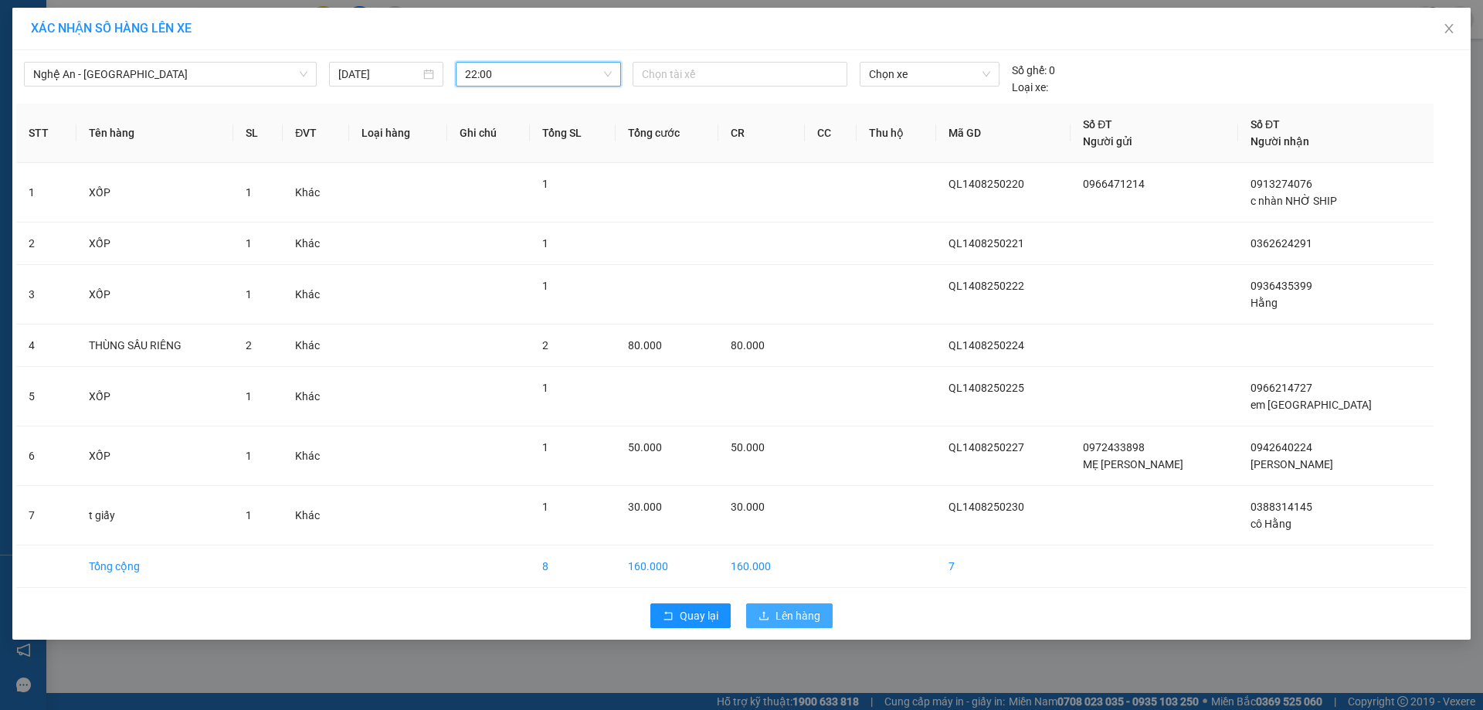
click at [801, 612] on span "Lên hàng" at bounding box center [797, 615] width 45 height 17
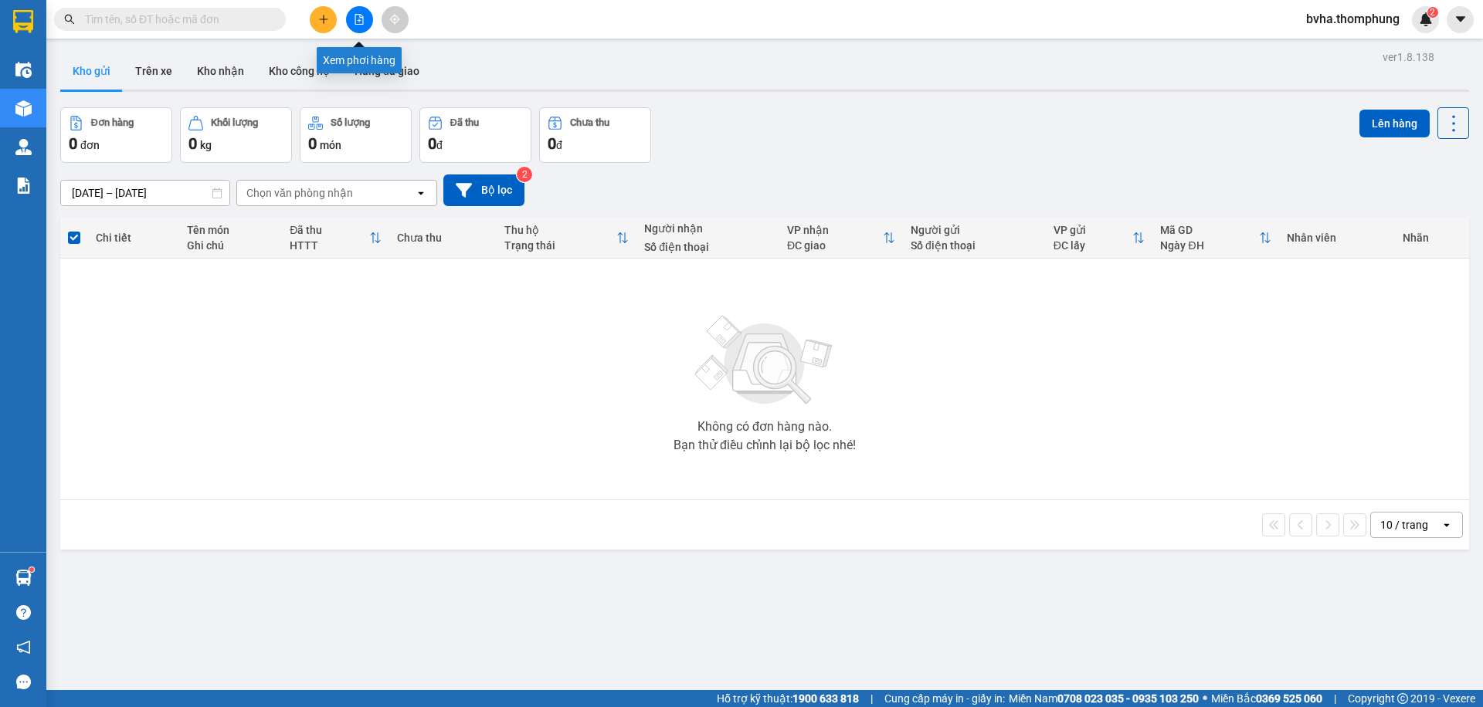
click at [362, 22] on icon "file-add" at bounding box center [359, 19] width 11 height 11
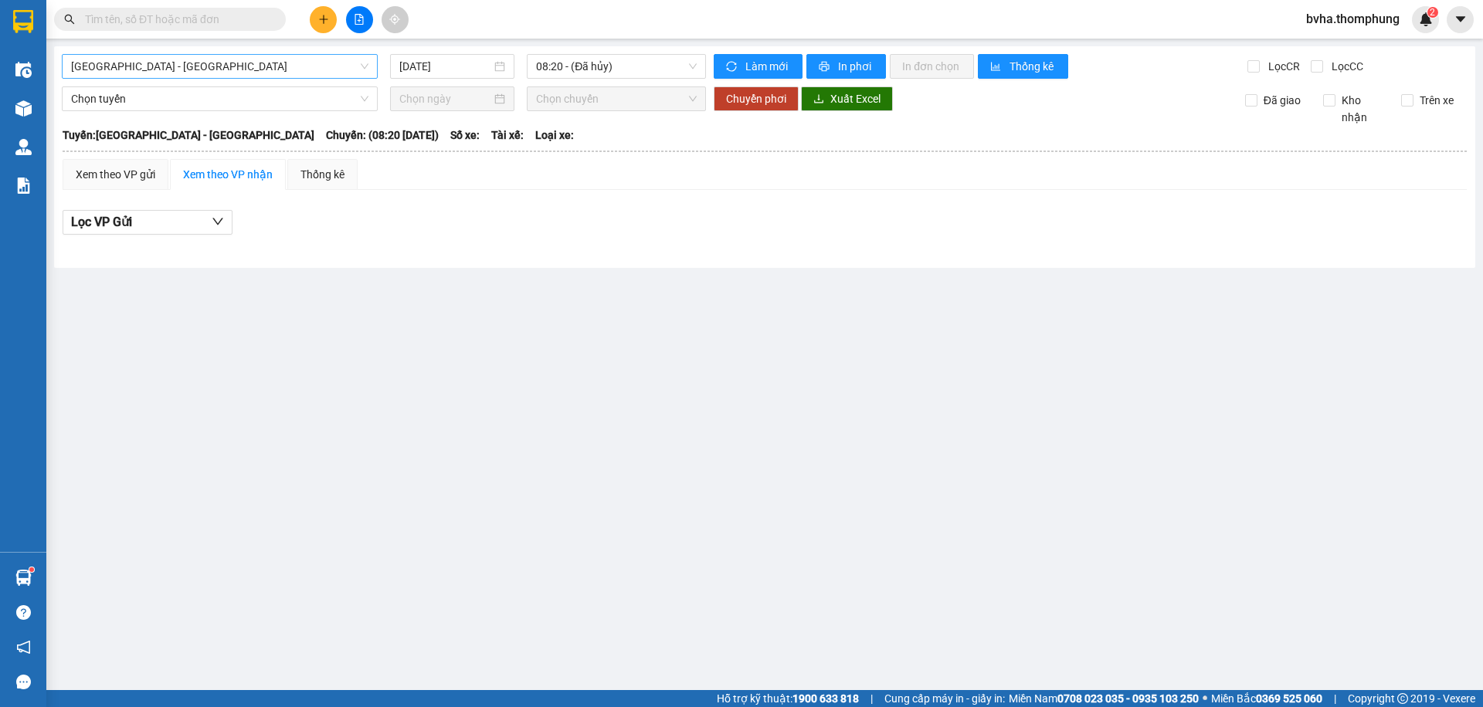
click at [232, 65] on span "[GEOGRAPHIC_DATA] - [GEOGRAPHIC_DATA]" at bounding box center [219, 66] width 297 height 23
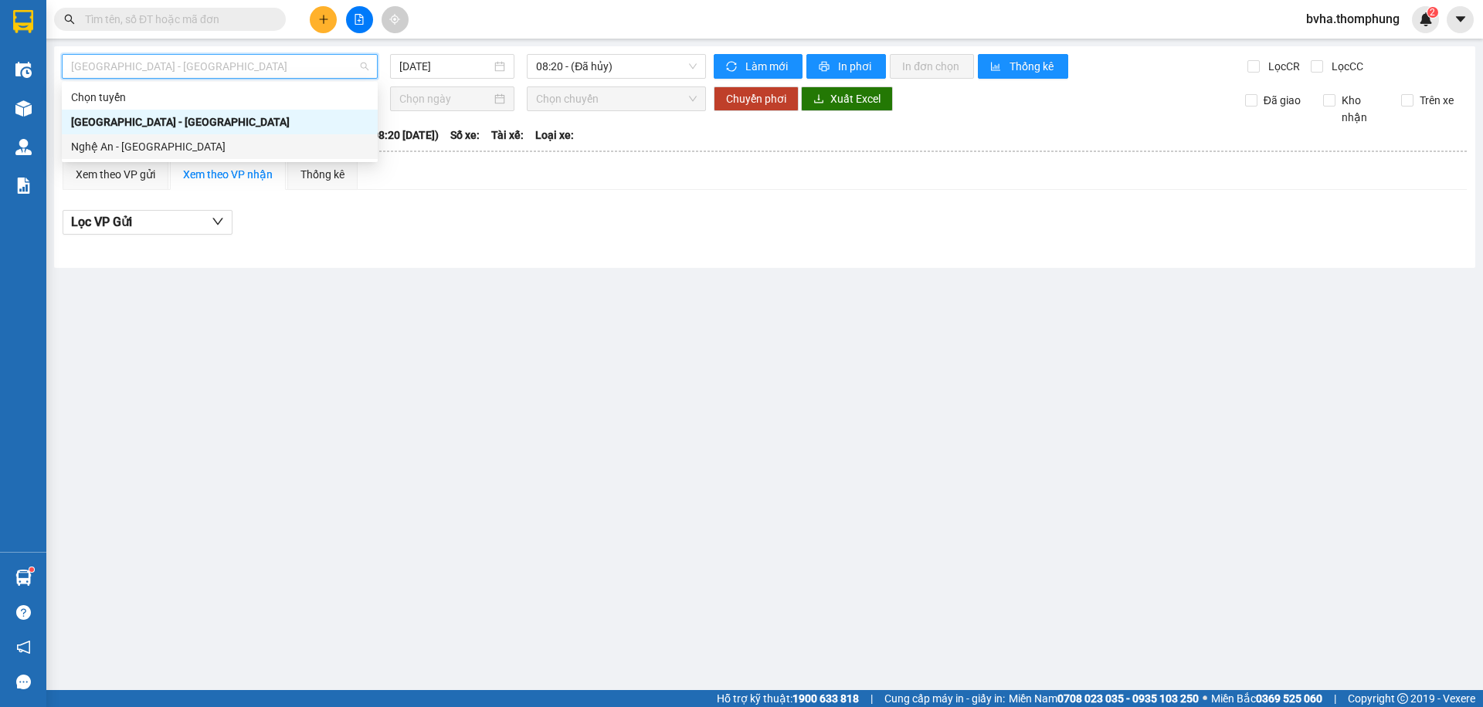
click at [146, 147] on div "Nghệ An - [GEOGRAPHIC_DATA]" at bounding box center [219, 146] width 297 height 17
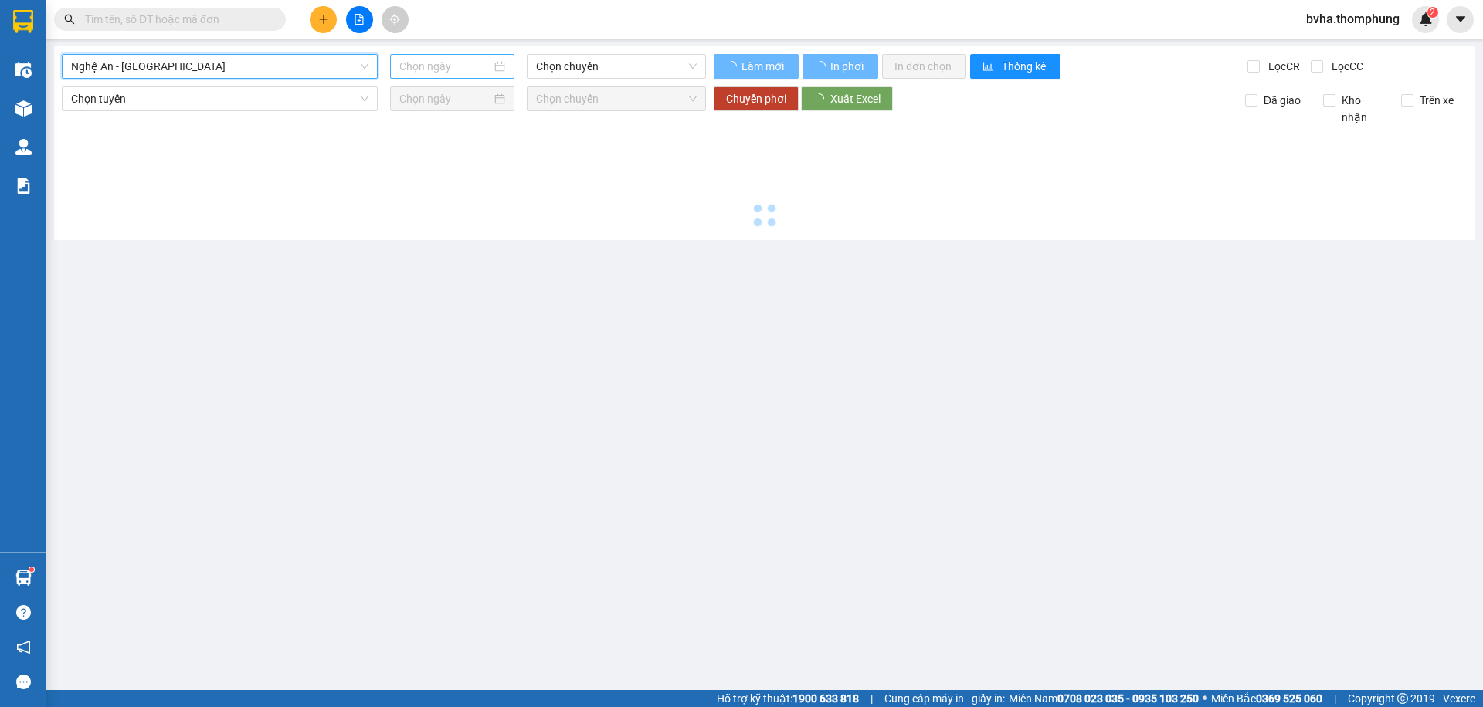
type input "[DATE]"
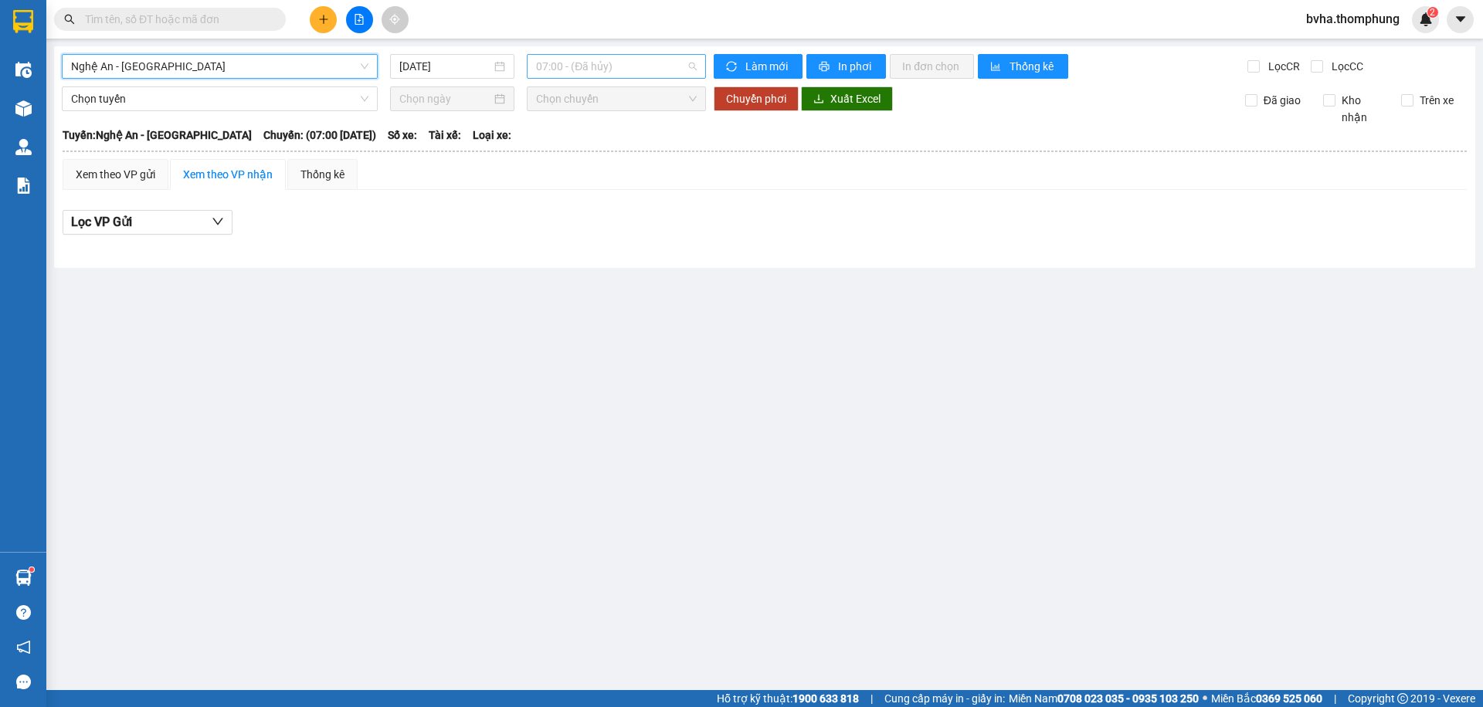
click at [620, 72] on span "07:00 - (Đã hủy)" at bounding box center [616, 66] width 161 height 23
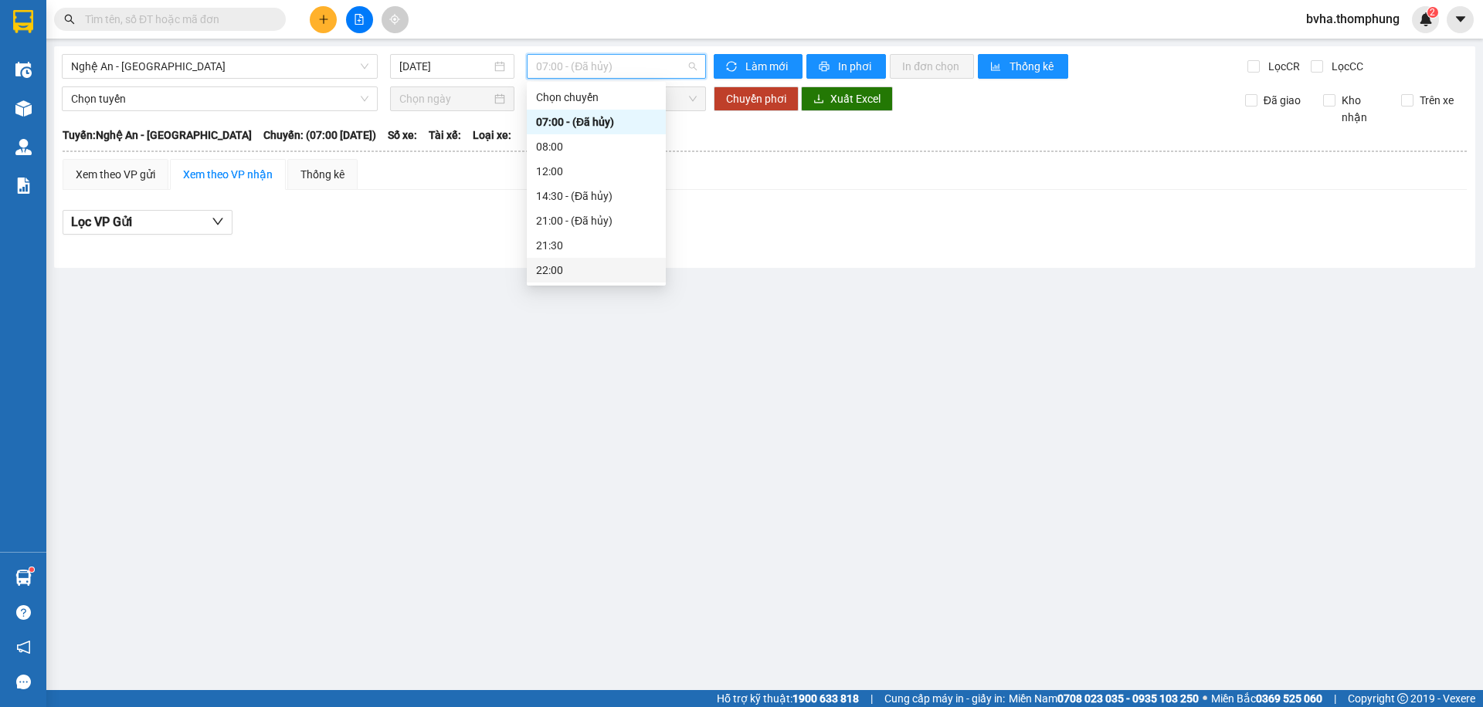
click at [569, 270] on div "22:00" at bounding box center [596, 270] width 120 height 17
